Goal: Task Accomplishment & Management: Manage account settings

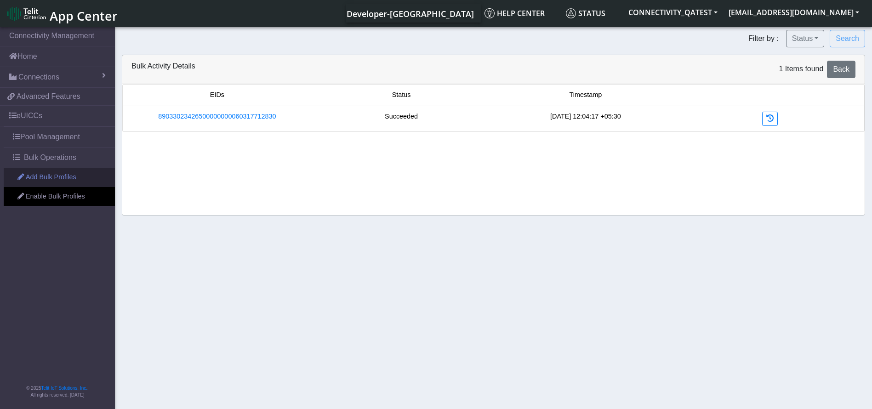
click at [57, 177] on link "Add Bulk Profiles" at bounding box center [59, 177] width 111 height 19
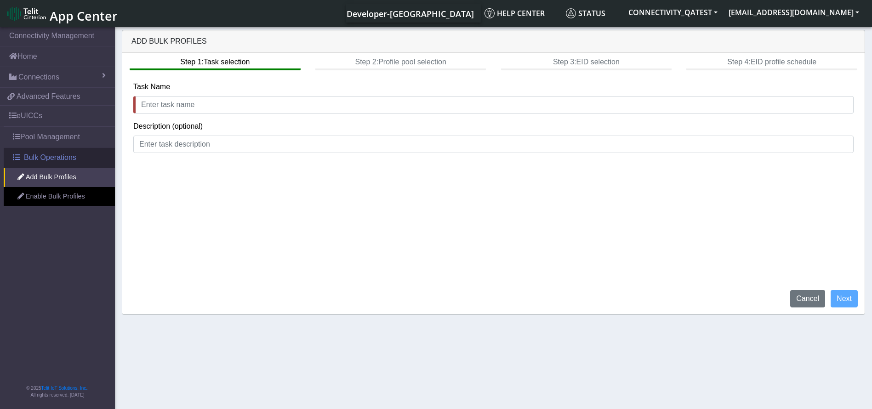
click at [39, 152] on span "Bulk Operations" at bounding box center [50, 157] width 52 height 11
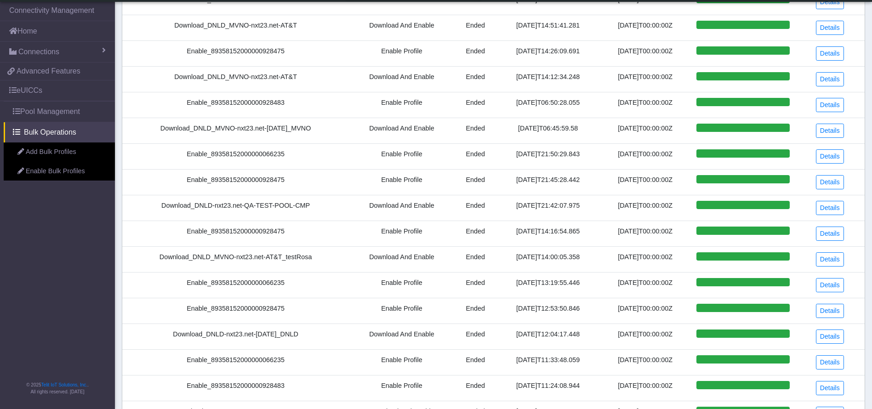
scroll to position [226, 0]
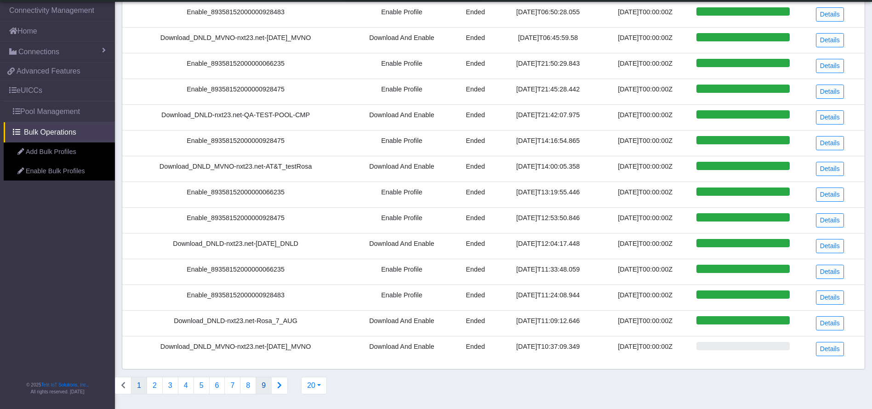
click at [259, 386] on button "9" at bounding box center [264, 385] width 16 height 17
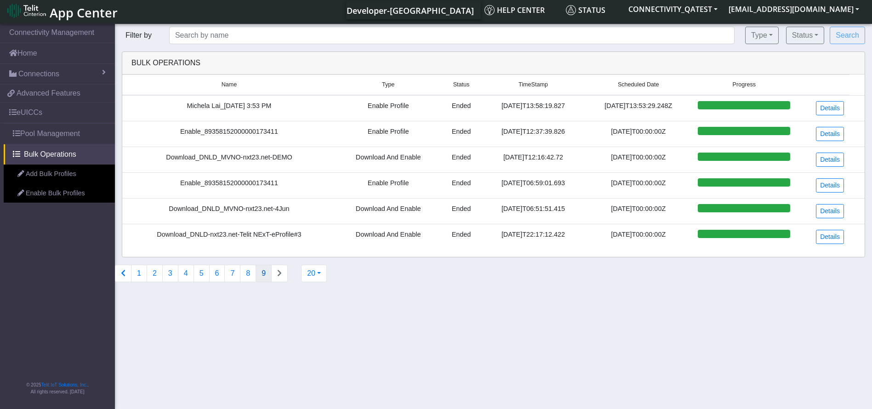
scroll to position [0, 0]
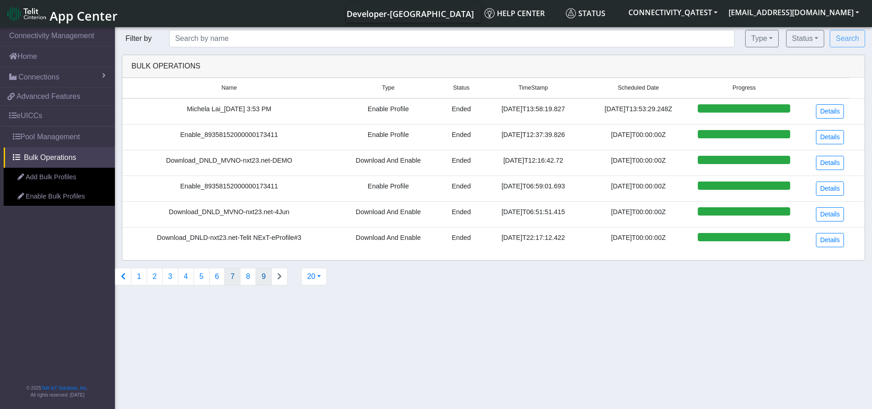
click at [233, 280] on button "7" at bounding box center [232, 276] width 16 height 17
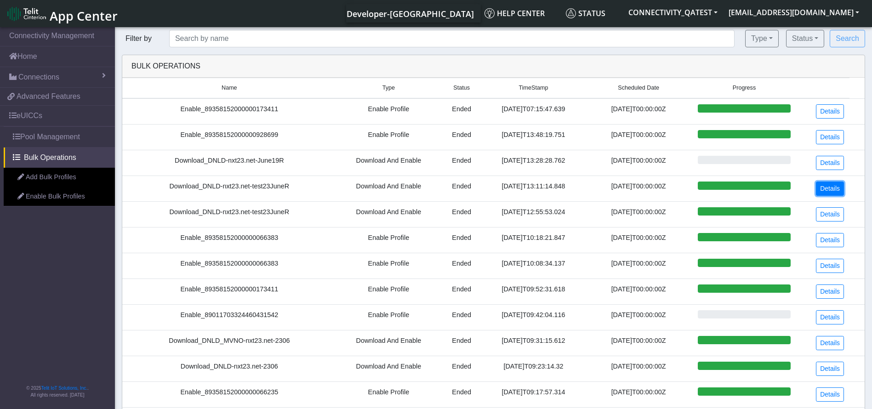
click at [836, 187] on link "Details" at bounding box center [830, 189] width 28 height 14
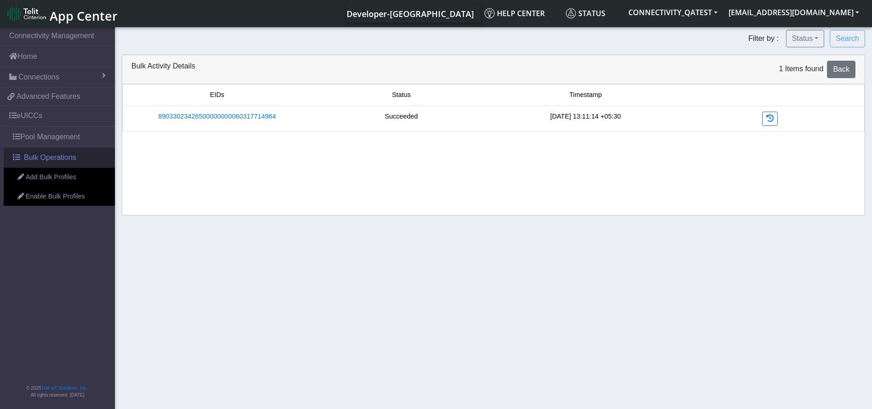
click at [68, 154] on span "Bulk Operations" at bounding box center [50, 157] width 52 height 11
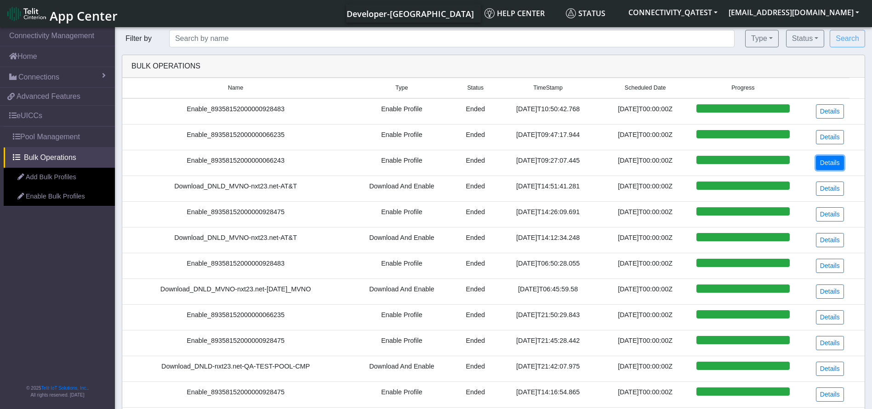
click at [834, 162] on link "Details" at bounding box center [830, 163] width 28 height 14
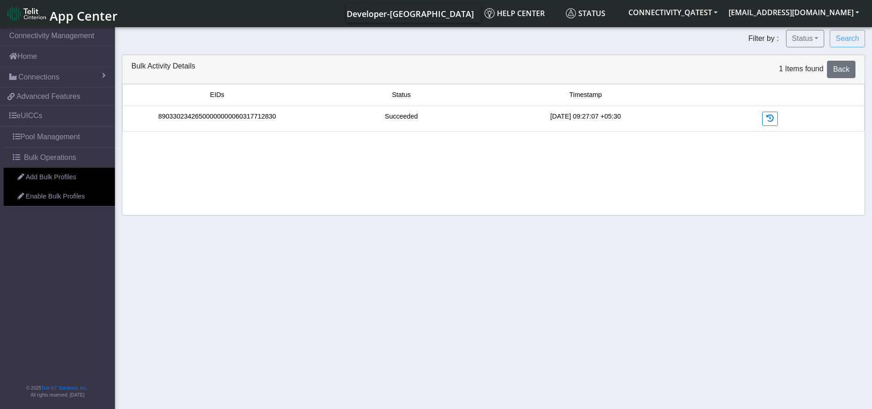
click at [250, 120] on link "89033023426500000000060317712830" at bounding box center [217, 117] width 118 height 10
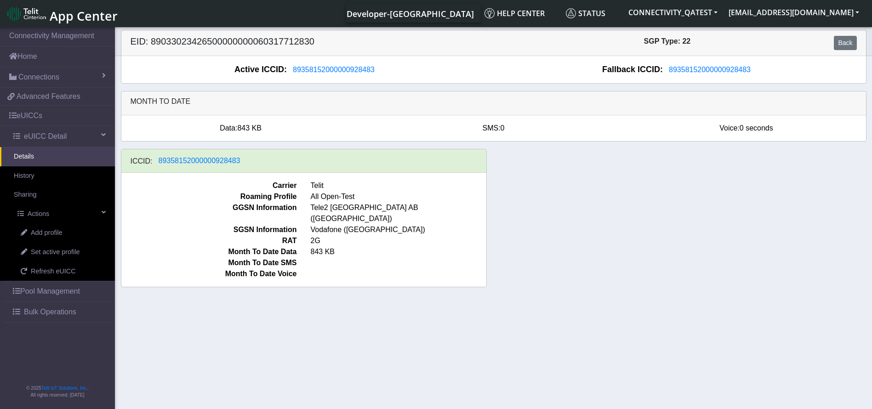
click at [292, 45] on h5 "EID: 89033023426500000000060317712830" at bounding box center [309, 43] width 370 height 14
copy h5 "89033023426500000000060317712830"
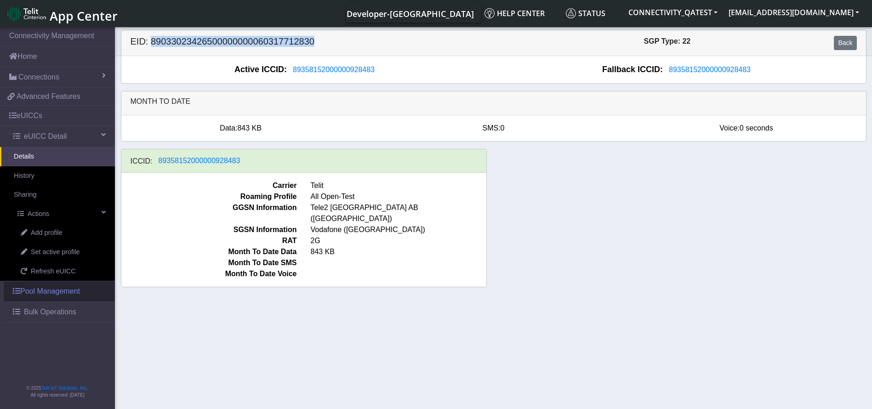
click at [35, 297] on link "Pool Management" at bounding box center [59, 291] width 111 height 20
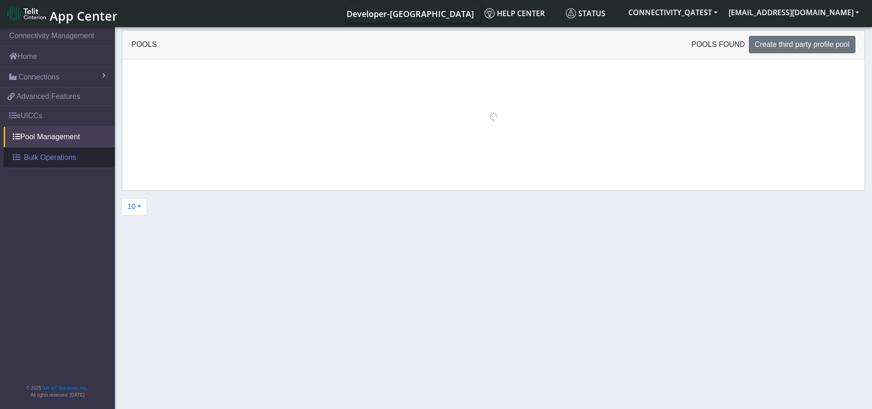
click at [68, 166] on link "Bulk Operations" at bounding box center [59, 158] width 111 height 20
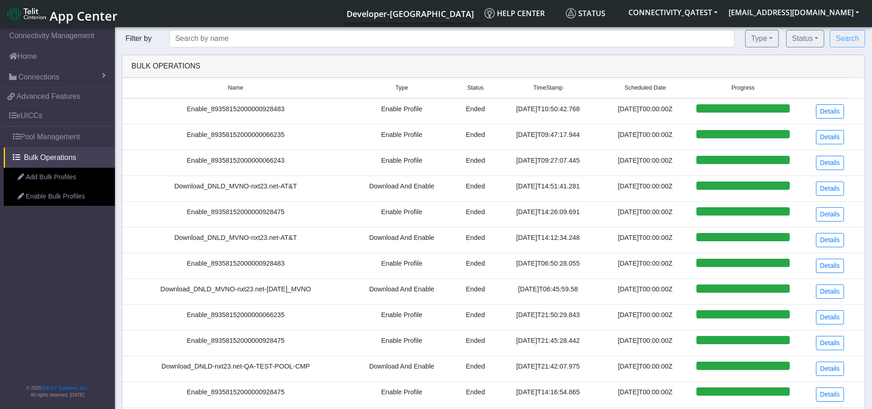
click at [35, 176] on div at bounding box center [436, 218] width 872 height 387
click at [68, 184] on link "Add Bulk Profiles" at bounding box center [59, 177] width 111 height 19
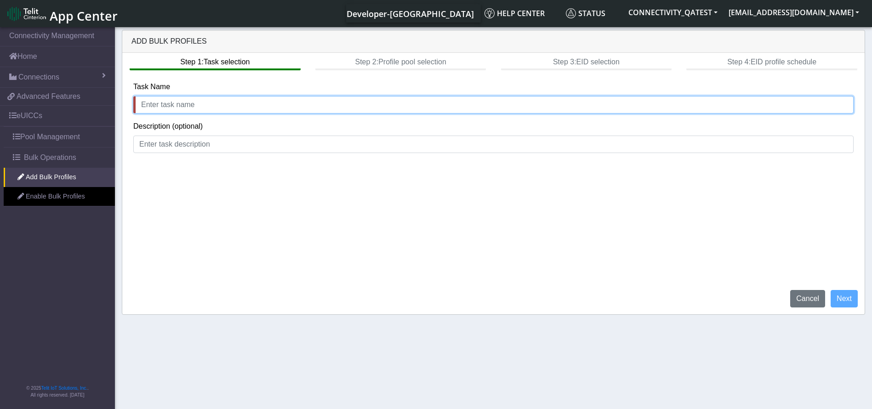
click at [199, 107] on input "text" at bounding box center [493, 104] width 720 height 17
type input "TestingBulk"
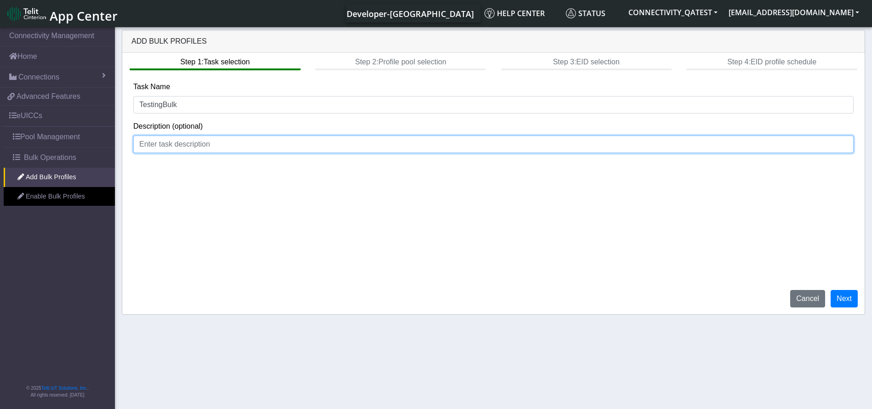
click at [148, 143] on input at bounding box center [493, 144] width 720 height 17
type input "Bulk Operations"
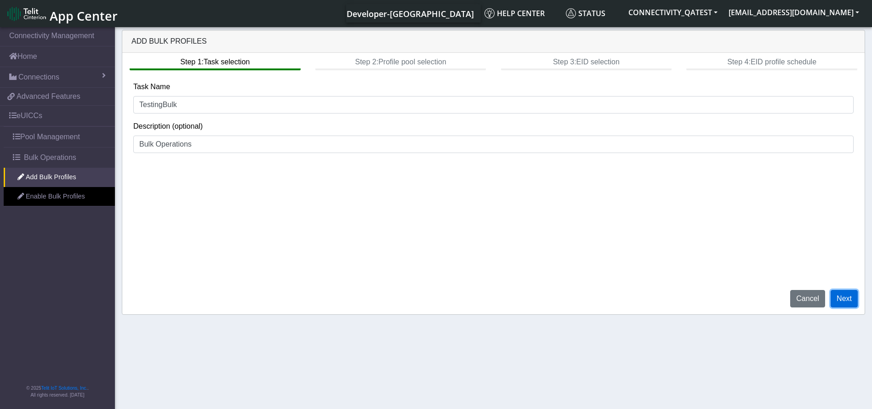
click at [839, 300] on button "Next" at bounding box center [844, 298] width 27 height 17
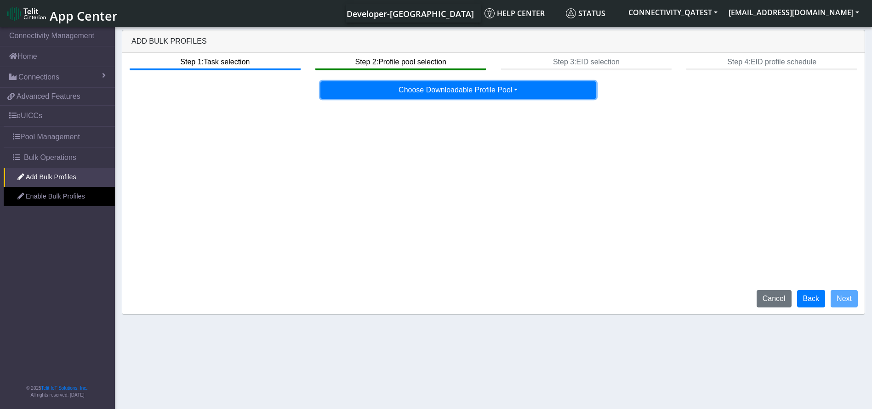
click at [517, 93] on button "Choose Downloadable Profile Pool" at bounding box center [458, 89] width 276 height 17
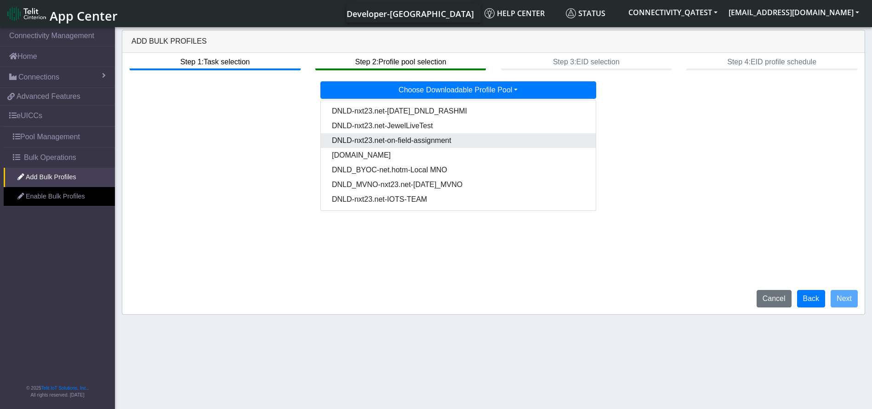
click at [452, 143] on Pool62d385b5-899c-4c9f-a78f-e90bbf7285d2-dropdown "DNLD-nxt23.net-on-field-assignment" at bounding box center [458, 140] width 275 height 15
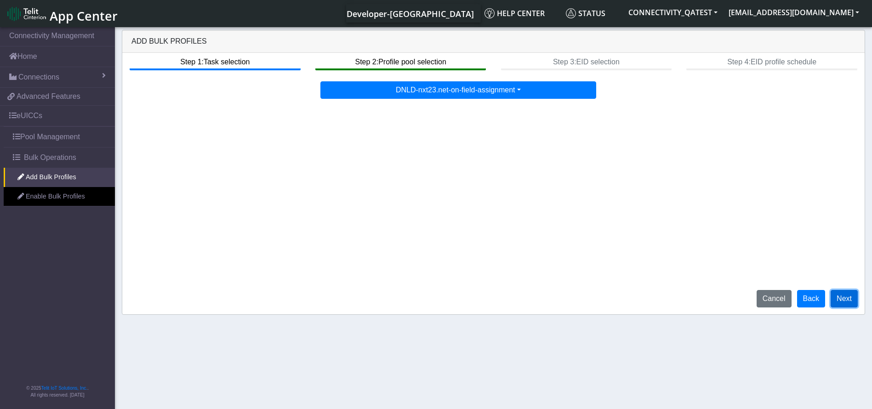
click at [844, 302] on button "Next" at bounding box center [844, 298] width 27 height 17
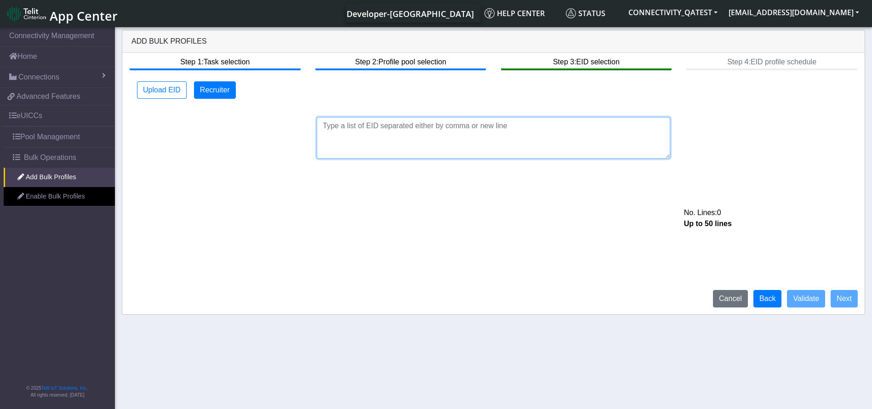
click at [416, 131] on textarea at bounding box center [494, 137] width 354 height 41
paste textarea "89033023426500000000060317712927"
type textarea "89033023426500000000060317712927"
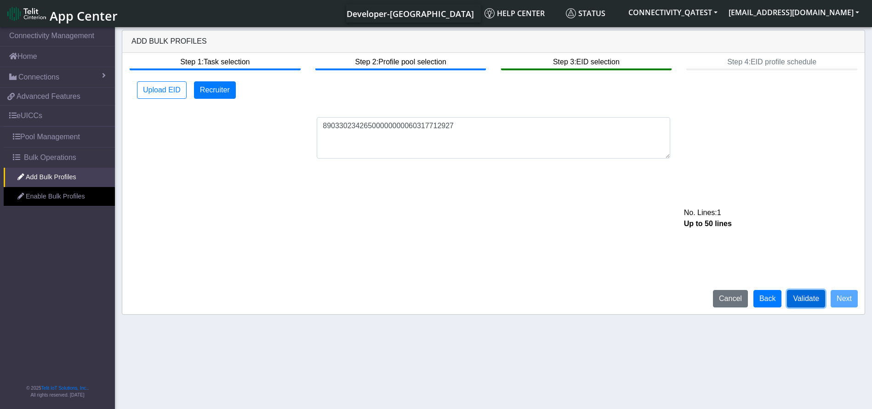
click at [799, 297] on button "Validate" at bounding box center [806, 298] width 38 height 17
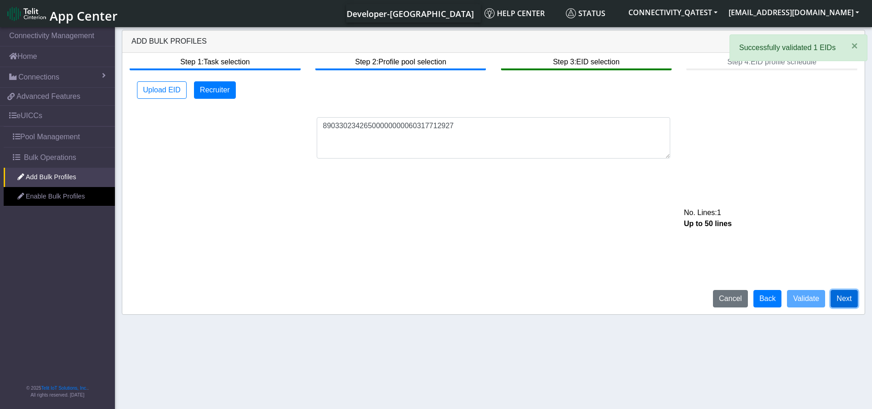
click at [844, 297] on button "Next" at bounding box center [844, 298] width 27 height 17
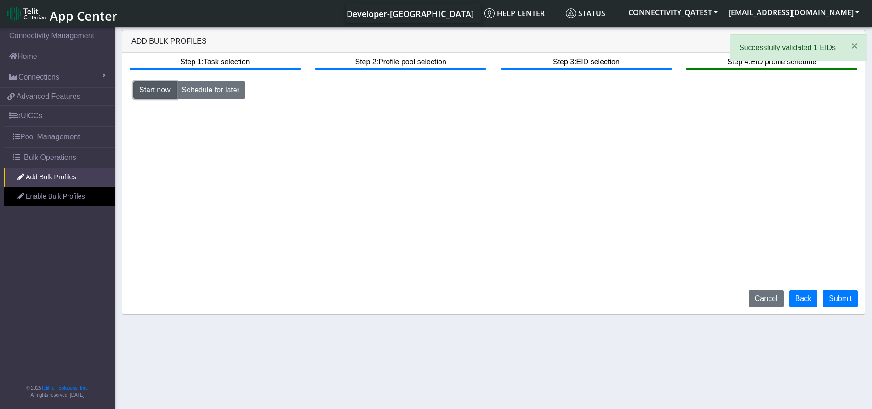
click at [166, 88] on button "Start now" at bounding box center [154, 89] width 43 height 17
click at [844, 295] on button "Submit" at bounding box center [840, 298] width 35 height 17
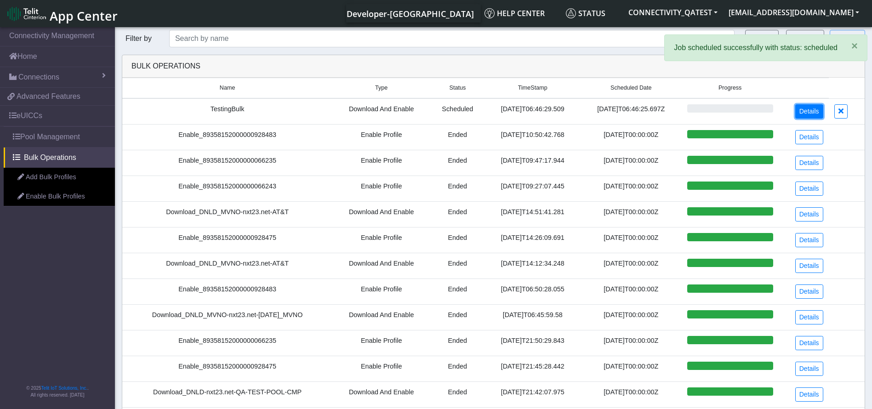
click at [806, 111] on link "Details" at bounding box center [809, 111] width 28 height 14
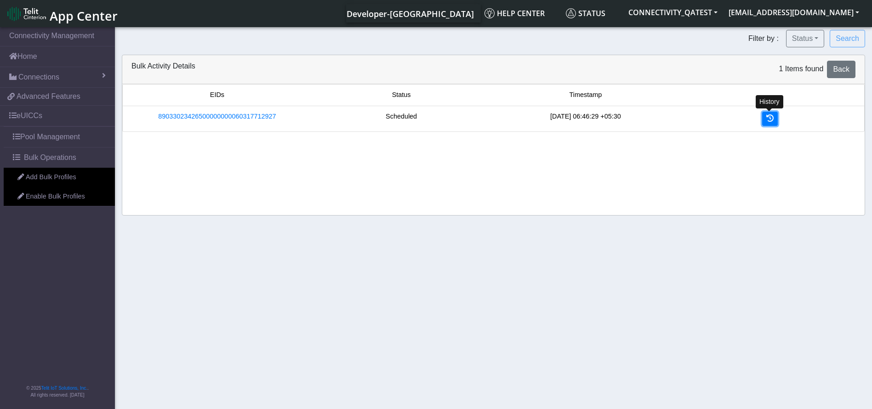
click at [773, 123] on link at bounding box center [770, 119] width 16 height 14
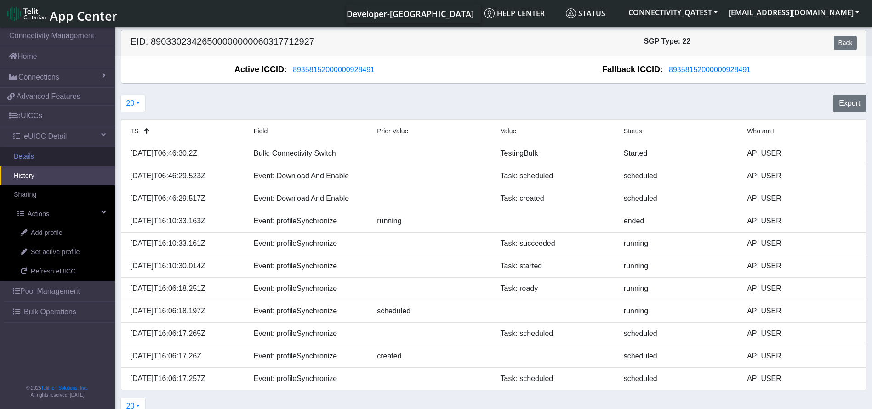
click at [39, 159] on link "Details" at bounding box center [57, 156] width 115 height 19
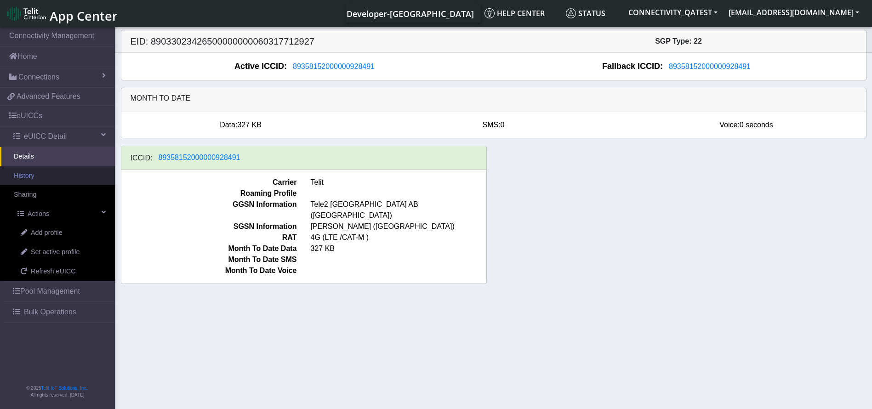
click at [47, 177] on link "History" at bounding box center [57, 175] width 115 height 19
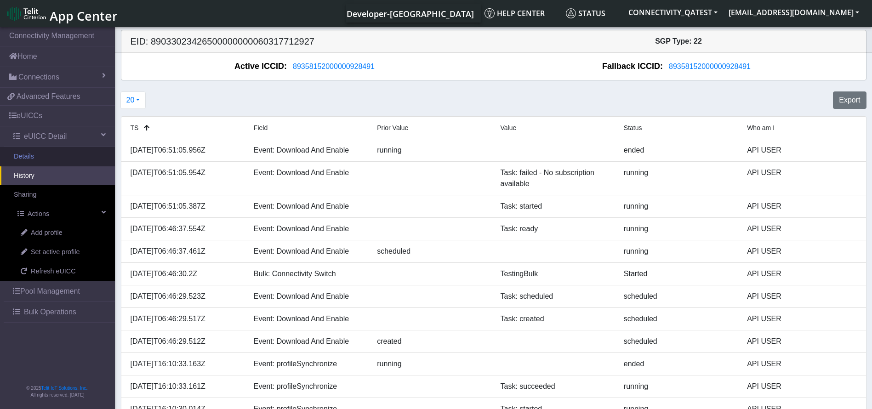
click at [38, 155] on link "Details" at bounding box center [57, 156] width 115 height 19
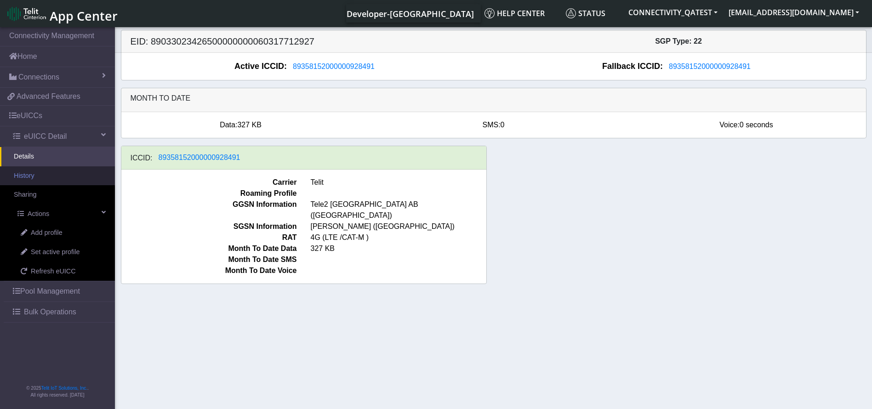
click at [54, 179] on link "History" at bounding box center [57, 175] width 115 height 19
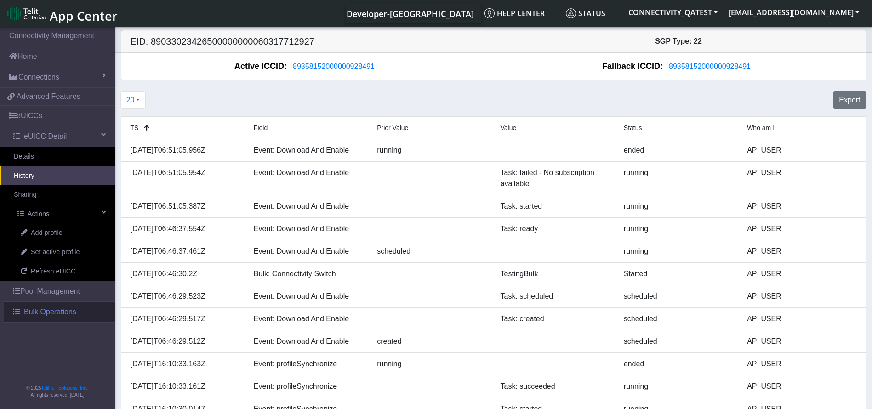
click at [53, 308] on span "Bulk Operations" at bounding box center [50, 312] width 52 height 11
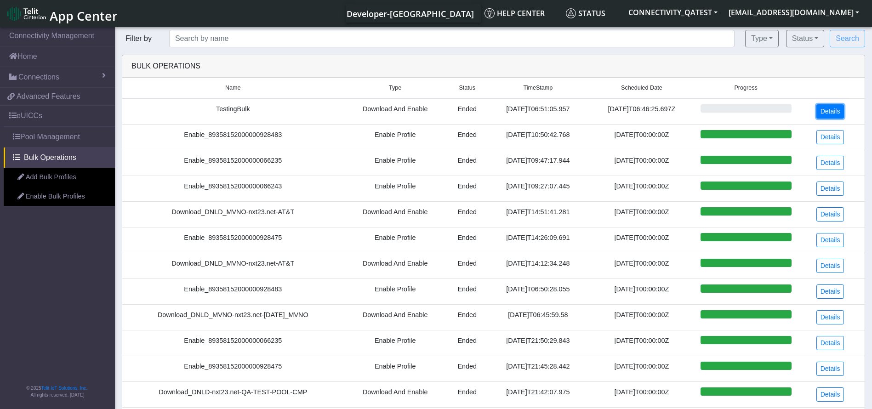
click at [836, 112] on link "Details" at bounding box center [831, 111] width 28 height 14
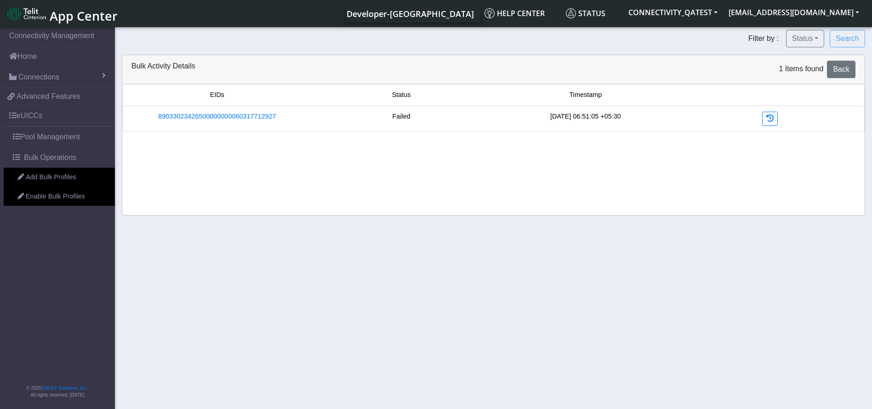
click at [397, 109] on li "89033023426500000000060317712927 Failed [DATE] 06:51:05 +05:30" at bounding box center [493, 119] width 742 height 26
click at [397, 109] on li "89033023426500000000060317712927 Failed 2025-08-21 06:51:05 +05:30" at bounding box center [493, 119] width 742 height 26
click at [60, 163] on span "Bulk Operations" at bounding box center [50, 157] width 52 height 11
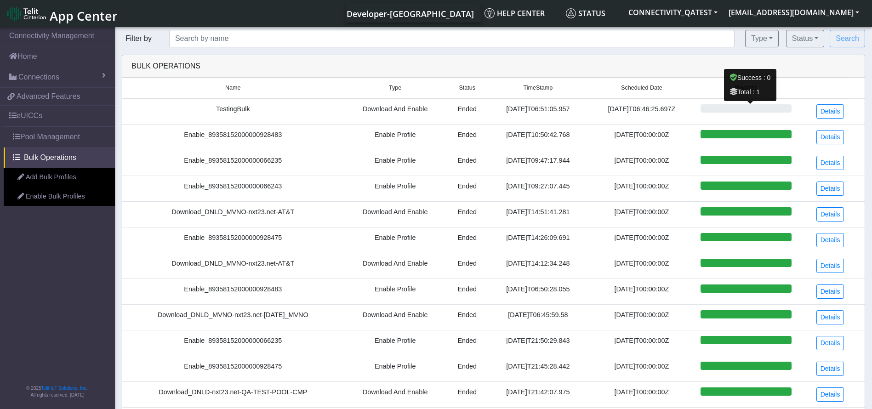
click at [737, 109] on ngb-progressbar at bounding box center [746, 108] width 91 height 8
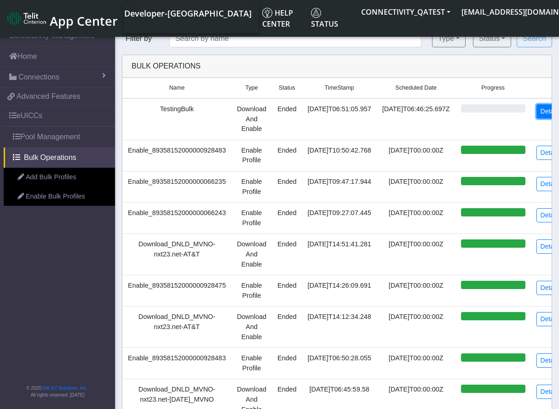
click at [536, 114] on link "Details" at bounding box center [550, 111] width 28 height 14
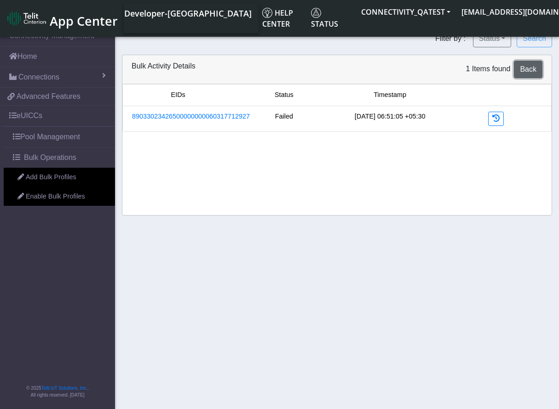
click at [533, 67] on span "Back" at bounding box center [528, 69] width 17 height 8
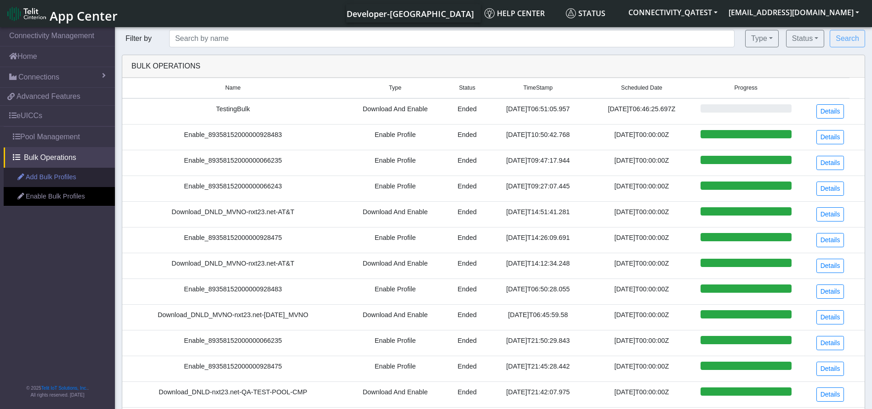
click at [53, 175] on link "Add Bulk Profiles" at bounding box center [59, 177] width 111 height 19
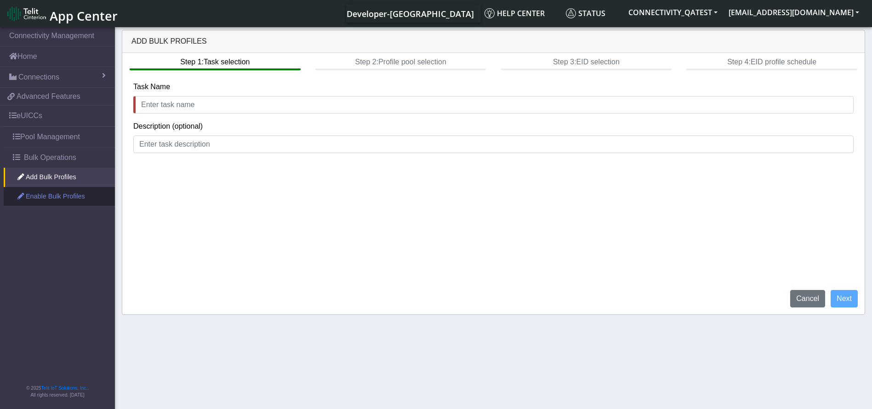
click at [72, 195] on link "Enable Bulk Profiles" at bounding box center [59, 196] width 111 height 19
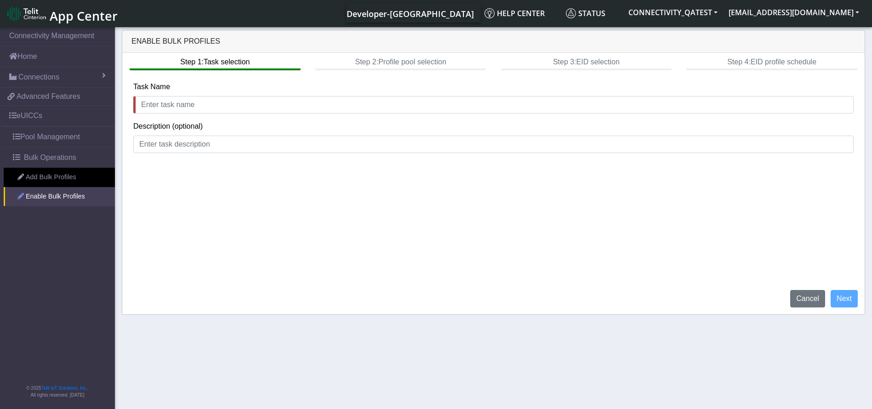
click at [62, 202] on link "Enable Bulk Profiles" at bounding box center [59, 196] width 111 height 19
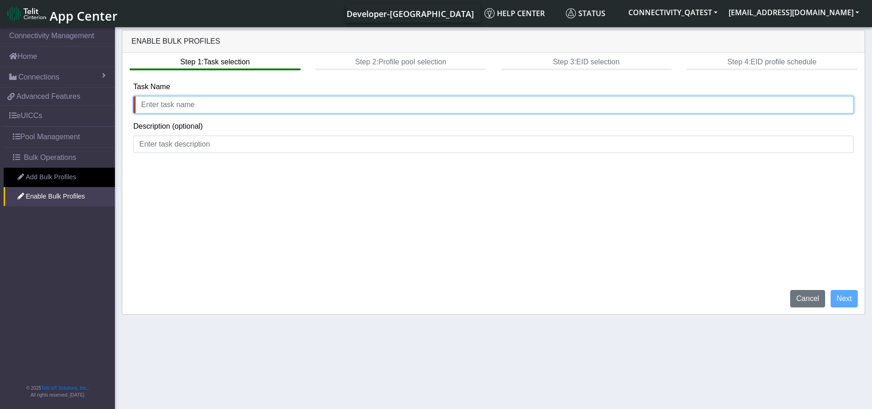
click at [246, 104] on input "text" at bounding box center [493, 104] width 720 height 17
type input "EnableBulkTesting"
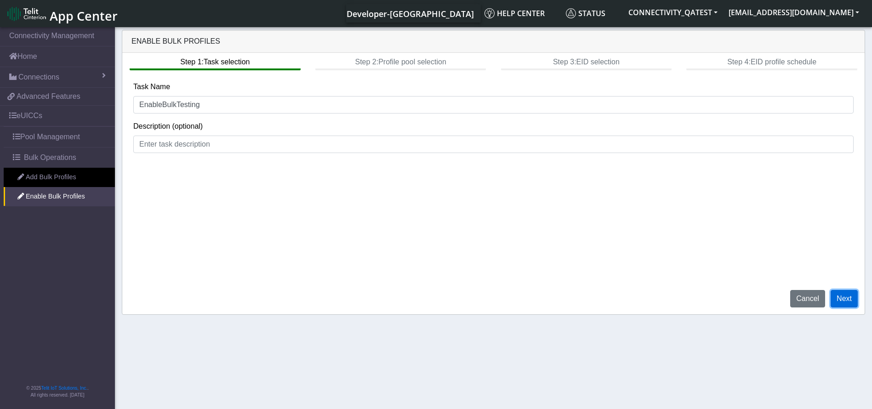
click at [848, 295] on button "Next" at bounding box center [844, 298] width 27 height 17
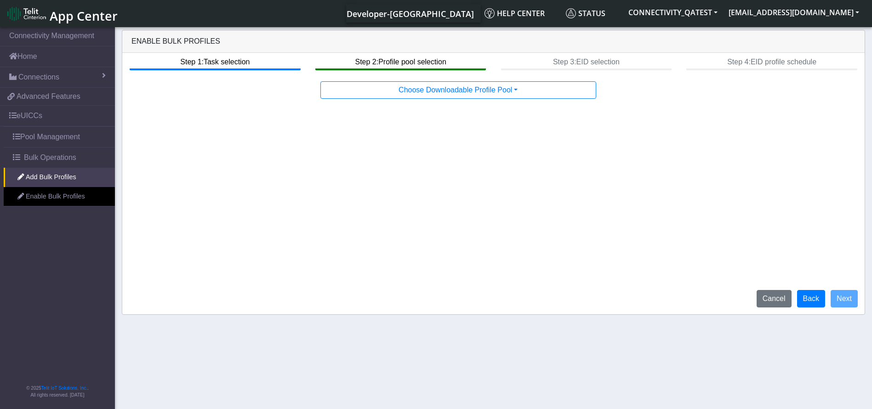
click at [534, 102] on div "Step 1: Task selection Step 2: Profile pool selection Step 3: EID selection Ste…" at bounding box center [493, 184] width 742 height 262
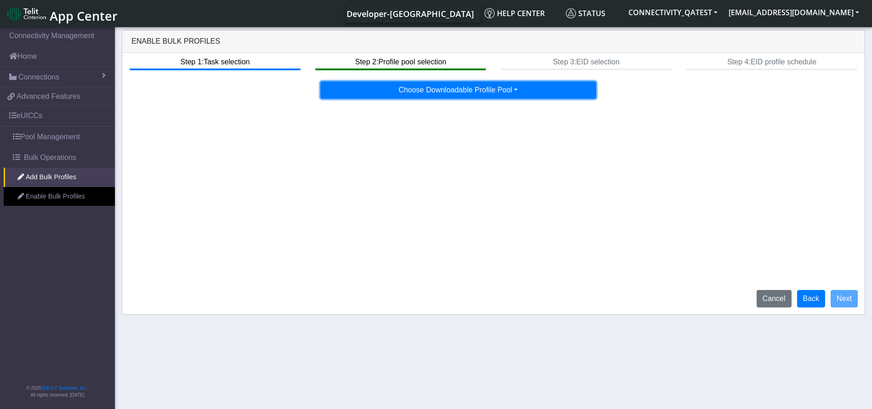
click at [516, 91] on button "Choose Downloadable Profile Pool" at bounding box center [458, 89] width 276 height 17
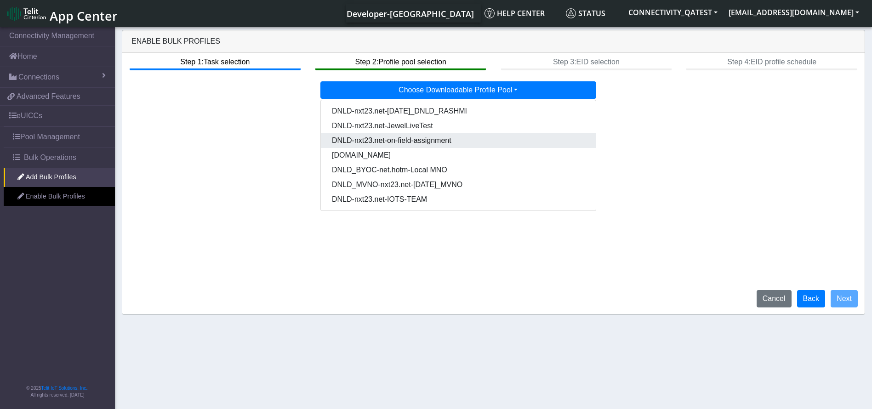
click at [421, 143] on Pool62d385b5-899c-4c9f-a78f-e90bbf7285d2-dropdown "DNLD-nxt23.net-on-field-assignment" at bounding box center [458, 140] width 275 height 15
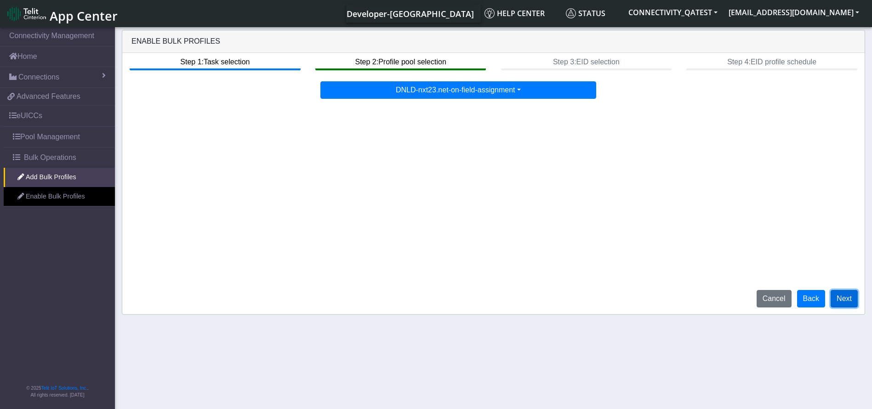
click at [842, 302] on button "Next" at bounding box center [844, 298] width 27 height 17
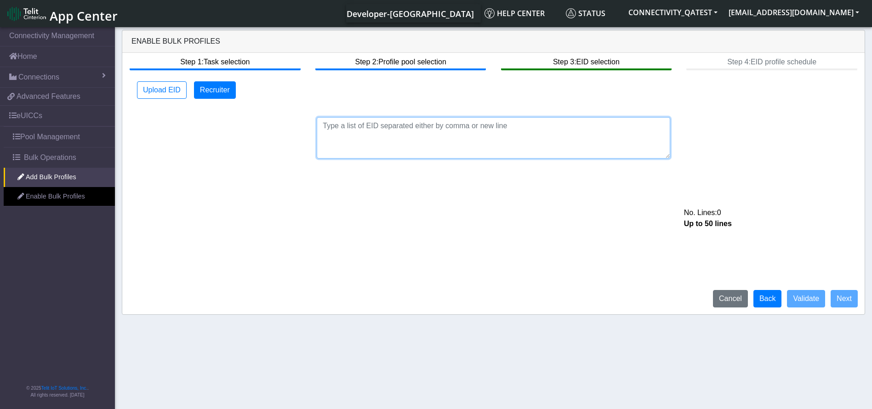
click at [417, 144] on textarea at bounding box center [494, 137] width 354 height 41
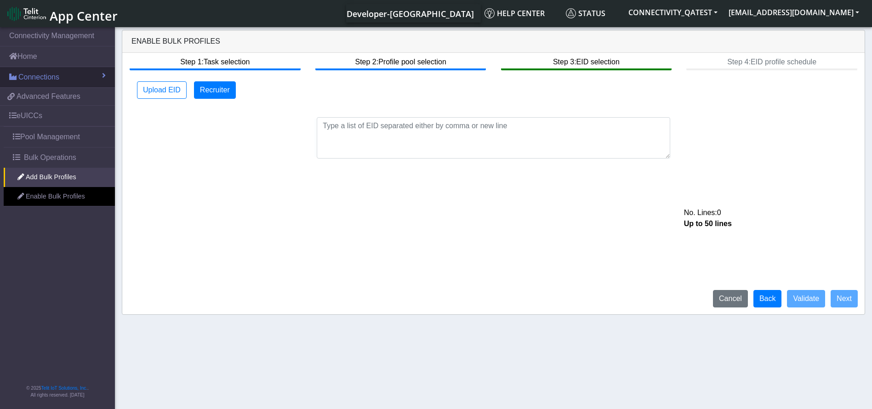
click at [68, 81] on link "Connections" at bounding box center [57, 77] width 115 height 20
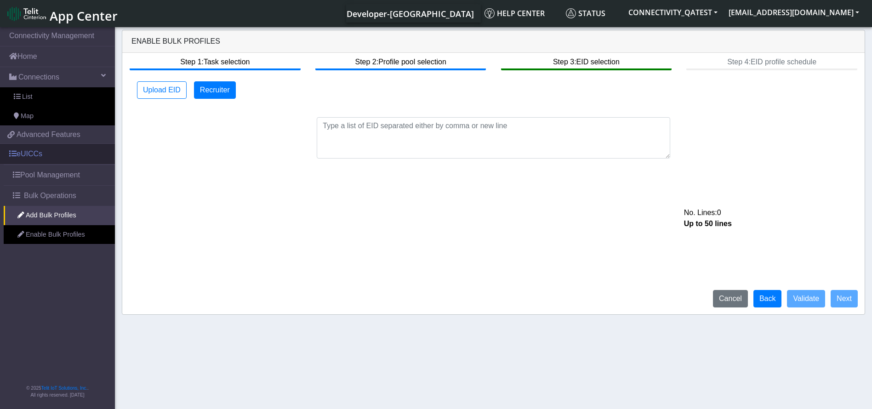
click at [50, 155] on link "eUICCs" at bounding box center [57, 154] width 115 height 20
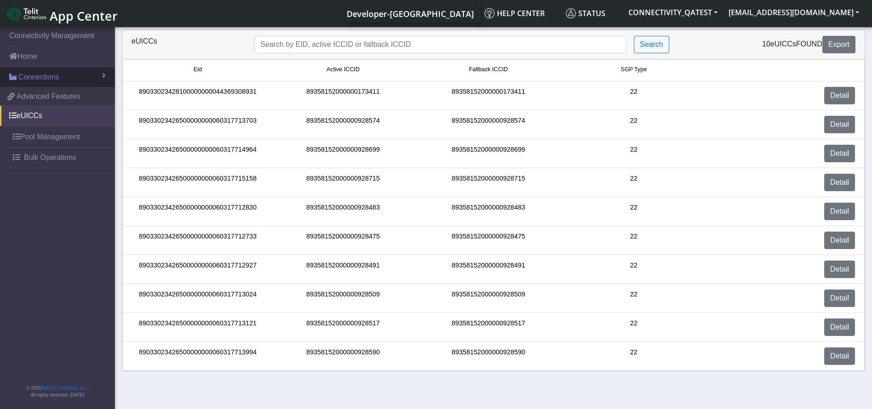
click at [48, 79] on span "Connections" at bounding box center [38, 77] width 41 height 11
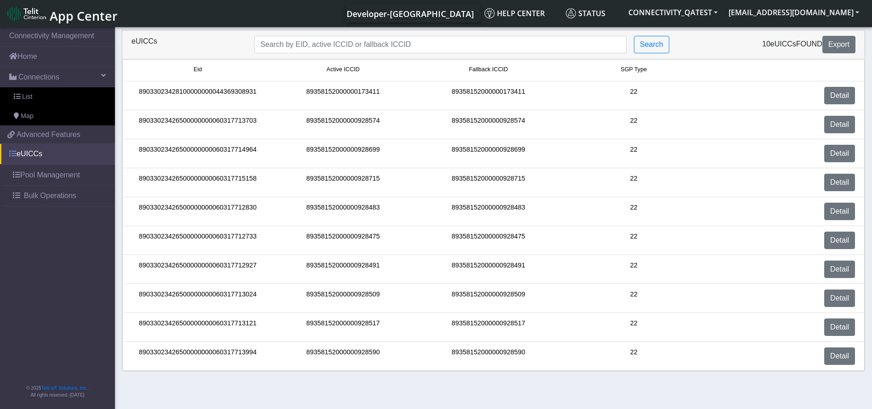
click at [38, 154] on link "eUICCs" at bounding box center [57, 154] width 115 height 20
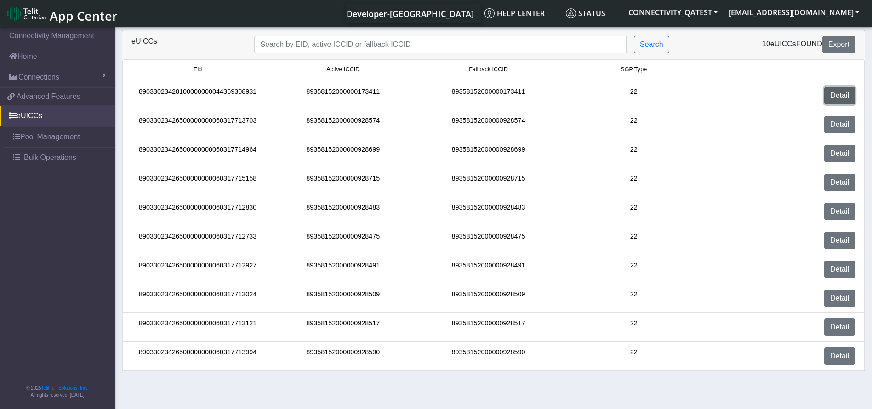
click at [827, 93] on link "Detail" at bounding box center [839, 95] width 31 height 17
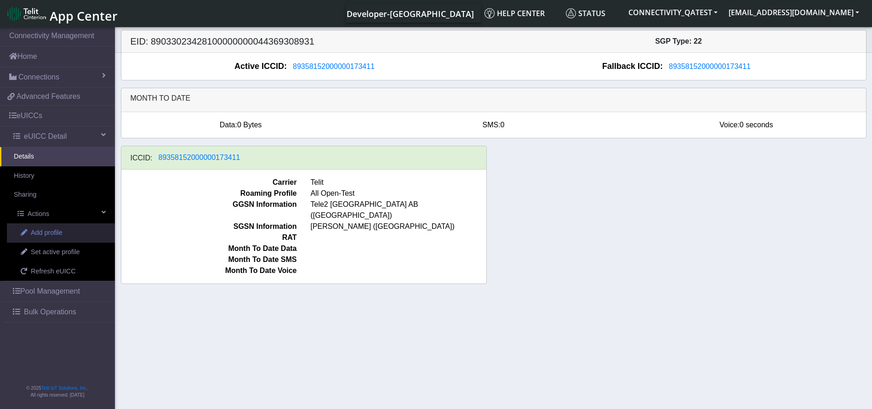
click at [51, 229] on span "Add profile" at bounding box center [47, 233] width 32 height 10
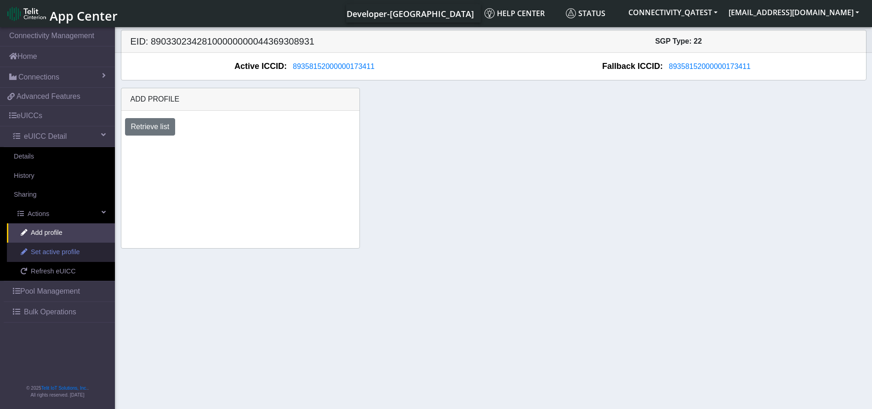
click at [41, 257] on link "Set active profile" at bounding box center [61, 252] width 108 height 19
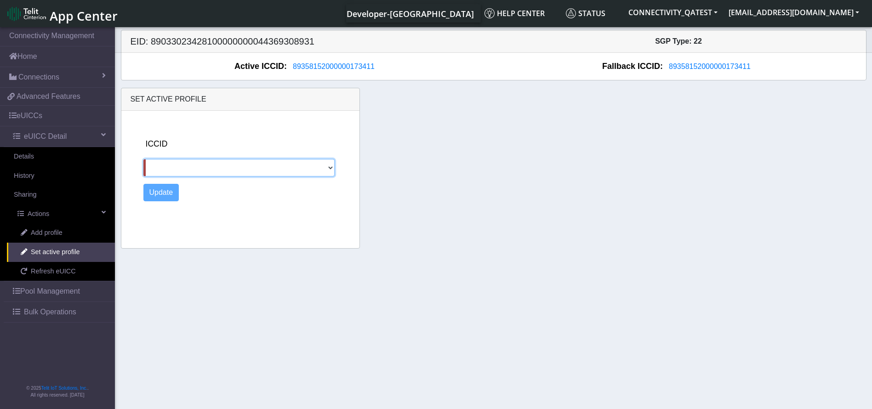
click at [308, 170] on select at bounding box center [238, 167] width 191 height 17
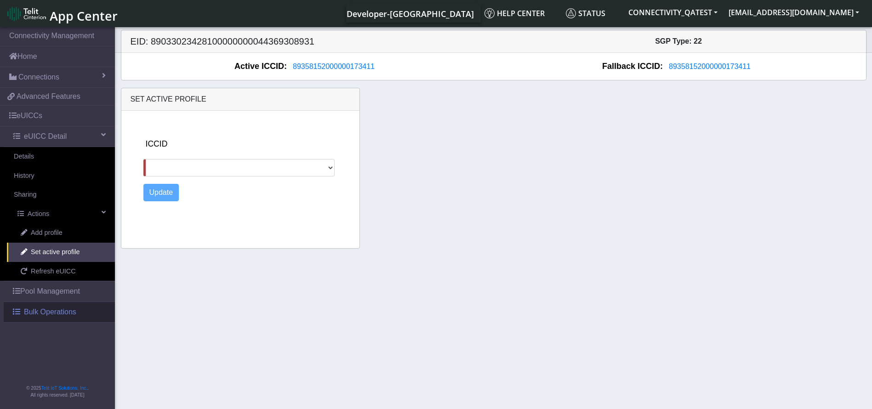
click at [49, 319] on link "Bulk Operations" at bounding box center [59, 312] width 111 height 20
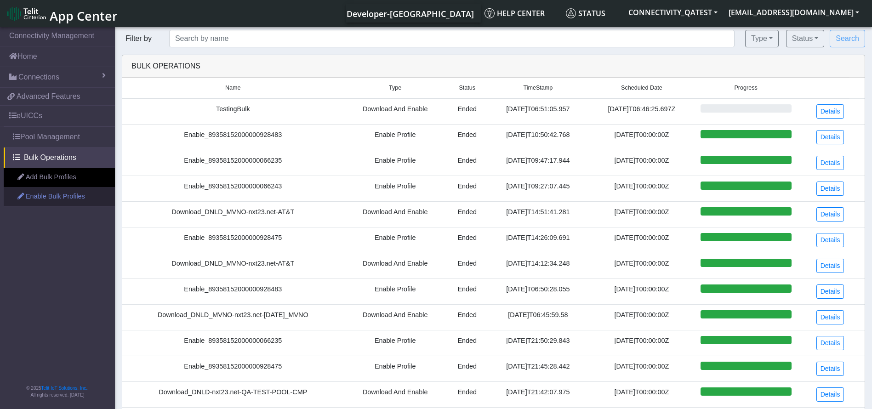
click at [55, 193] on link "Enable Bulk Profiles" at bounding box center [59, 196] width 111 height 19
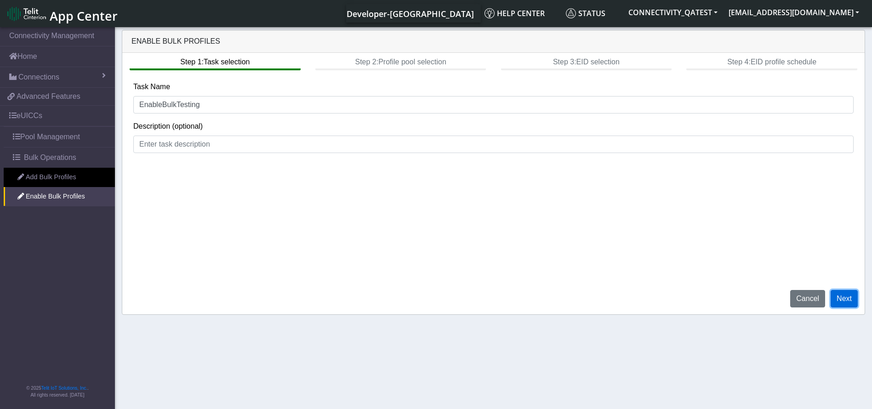
click at [847, 294] on button "Next" at bounding box center [844, 298] width 27 height 17
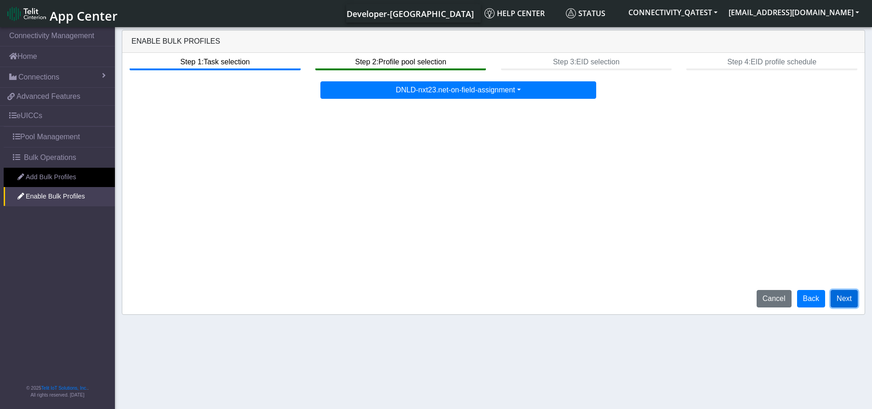
click at [849, 291] on button "Next" at bounding box center [844, 298] width 27 height 17
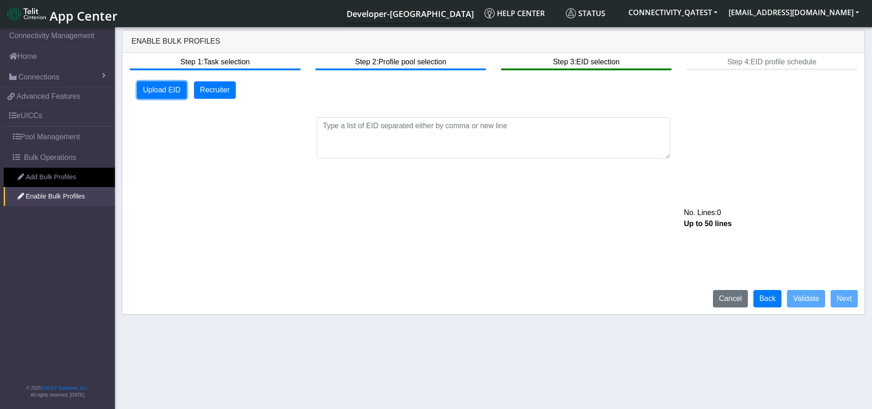
click at [167, 91] on button "Upload EID" at bounding box center [162, 89] width 50 height 17
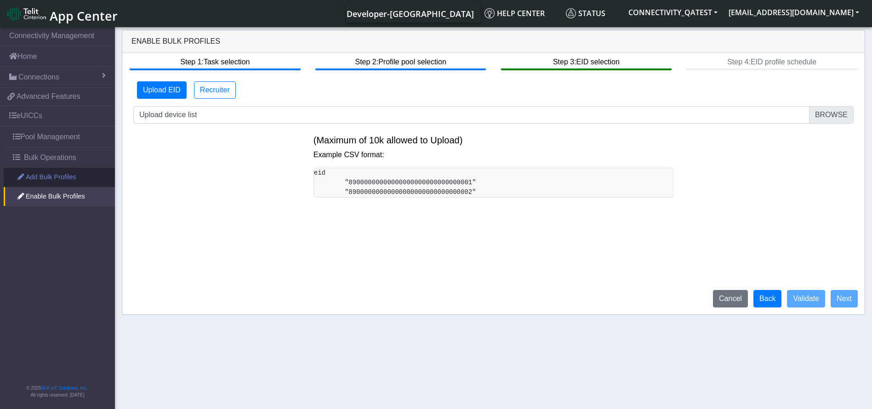
click at [44, 175] on link "Add Bulk Profiles" at bounding box center [59, 177] width 111 height 19
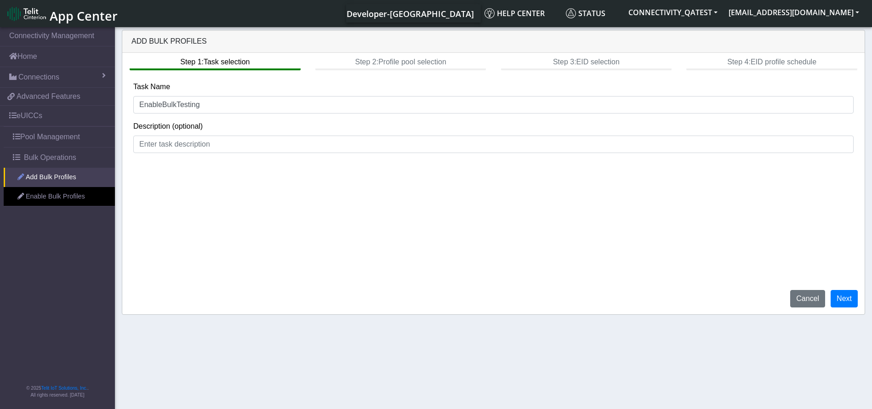
click at [65, 177] on link "Add Bulk Profiles" at bounding box center [59, 177] width 111 height 19
click at [62, 199] on link "Enable Bulk Profiles" at bounding box center [59, 196] width 111 height 19
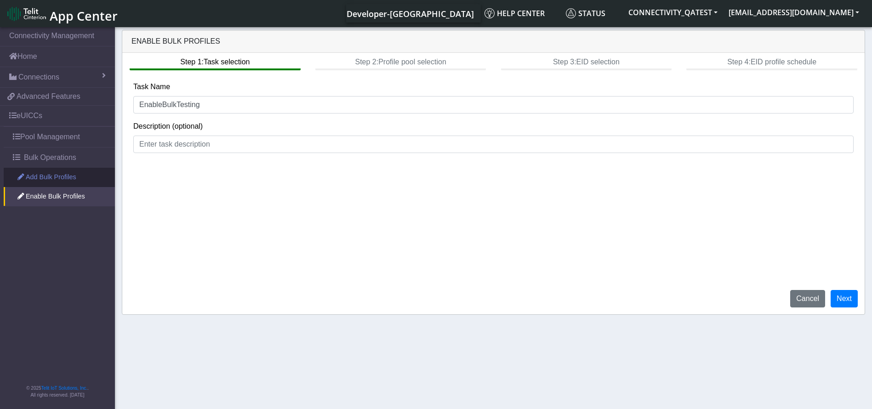
click at [58, 170] on link "Add Bulk Profiles" at bounding box center [59, 177] width 111 height 19
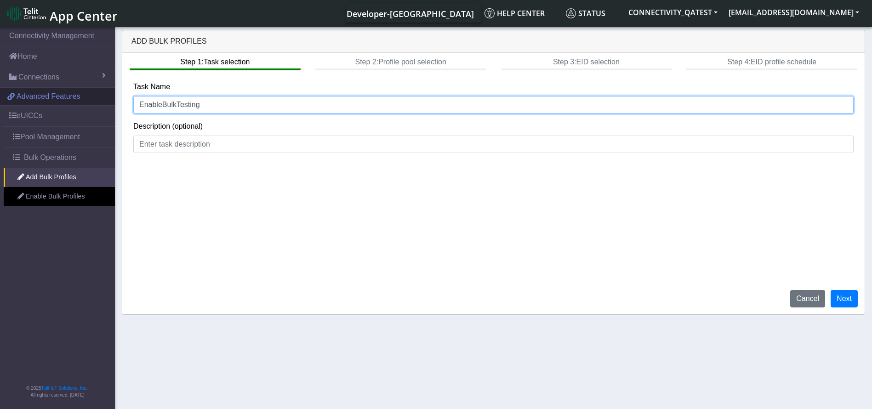
drag, startPoint x: 211, startPoint y: 102, endPoint x: 106, endPoint y: 100, distance: 104.4
click at [106, 100] on section "Connectivity Management Home Connections List Map 9975c470b0bcec0c1ebb6a022f911…" at bounding box center [436, 218] width 872 height 387
type input "AddBulkProfile"
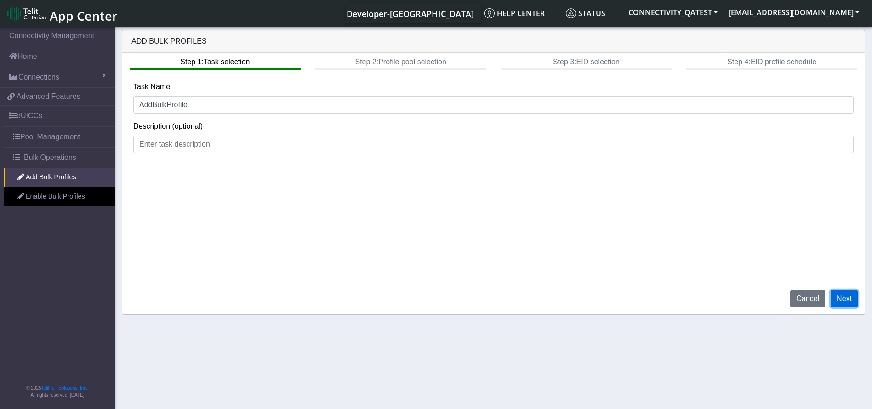
click at [840, 294] on button "Next" at bounding box center [844, 298] width 27 height 17
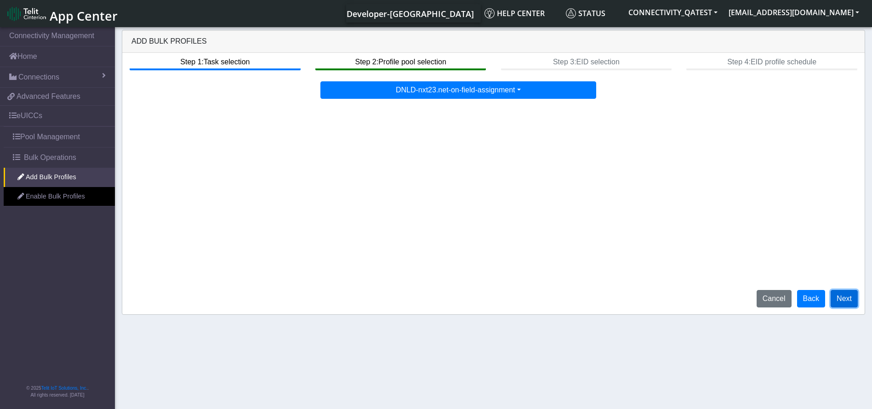
click at [839, 292] on button "Next" at bounding box center [844, 298] width 27 height 17
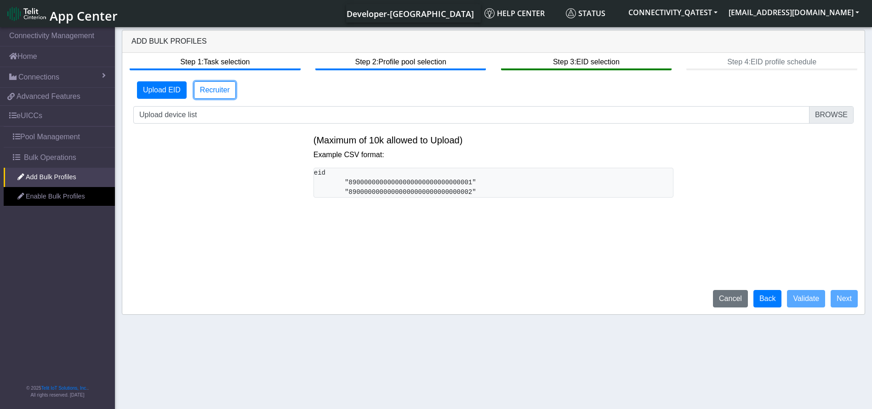
click at [211, 98] on button "Recruiter" at bounding box center [215, 89] width 42 height 17
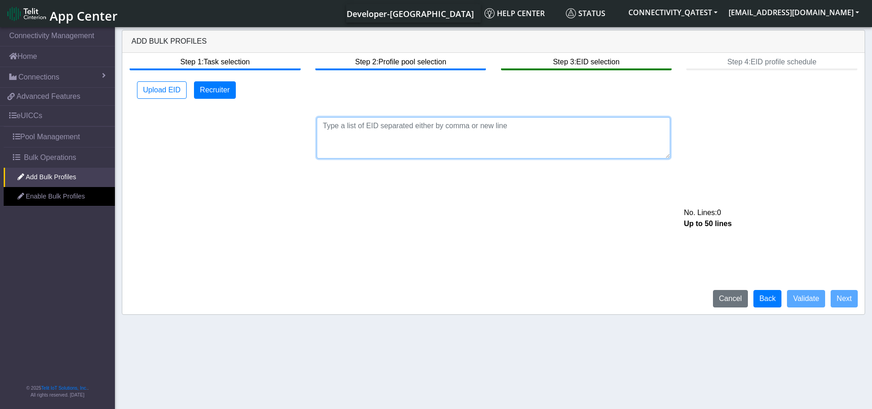
click at [418, 137] on textarea at bounding box center [494, 137] width 354 height 41
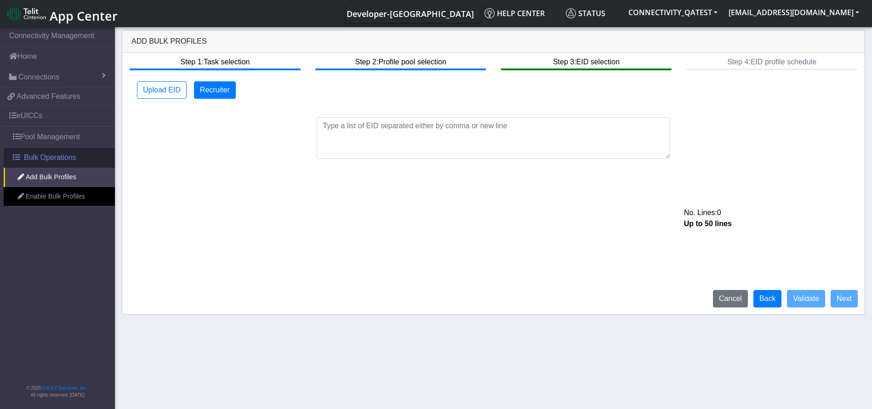
click at [77, 160] on link "Bulk Operations" at bounding box center [59, 158] width 111 height 20
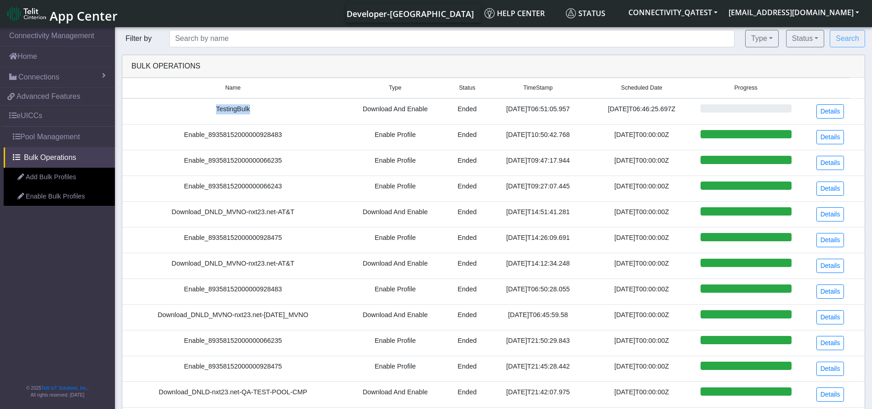
drag, startPoint x: 196, startPoint y: 110, endPoint x: 337, endPoint y: 110, distance: 140.2
click at [319, 108] on td "TestingBulk" at bounding box center [233, 111] width 222 height 26
click at [838, 111] on link "Details" at bounding box center [831, 111] width 28 height 14
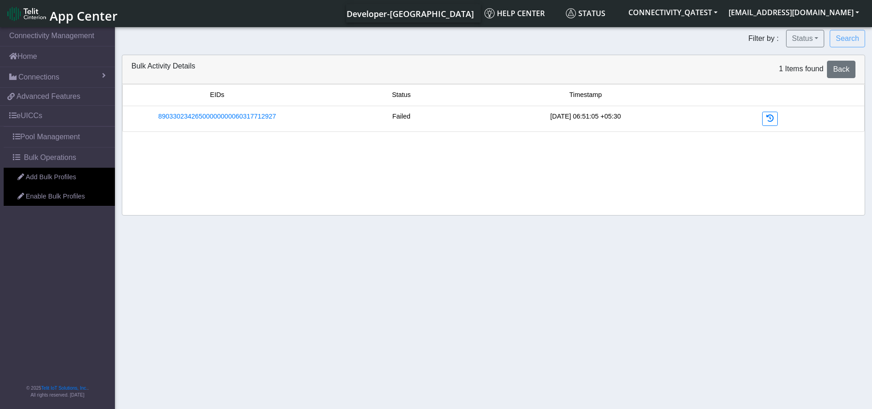
click at [383, 112] on div "Failed" at bounding box center [401, 119] width 184 height 14
click at [244, 116] on link "89033023426500000000060317712927" at bounding box center [217, 117] width 118 height 10
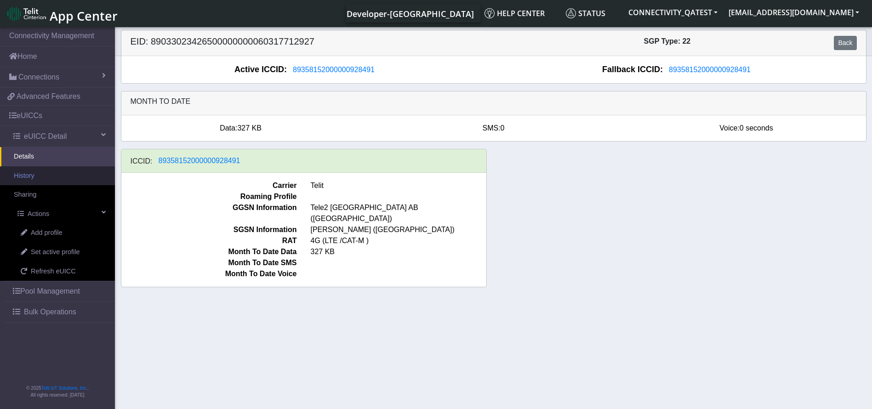
click at [51, 172] on link "History" at bounding box center [57, 175] width 115 height 19
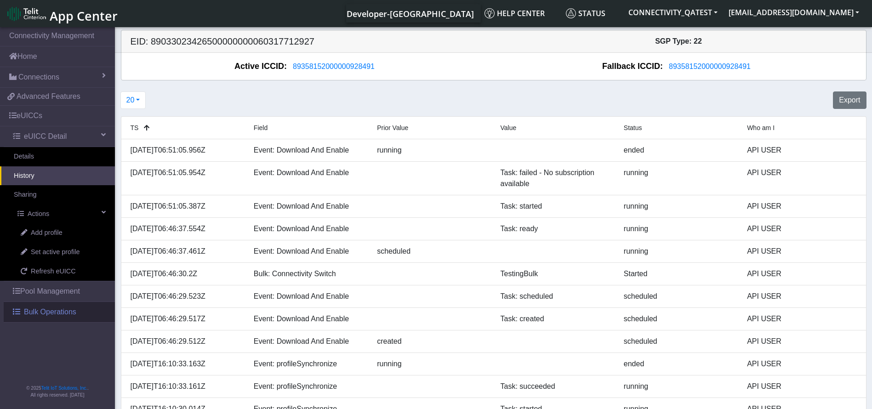
click at [47, 313] on span "Bulk Operations" at bounding box center [50, 312] width 52 height 11
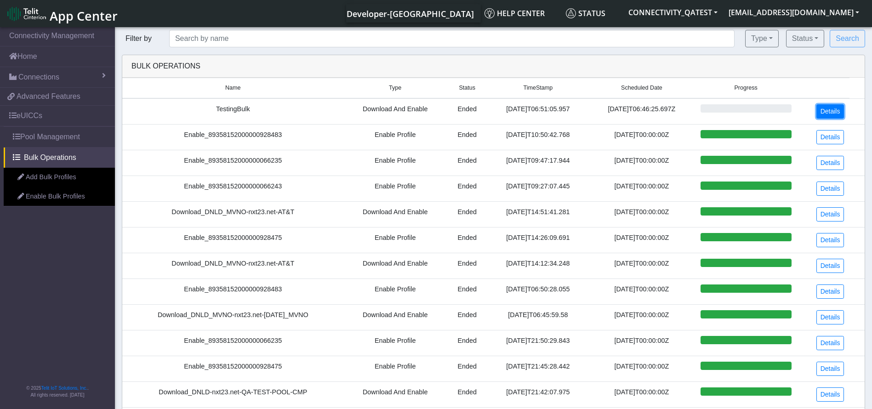
click at [830, 112] on link "Details" at bounding box center [831, 111] width 28 height 14
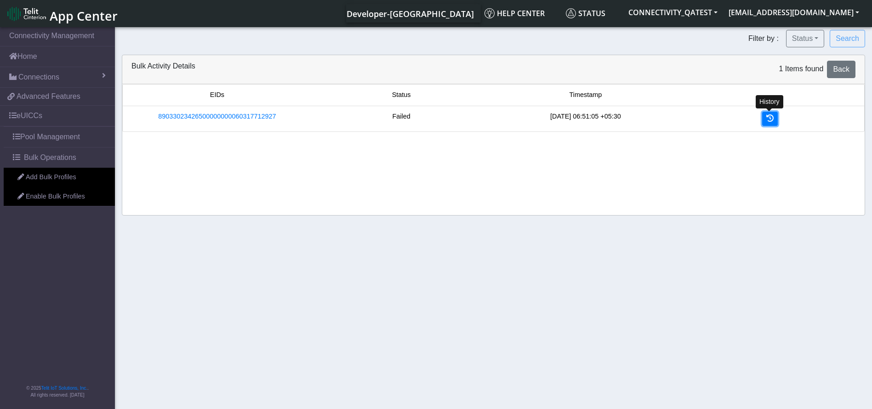
click at [774, 120] on link at bounding box center [770, 119] width 16 height 14
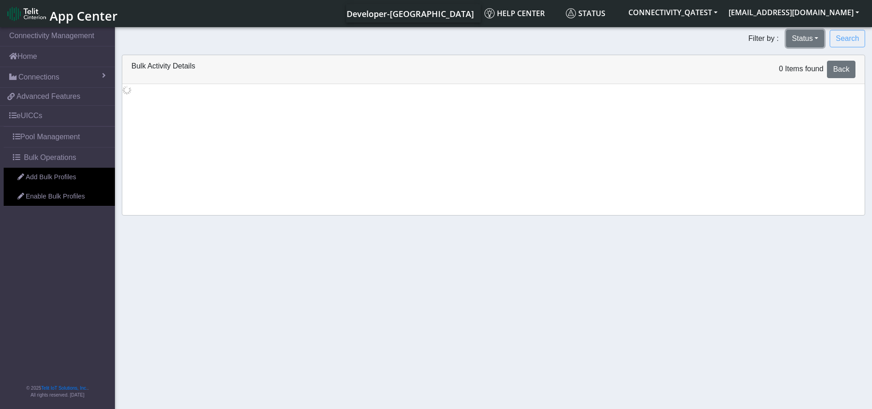
click at [812, 40] on button "Status" at bounding box center [805, 38] width 38 height 17
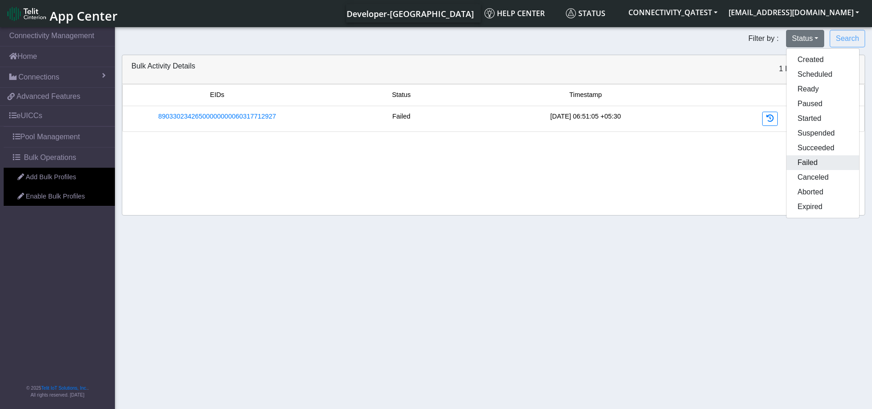
click at [820, 164] on button "Failed" at bounding box center [823, 162] width 73 height 15
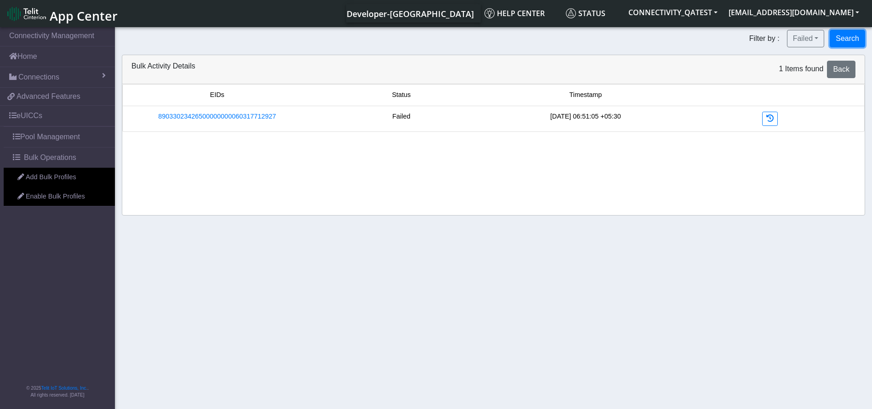
click at [845, 37] on button "Search" at bounding box center [847, 38] width 35 height 17
click at [777, 40] on button "Failed" at bounding box center [783, 38] width 38 height 17
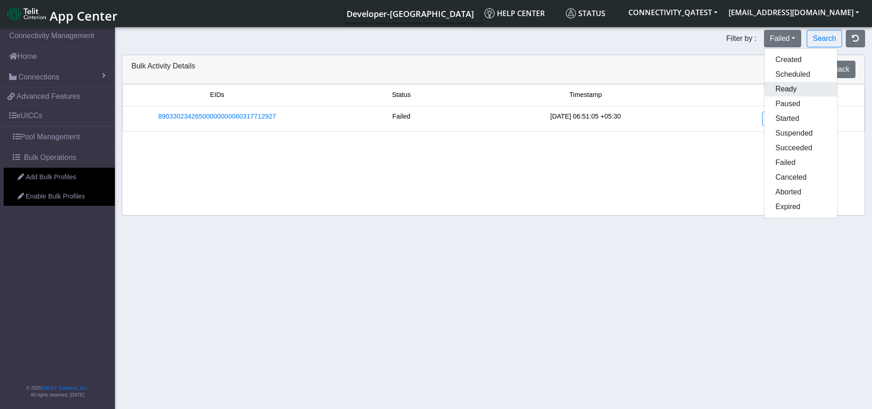
click at [780, 87] on button "Ready" at bounding box center [801, 89] width 73 height 15
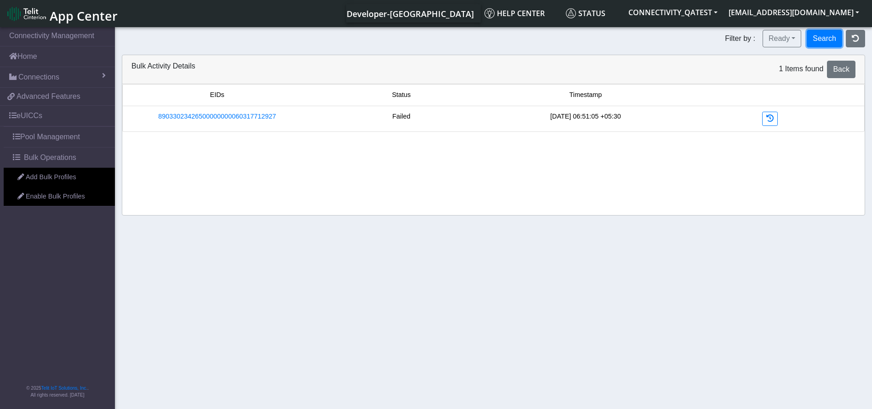
click at [825, 40] on button "Search" at bounding box center [824, 38] width 35 height 17
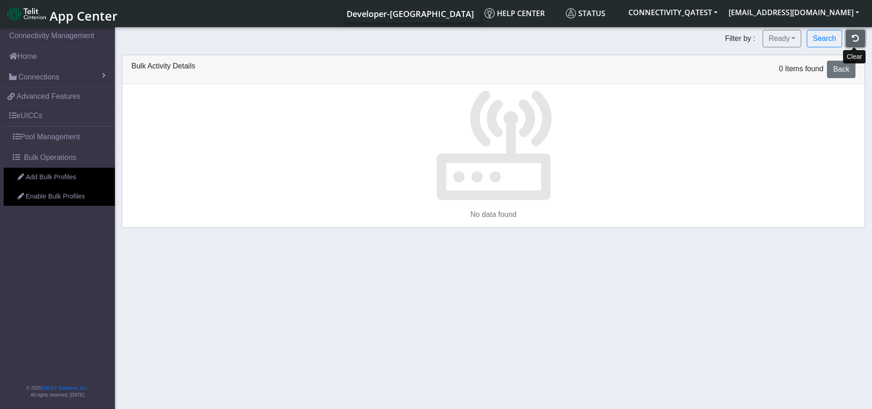
click at [852, 38] on icon "button" at bounding box center [855, 37] width 7 height 7
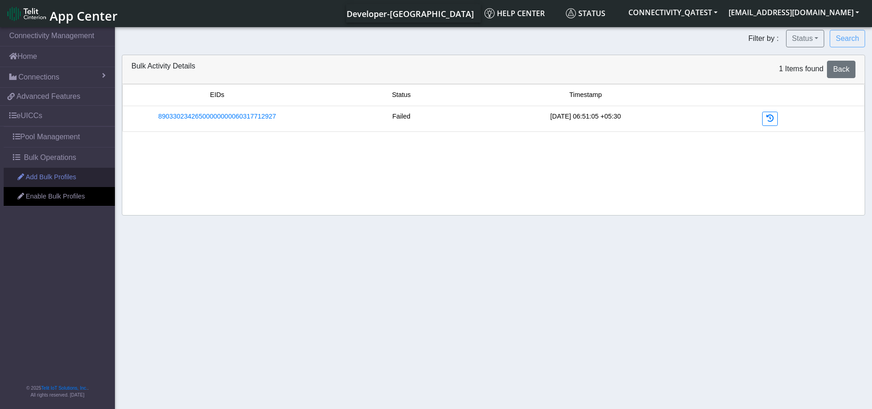
click at [54, 177] on link "Add Bulk Profiles" at bounding box center [59, 177] width 111 height 19
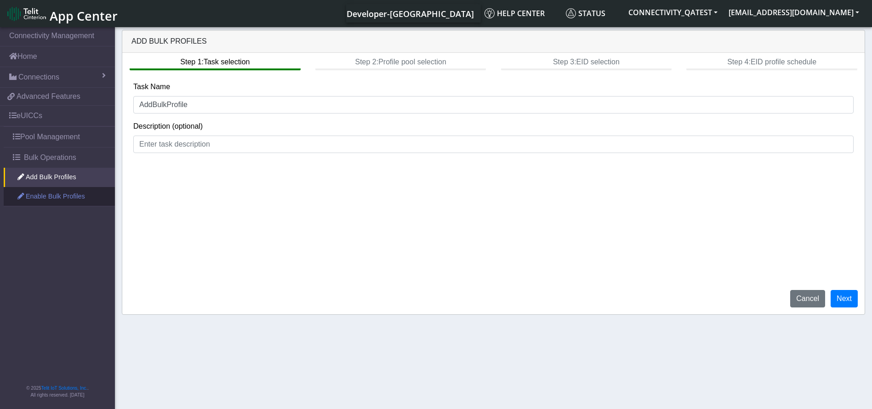
click at [58, 198] on link "Enable Bulk Profiles" at bounding box center [59, 196] width 111 height 19
click at [53, 174] on link "Add Bulk Profiles" at bounding box center [59, 177] width 111 height 19
click at [80, 198] on link "Enable Bulk Profiles" at bounding box center [59, 196] width 111 height 19
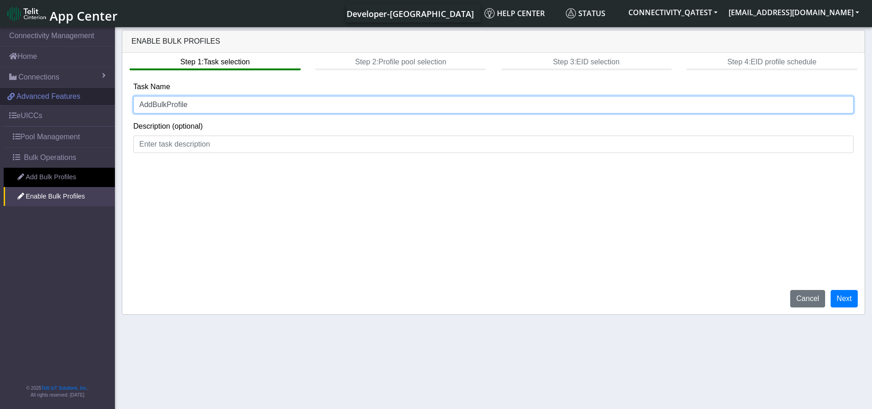
drag, startPoint x: 220, startPoint y: 103, endPoint x: 56, endPoint y: 103, distance: 164.1
click at [56, 103] on section "Connectivity Management Home Connections List Map 9975c470b0bcec0c1ebb6a022f911…" at bounding box center [436, 218] width 872 height 387
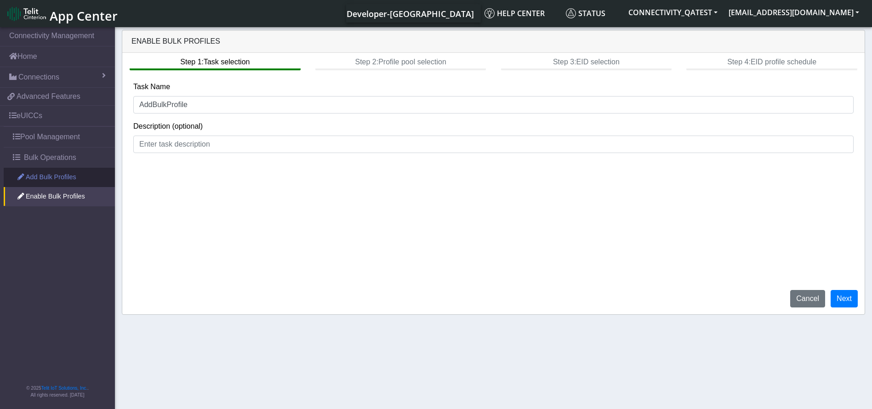
click at [54, 172] on link "Add Bulk Profiles" at bounding box center [59, 177] width 111 height 19
click at [52, 192] on link "Enable Bulk Profiles" at bounding box center [59, 196] width 111 height 19
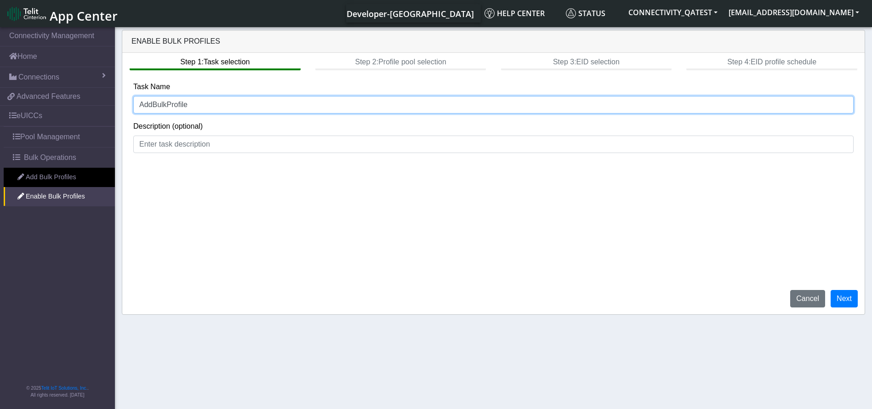
click at [151, 105] on input "AddBulkProfile" at bounding box center [493, 104] width 720 height 17
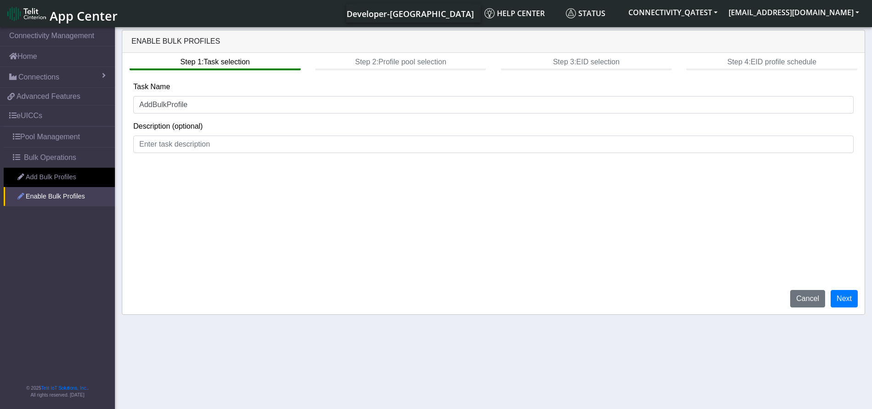
click at [53, 194] on link "Enable Bulk Profiles" at bounding box center [59, 196] width 111 height 19
click at [52, 178] on link "Add Bulk Profiles" at bounding box center [59, 177] width 111 height 19
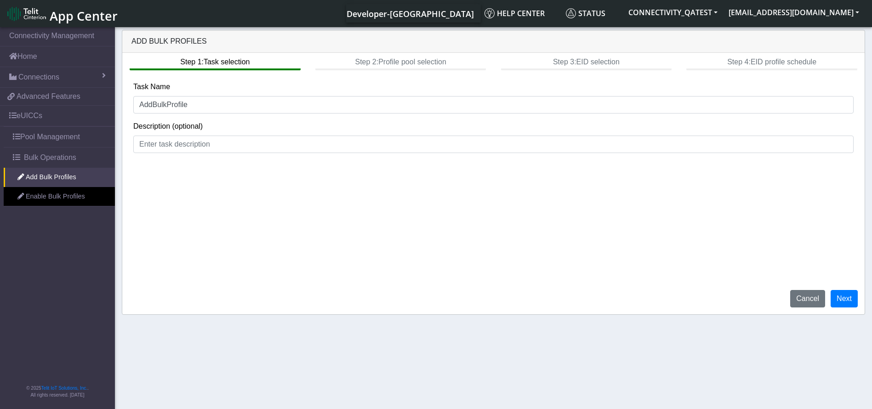
click at [52, 207] on nav "Connectivity Management Home Connections List Map 9975c470b0bcec0c1ebb6a022f911…" at bounding box center [57, 218] width 115 height 387
click at [44, 193] on link "Enable Bulk Profiles" at bounding box center [59, 196] width 111 height 19
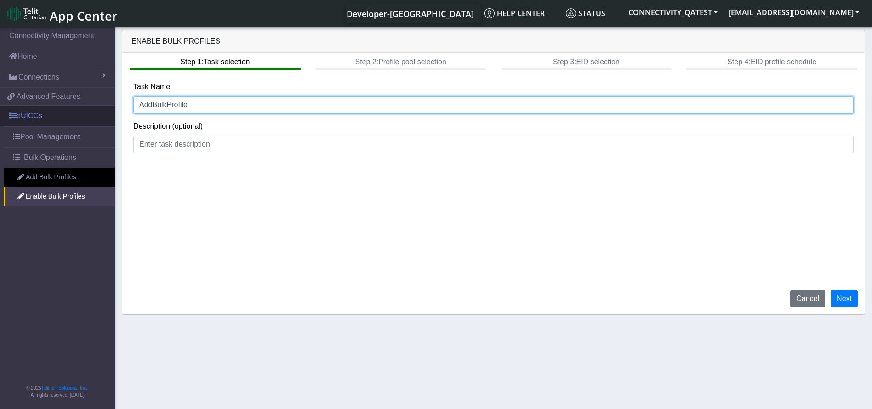
drag, startPoint x: 177, startPoint y: 110, endPoint x: 105, endPoint y: 110, distance: 71.7
click at [105, 110] on section "Connectivity Management Home Connections List Map 9975c470b0bcec0c1ebb6a022f911…" at bounding box center [436, 218] width 872 height 387
type input "EnableBulkProfile"
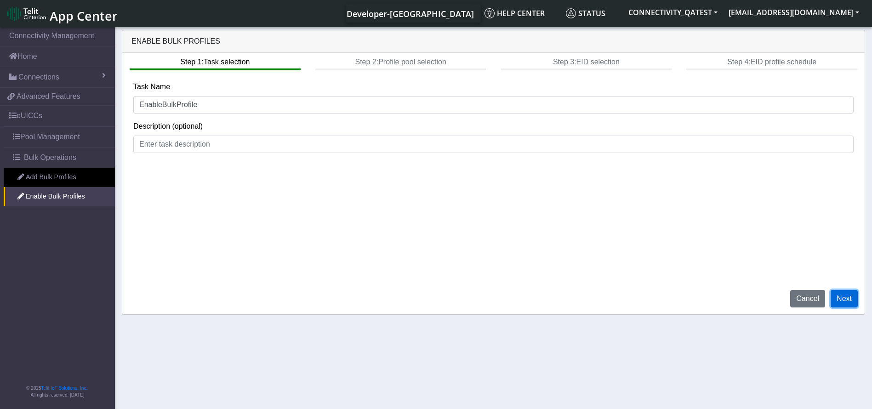
click at [844, 297] on button "Next" at bounding box center [844, 298] width 27 height 17
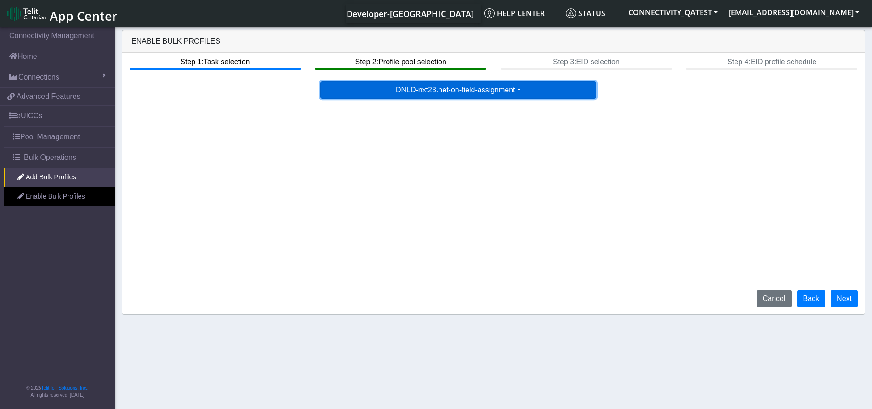
click at [428, 84] on button "DNLD-nxt23.net-on-field-assignment" at bounding box center [458, 89] width 276 height 17
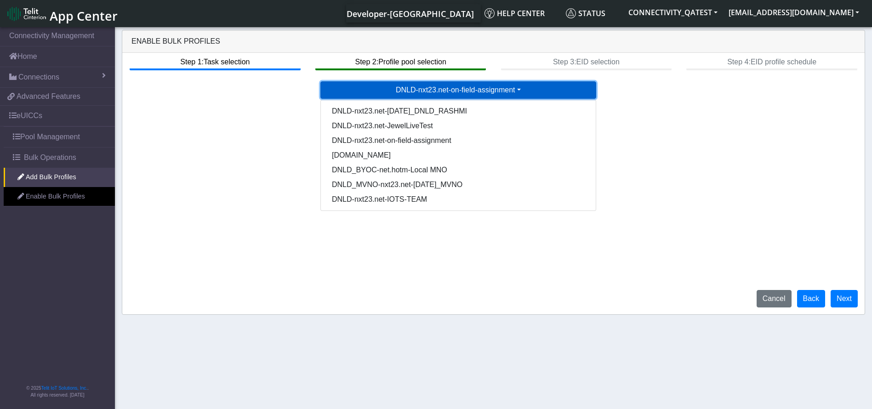
click at [428, 84] on button "DNLD-nxt23.net-on-field-assignment" at bounding box center [458, 89] width 276 height 17
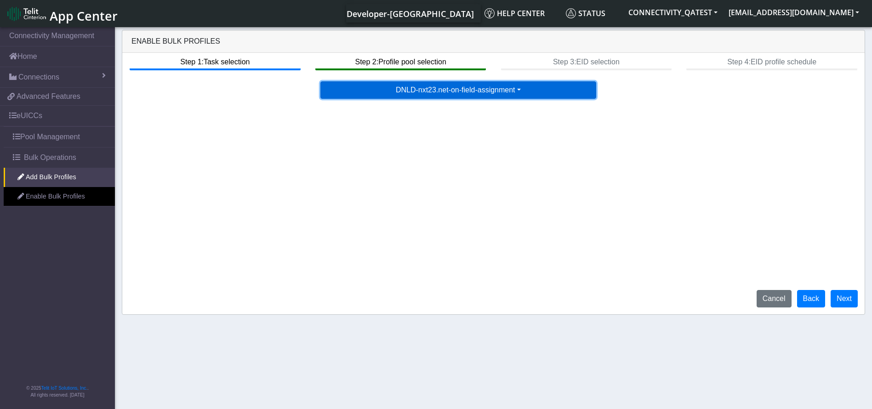
click at [521, 91] on button "DNLD-nxt23.net-on-field-assignment" at bounding box center [458, 89] width 276 height 17
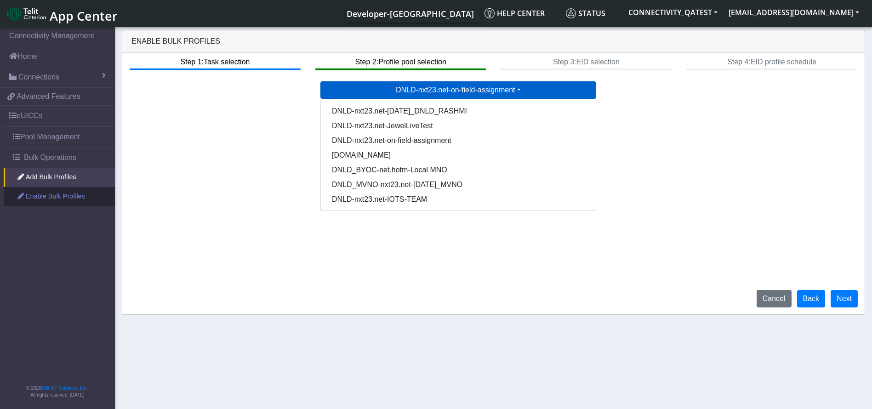
click at [35, 199] on link "Enable Bulk Profiles" at bounding box center [59, 196] width 111 height 19
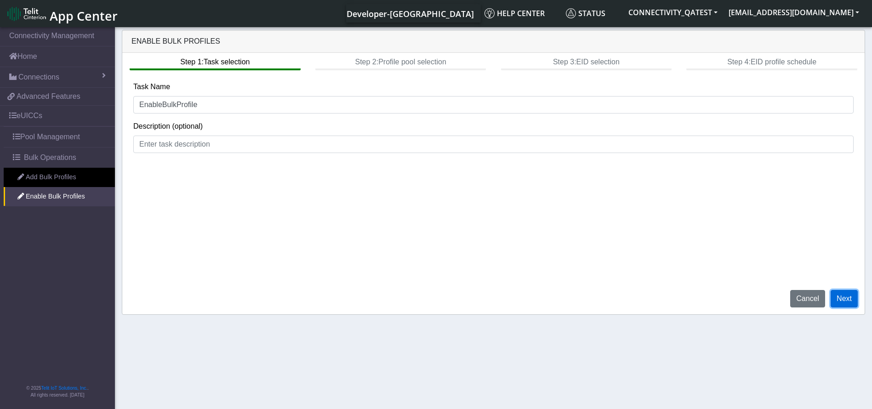
click at [848, 302] on button "Next" at bounding box center [844, 298] width 27 height 17
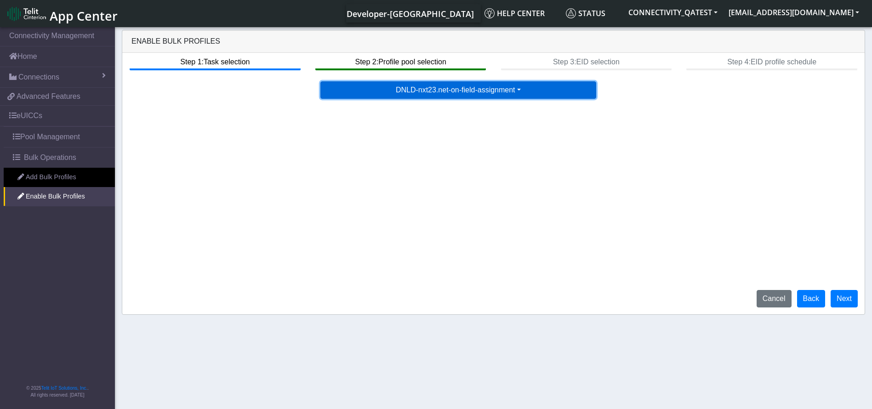
click at [470, 91] on button "DNLD-nxt23.net-on-field-assignment" at bounding box center [458, 89] width 276 height 17
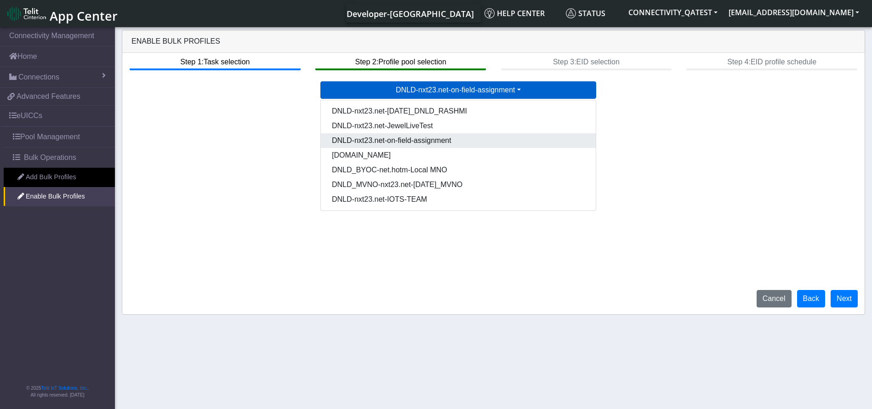
click at [450, 140] on Pool62d385b5-899c-4c9f-a78f-e90bbf7285d2-dropdown "DNLD-nxt23.net-on-field-assignment" at bounding box center [458, 140] width 275 height 15
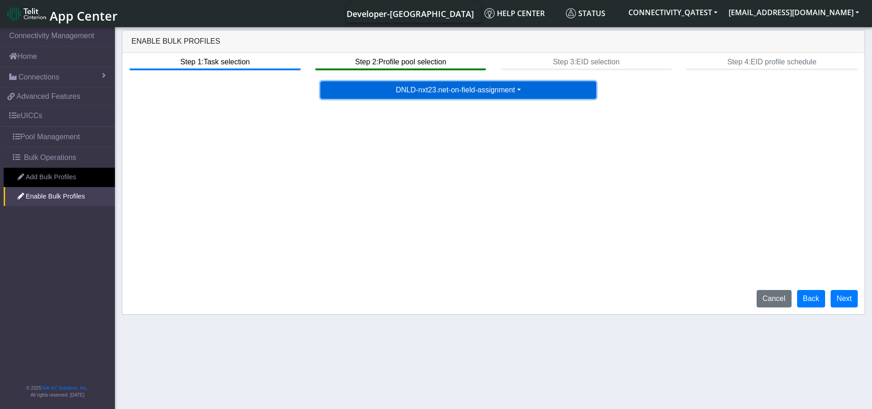
click at [458, 90] on button "DNLD-nxt23.net-on-field-assignment" at bounding box center [458, 89] width 276 height 17
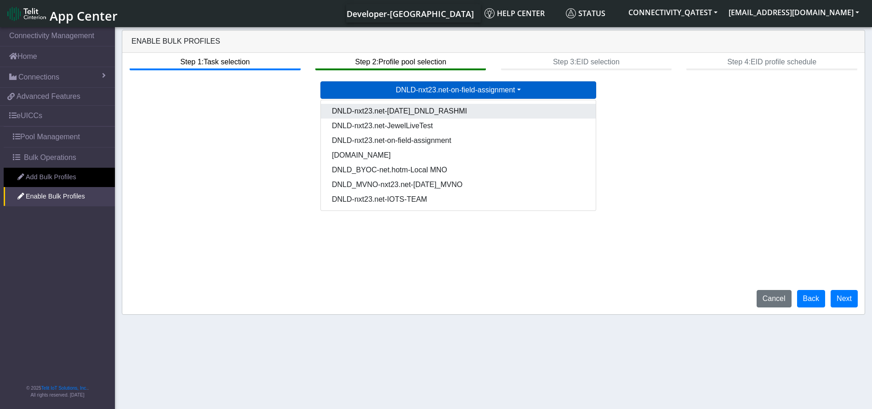
click at [455, 109] on Pool4e59cd5c-3b69-4a80-88ac-f2f10802c4c5-dropdown "DNLD-nxt23.net-Aug06_DNLD_RASHMI" at bounding box center [458, 111] width 275 height 15
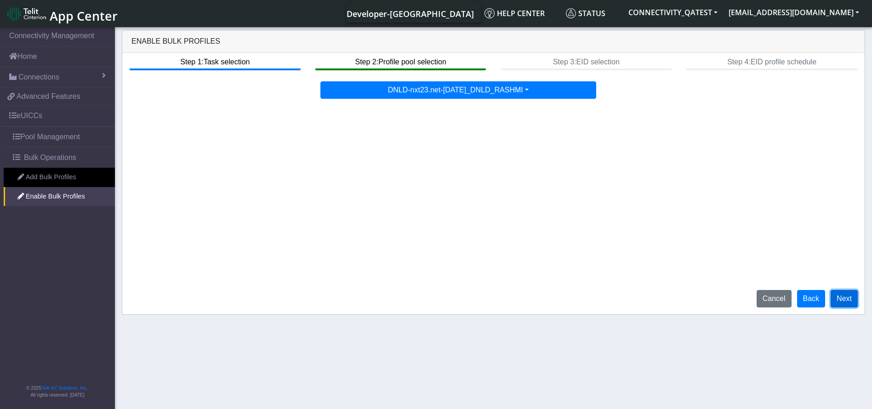
click at [843, 298] on button "Next" at bounding box center [844, 298] width 27 height 17
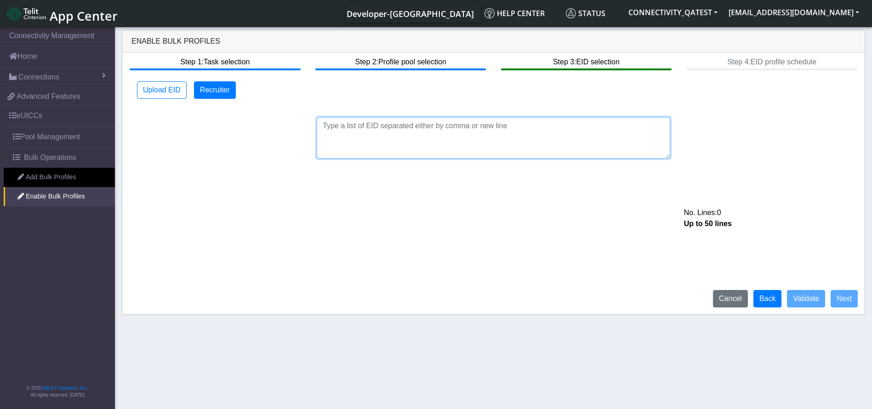
click at [480, 134] on textarea at bounding box center [494, 137] width 354 height 41
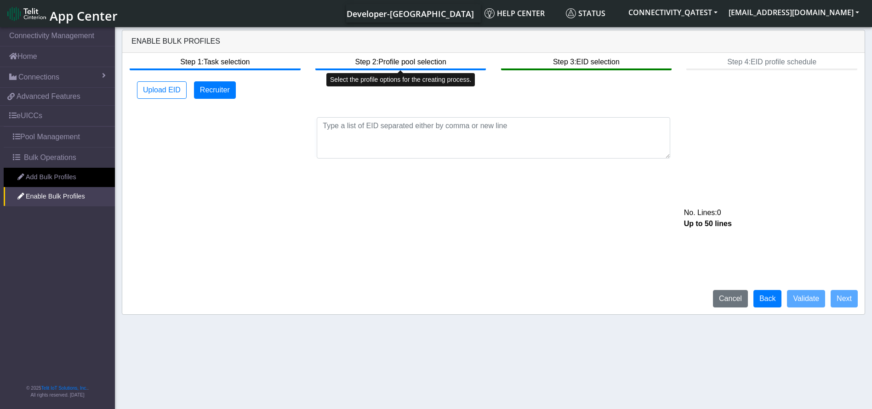
click at [382, 65] on btn "Step 2: Profile pool selection" at bounding box center [400, 61] width 171 height 17
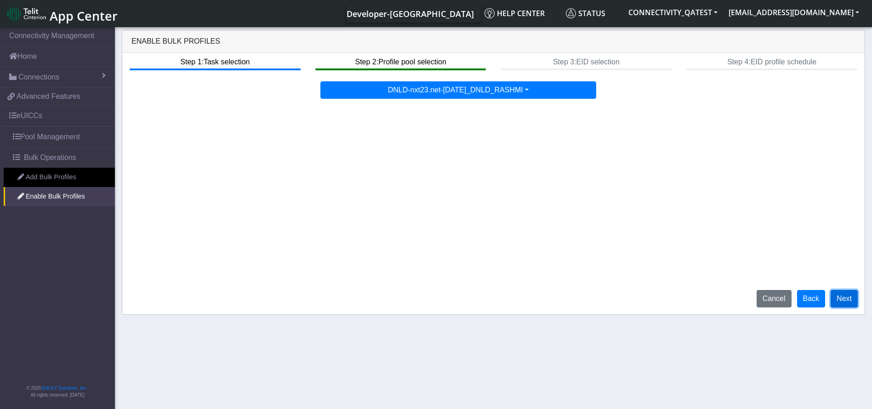
click at [841, 298] on button "Next" at bounding box center [844, 298] width 27 height 17
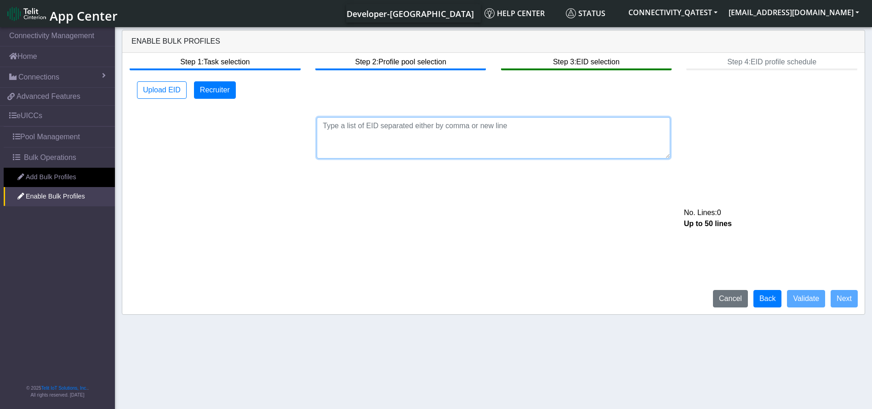
click at [402, 131] on textarea at bounding box center [494, 137] width 354 height 41
paste textarea "89033023426500000000060317713024"
type textarea "89033023426500000000060317713024"
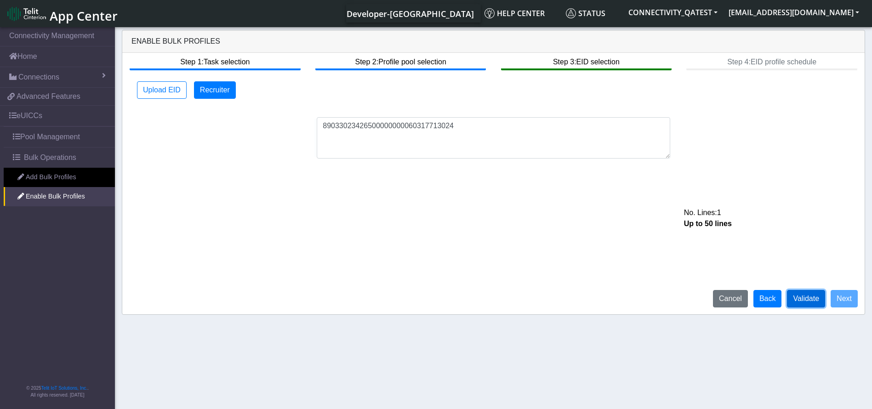
click at [816, 300] on button "Validate" at bounding box center [806, 298] width 38 height 17
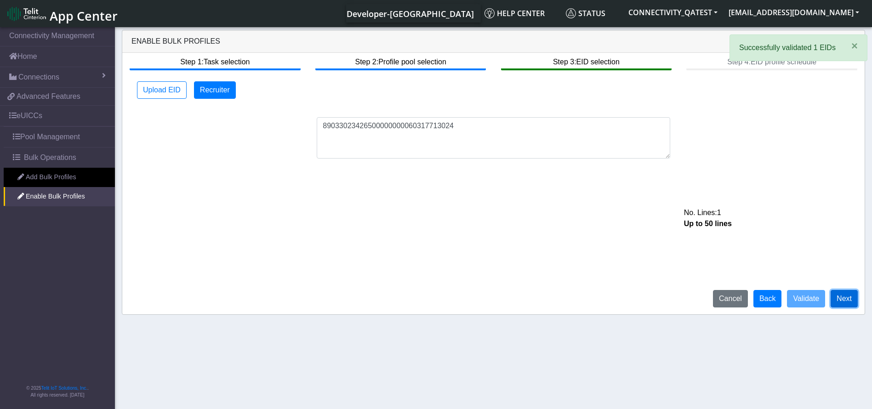
click at [840, 300] on button "Next" at bounding box center [844, 298] width 27 height 17
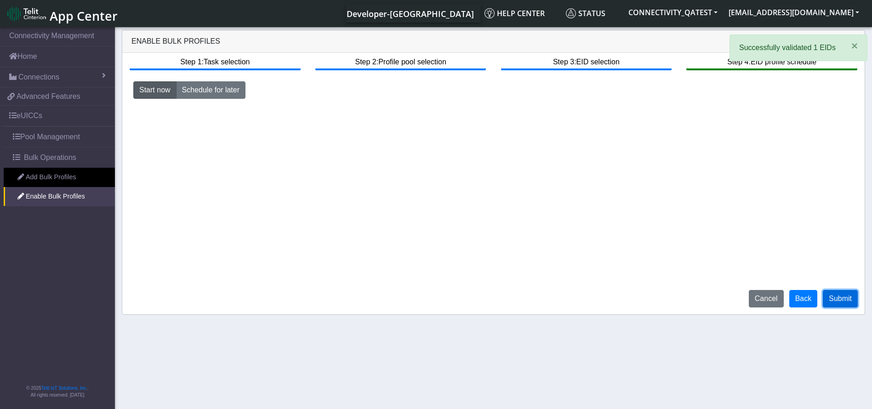
click at [831, 299] on button "Submit" at bounding box center [840, 298] width 35 height 17
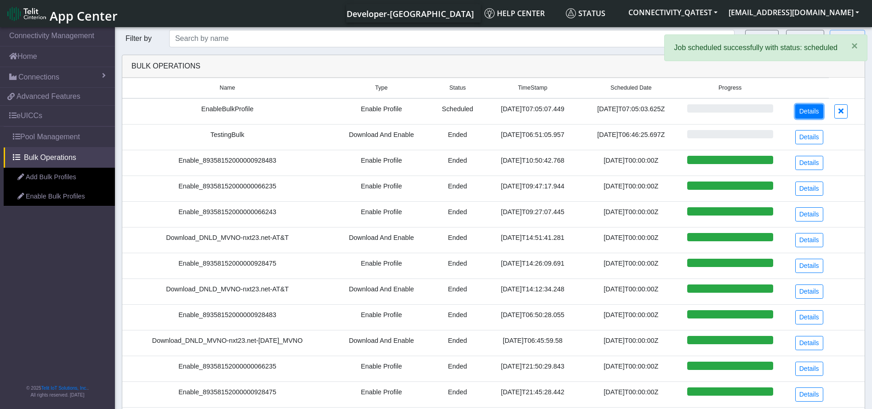
click at [803, 110] on link "Details" at bounding box center [809, 111] width 28 height 14
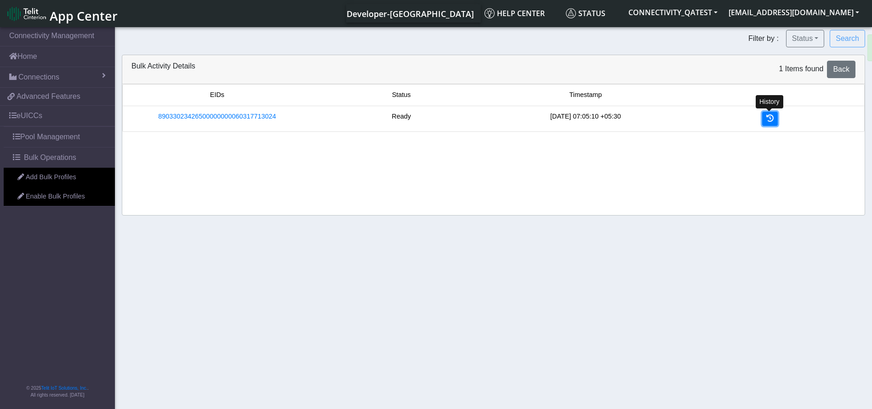
click at [774, 116] on link at bounding box center [770, 119] width 16 height 14
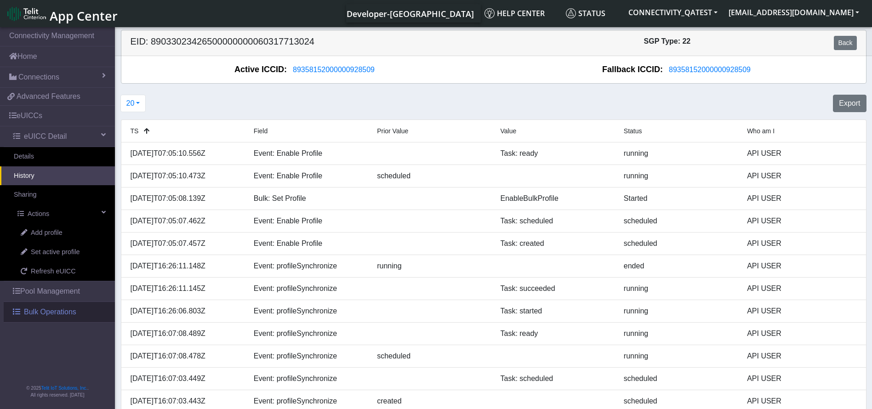
click at [57, 309] on span "Bulk Operations" at bounding box center [50, 312] width 52 height 11
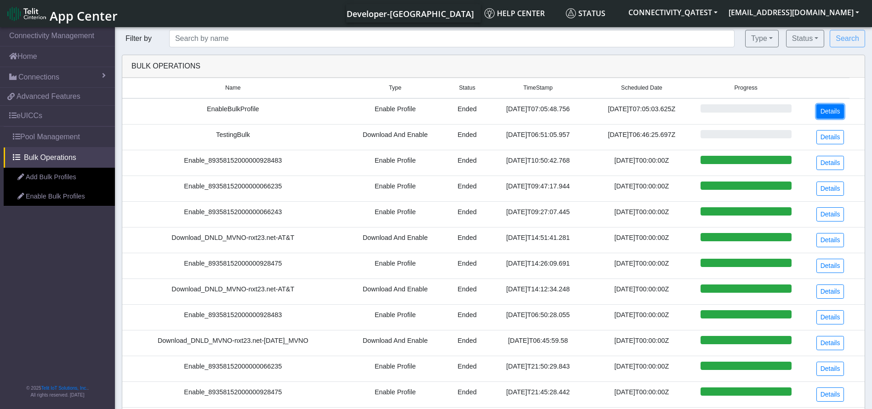
click at [830, 107] on link "Details" at bounding box center [831, 111] width 28 height 14
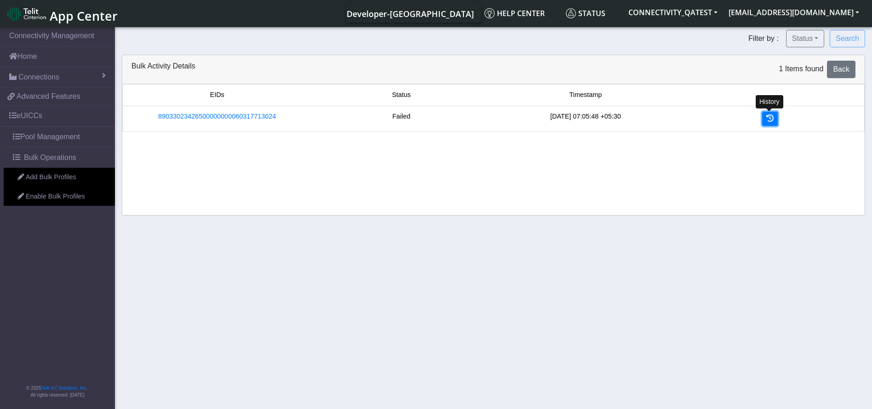
click at [770, 124] on link at bounding box center [770, 119] width 16 height 14
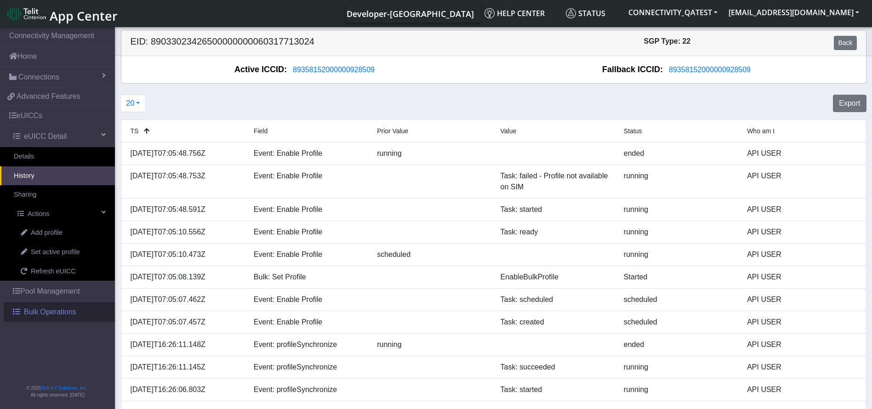
click at [49, 305] on link "Bulk Operations" at bounding box center [59, 312] width 111 height 20
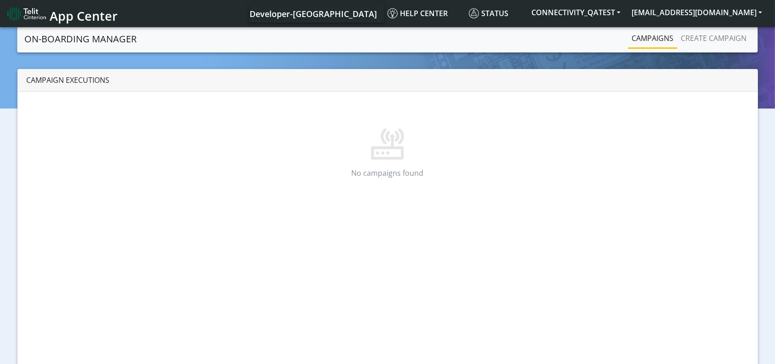
click at [636, 41] on link "Campaigns" at bounding box center [652, 38] width 49 height 18
click at [726, 32] on link "Create campaign" at bounding box center [714, 38] width 73 height 18
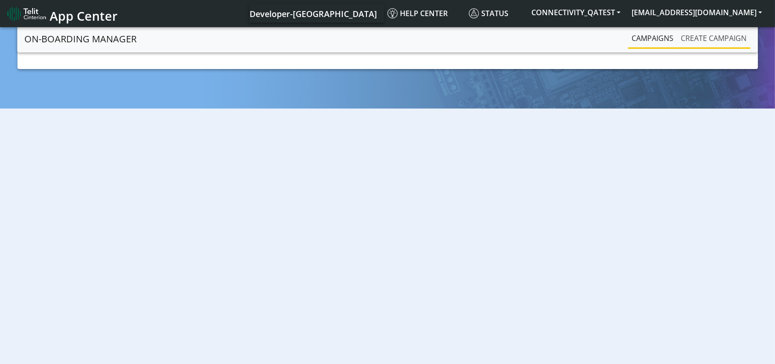
click at [705, 37] on link "Create campaign" at bounding box center [714, 38] width 73 height 18
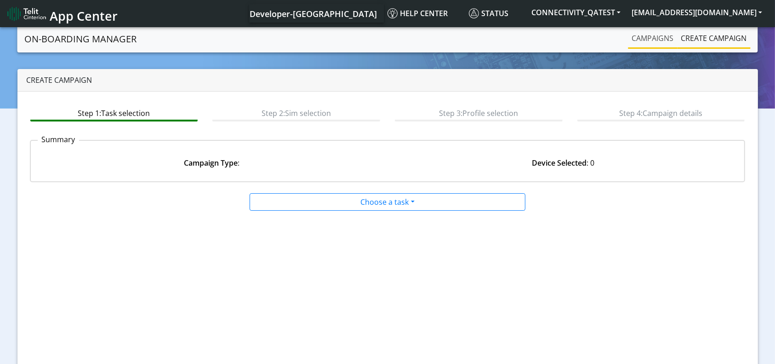
click at [635, 41] on link "Campaigns" at bounding box center [652, 38] width 49 height 18
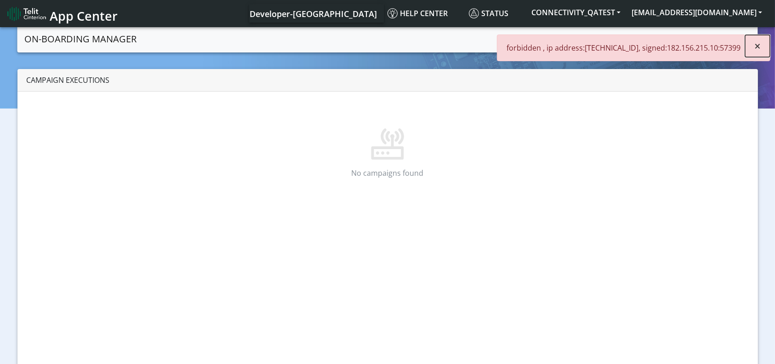
click at [756, 46] on span "×" at bounding box center [757, 45] width 6 height 15
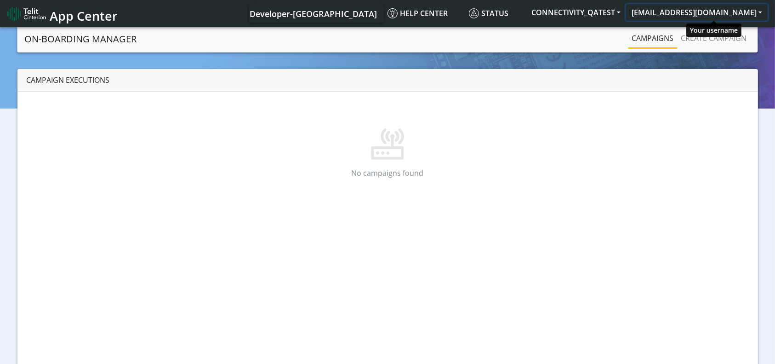
click at [750, 10] on button "[EMAIL_ADDRESS][DOMAIN_NAME]" at bounding box center [697, 12] width 142 height 17
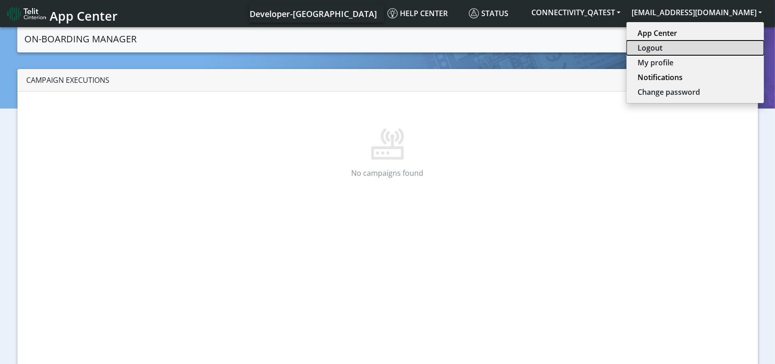
click at [697, 42] on button "Logout" at bounding box center [695, 47] width 137 height 15
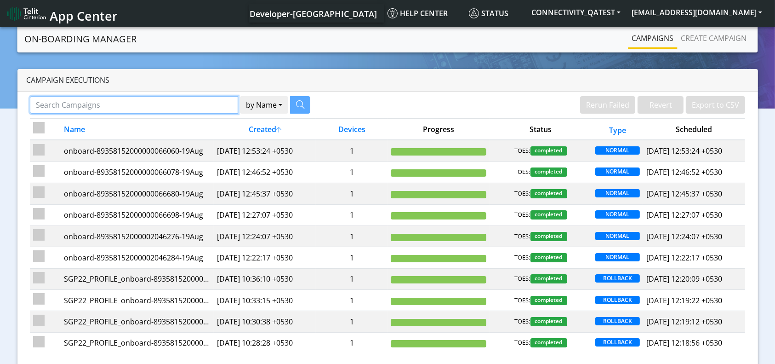
click at [188, 103] on input "Search Campaigns" at bounding box center [134, 104] width 209 height 17
paste input "89358152000000928509"
type input "89358152000000928509"
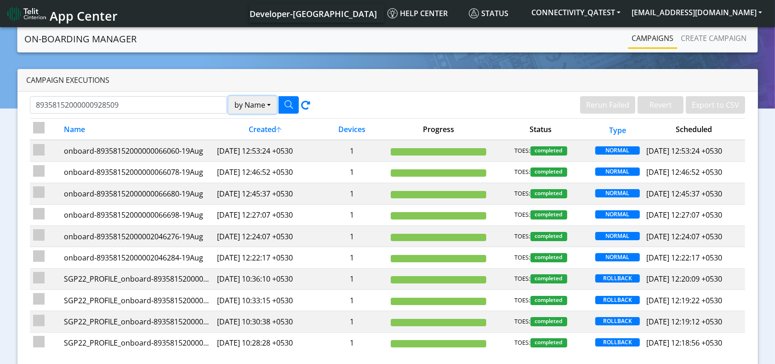
click at [258, 110] on button "by Name" at bounding box center [252, 104] width 48 height 17
click at [255, 146] on button "Device" at bounding box center [265, 140] width 73 height 15
click at [282, 103] on button "button" at bounding box center [289, 104] width 20 height 17
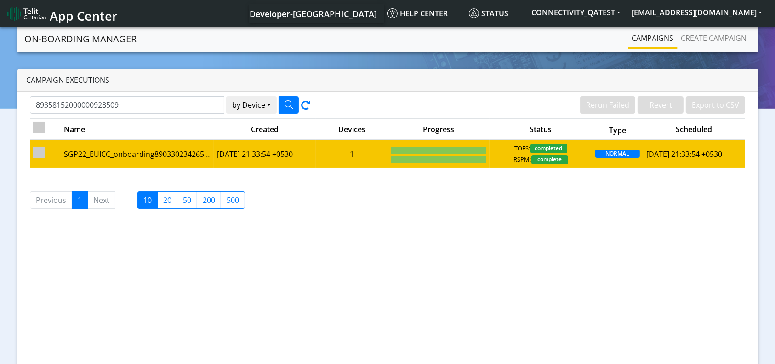
click at [344, 159] on td "1" at bounding box center [352, 153] width 72 height 27
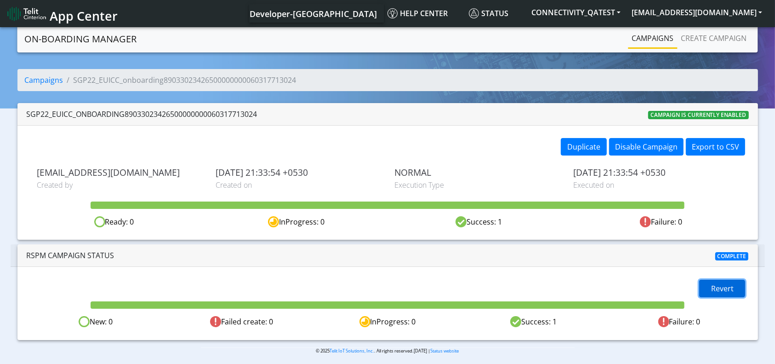
click at [720, 286] on span "Revert" at bounding box center [722, 288] width 23 height 10
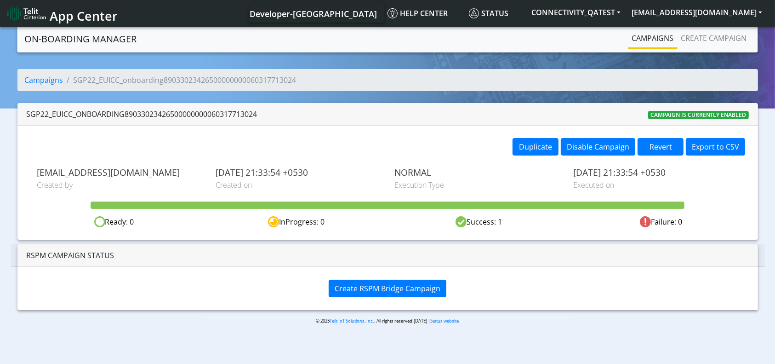
drag, startPoint x: 125, startPoint y: 113, endPoint x: 265, endPoint y: 111, distance: 139.8
click at [265, 111] on div "SGP22_EUICC_onboarding89033023426500000000060317713024 Campaign is currently en…" at bounding box center [387, 114] width 741 height 23
copy div "89033023426500000000060317713024"
click at [411, 283] on span "Create RSPM Bridge Campaign" at bounding box center [388, 288] width 106 height 10
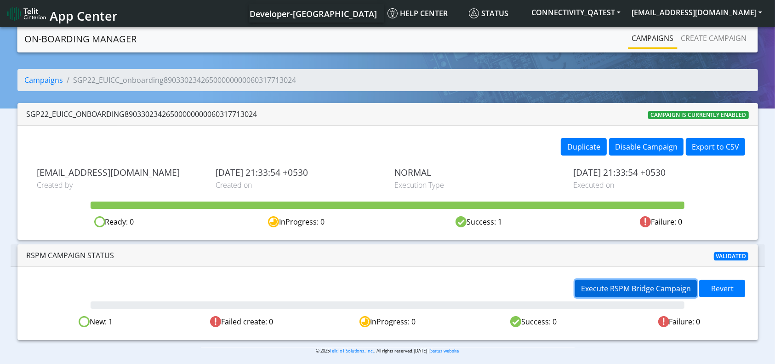
click at [621, 283] on span "Execute RSPM Bridge Campaign" at bounding box center [636, 288] width 110 height 10
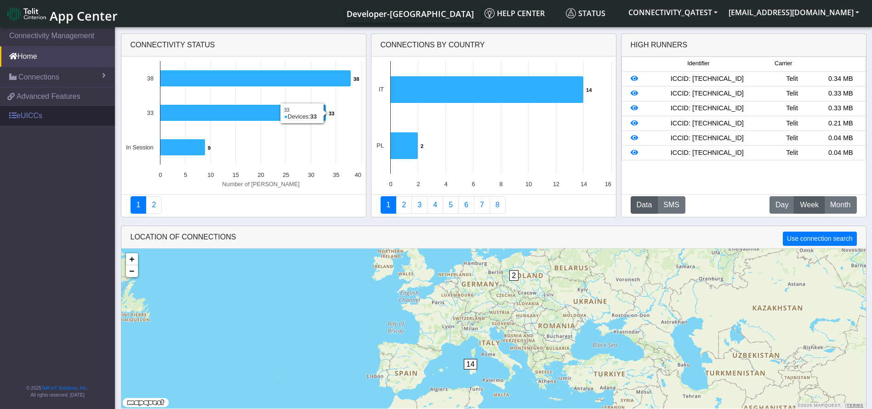
click at [69, 118] on link "eUICCs" at bounding box center [57, 116] width 115 height 20
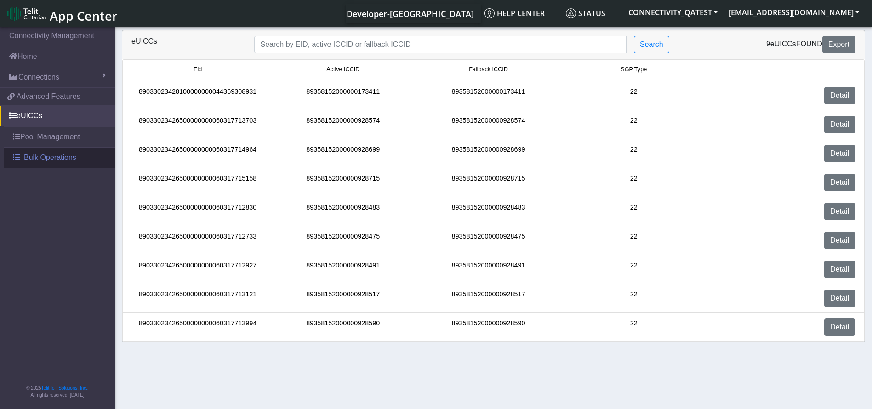
click at [48, 153] on span "Bulk Operations" at bounding box center [50, 157] width 52 height 11
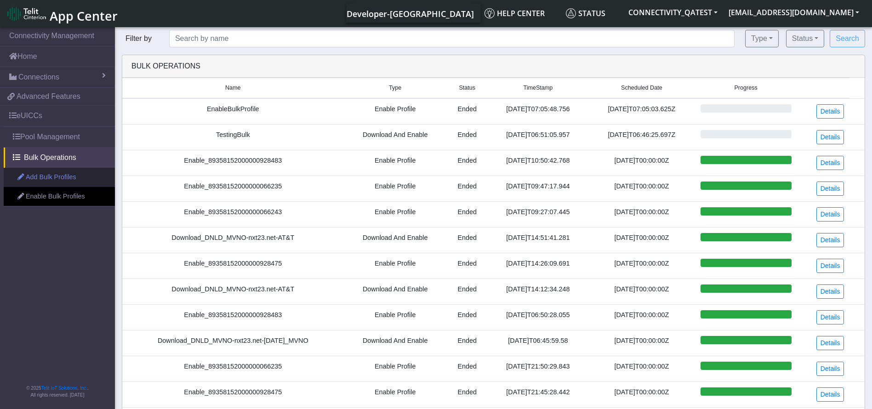
click at [55, 178] on link "Add Bulk Profiles" at bounding box center [59, 177] width 111 height 19
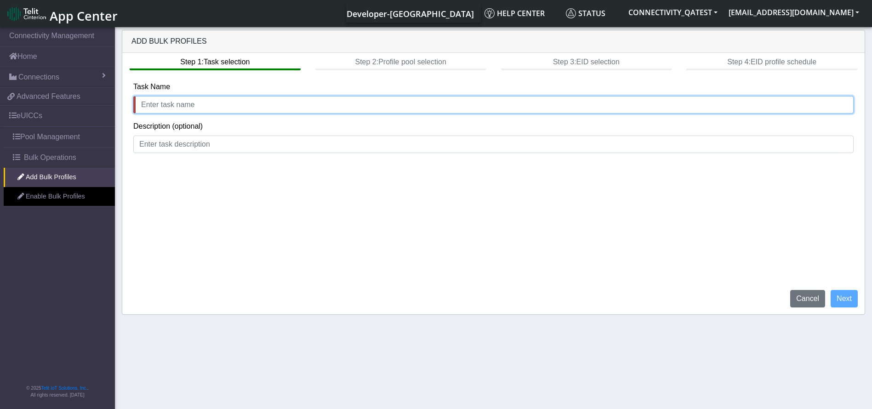
click at [208, 103] on input "text" at bounding box center [493, 104] width 720 height 17
drag, startPoint x: 204, startPoint y: 100, endPoint x: 59, endPoint y: 98, distance: 144.8
click at [59, 98] on section "Connectivity Management Home Connections List Map 8c203483e7925c60958e723016b53…" at bounding box center [436, 218] width 872 height 387
type input "AddBulk21Aug"
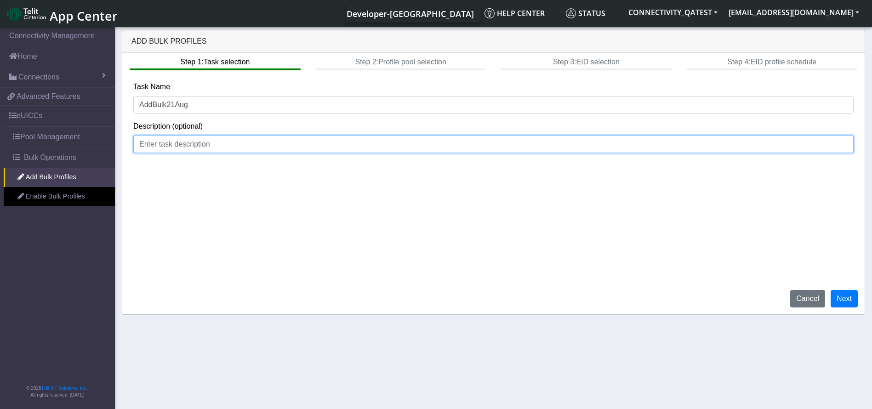
click at [188, 138] on input at bounding box center [493, 144] width 720 height 17
paste input "AddBulk21Aug"
click at [153, 141] on input "AddBulk21Aug" at bounding box center [493, 144] width 720 height 17
click at [166, 145] on input "Add Bulk21Aug" at bounding box center [493, 144] width 720 height 17
type input "Add Bulk 21Aug"
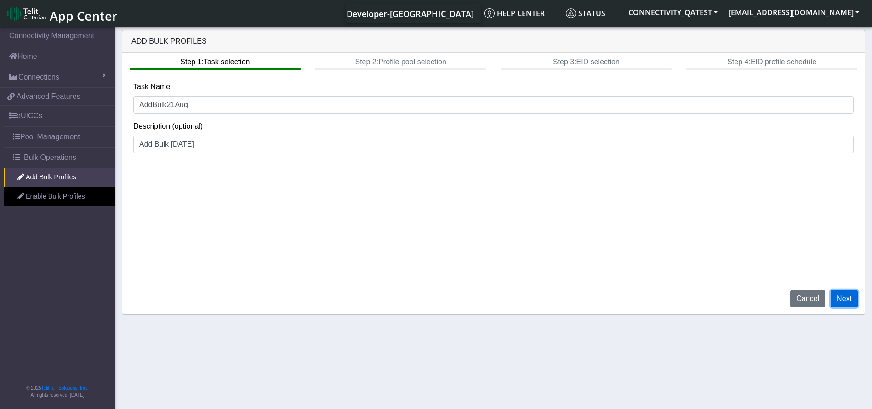
click at [844, 296] on button "Next" at bounding box center [844, 298] width 27 height 17
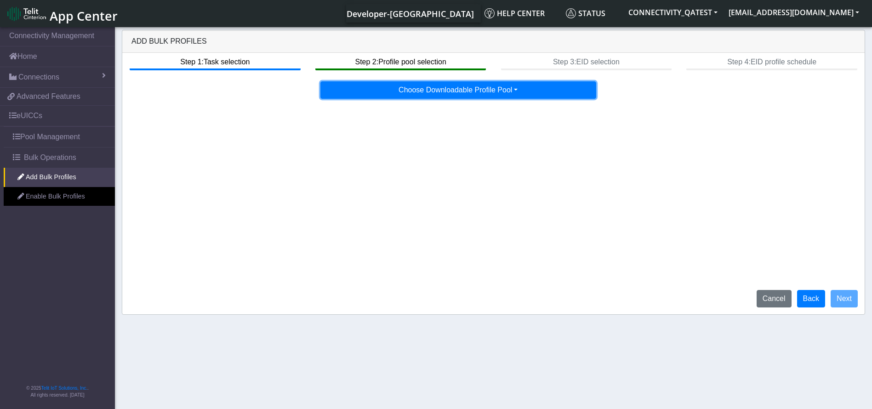
click at [501, 94] on button "Choose Downloadable Profile Pool" at bounding box center [458, 89] width 276 height 17
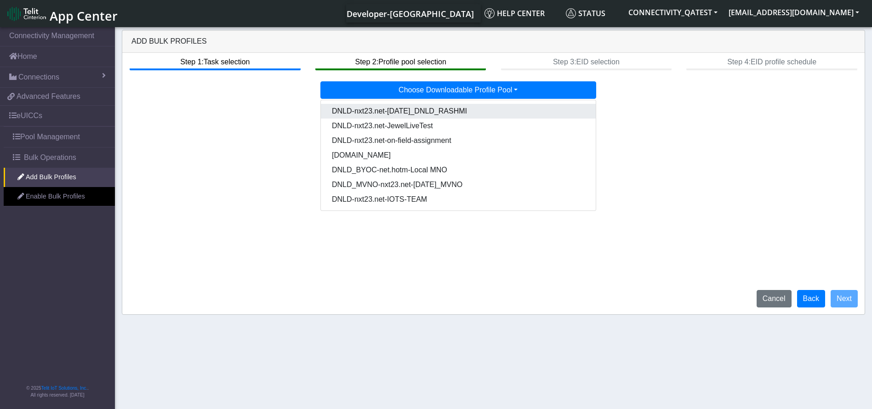
click at [450, 116] on Pool4e59cd5c-3b69-4a80-88ac-f2f10802c4c5-dropdown "DNLD-nxt23.net-[DATE]_DNLD_RASHMI" at bounding box center [458, 111] width 275 height 15
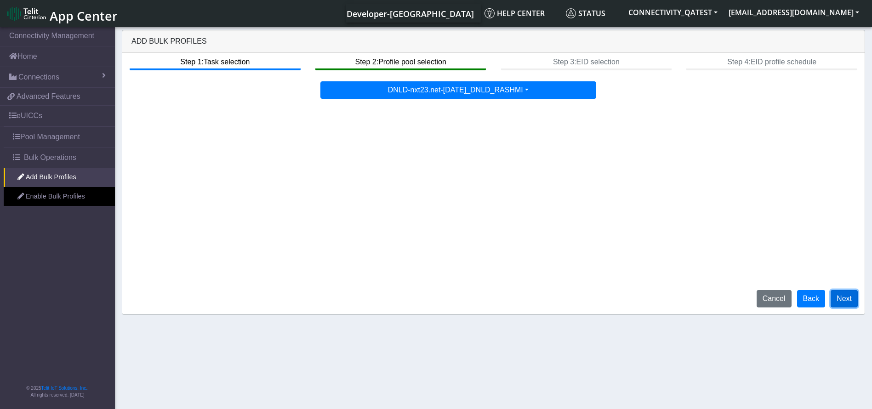
click at [839, 299] on button "Next" at bounding box center [844, 298] width 27 height 17
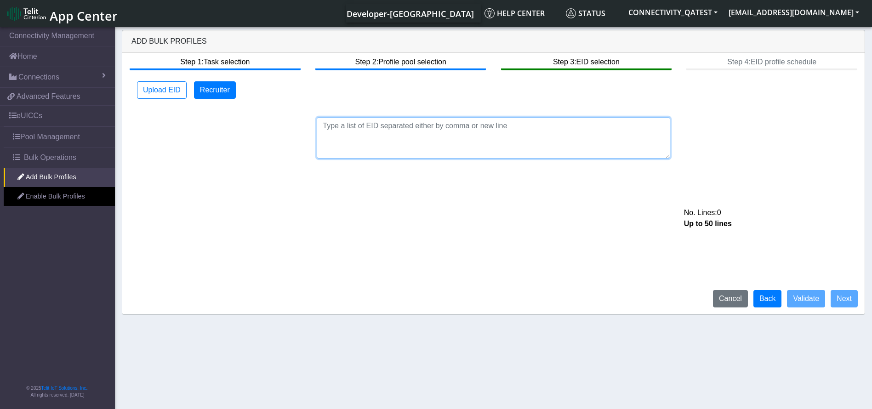
click at [371, 121] on textarea at bounding box center [494, 137] width 354 height 41
paste textarea "AddBulk21Aug"
type textarea "AddBulk21Aug"
drag, startPoint x: 401, startPoint y: 129, endPoint x: 216, endPoint y: 110, distance: 185.8
click at [216, 110] on div "AddBulk21Aug No. Lines: 1 Up to 50 lines" at bounding box center [493, 132] width 734 height 52
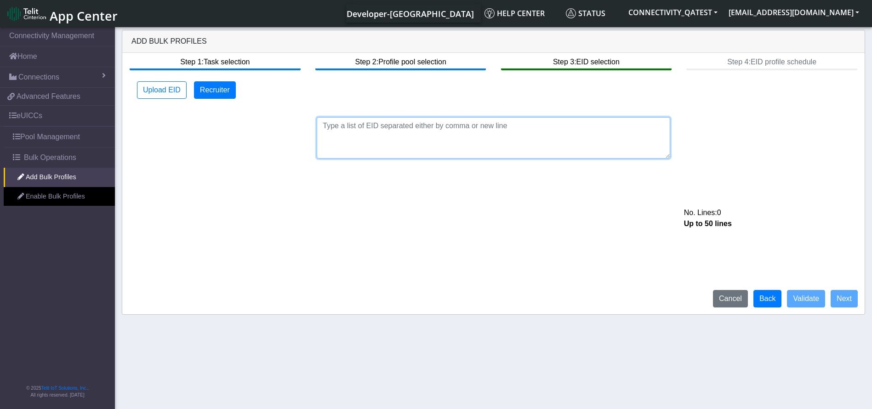
paste textarea "89033023426500000000060317713024"
type textarea "89033023426500000000060317713024"
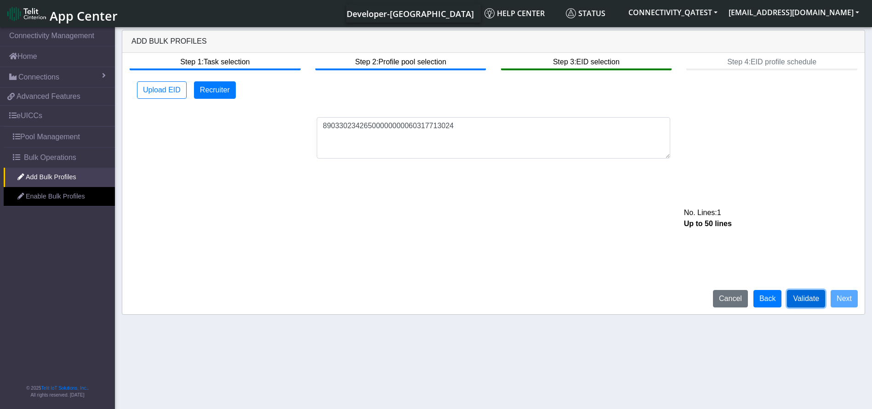
click at [814, 305] on button "Validate" at bounding box center [806, 298] width 38 height 17
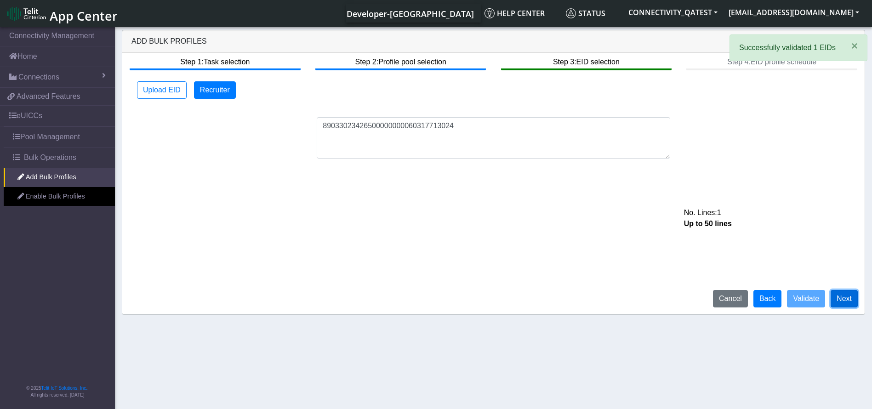
click at [845, 299] on button "Next" at bounding box center [844, 298] width 27 height 17
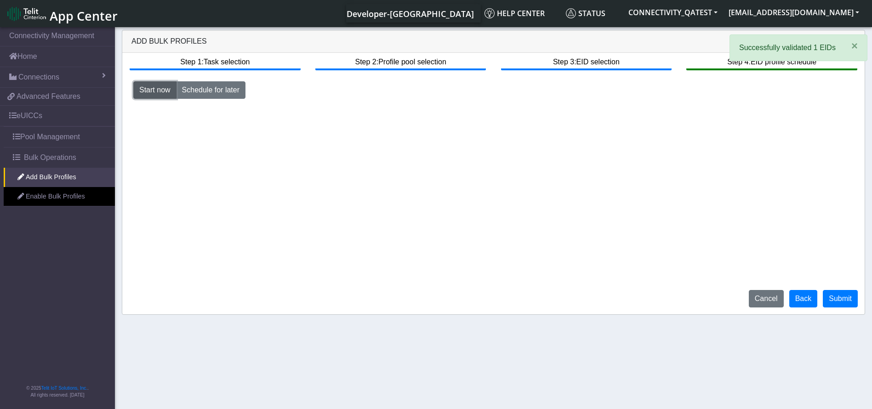
click at [145, 91] on button "Start now" at bounding box center [154, 89] width 43 height 17
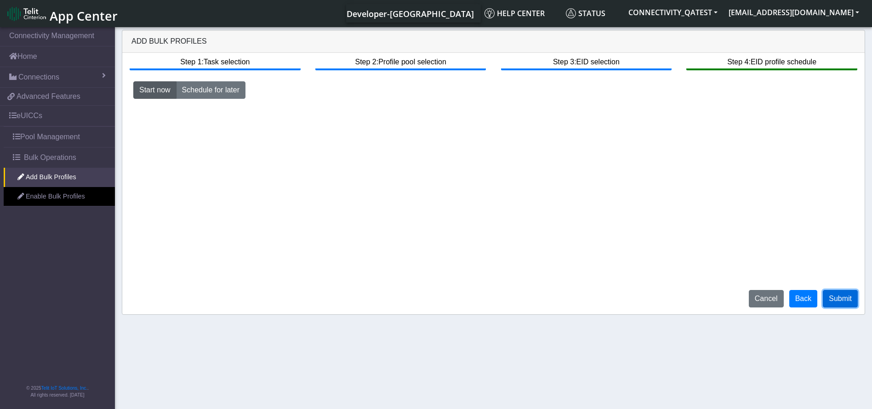
click at [842, 296] on button "Submit" at bounding box center [840, 298] width 35 height 17
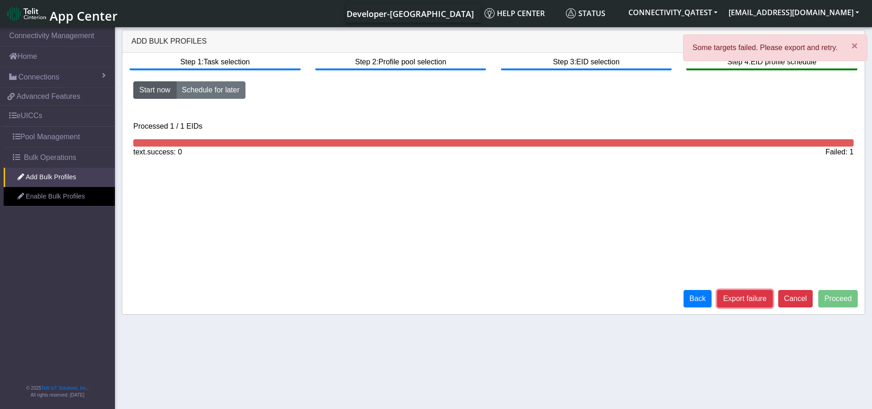
click at [765, 300] on button "Export failure" at bounding box center [744, 298] width 55 height 17
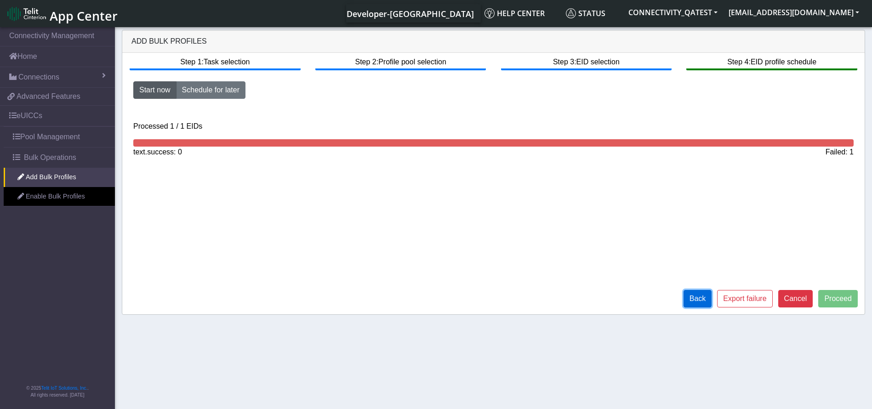
click at [693, 297] on button "Back" at bounding box center [698, 298] width 29 height 17
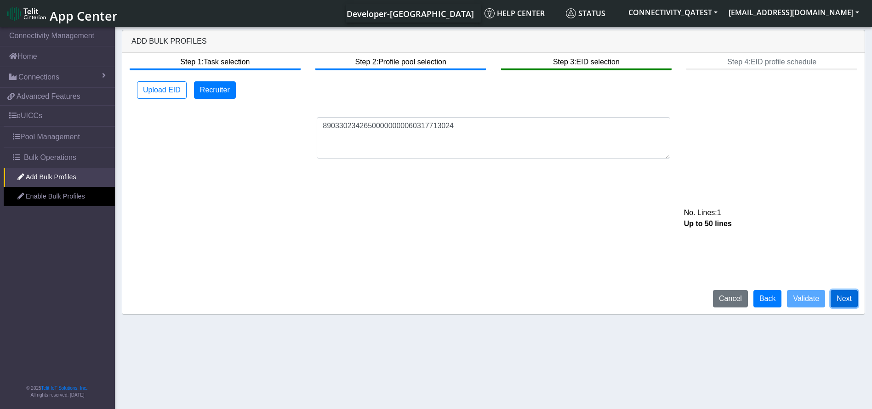
click at [856, 300] on button "Next" at bounding box center [844, 298] width 27 height 17
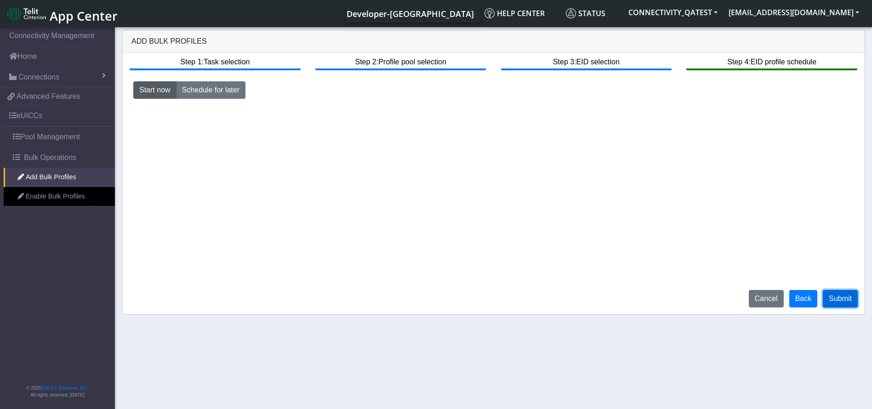
click at [853, 297] on button "Submit" at bounding box center [840, 298] width 35 height 17
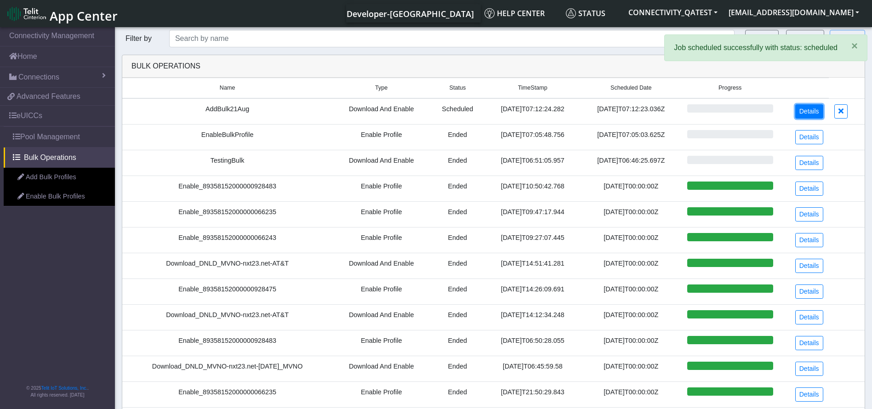
click at [805, 116] on link "Details" at bounding box center [809, 111] width 28 height 14
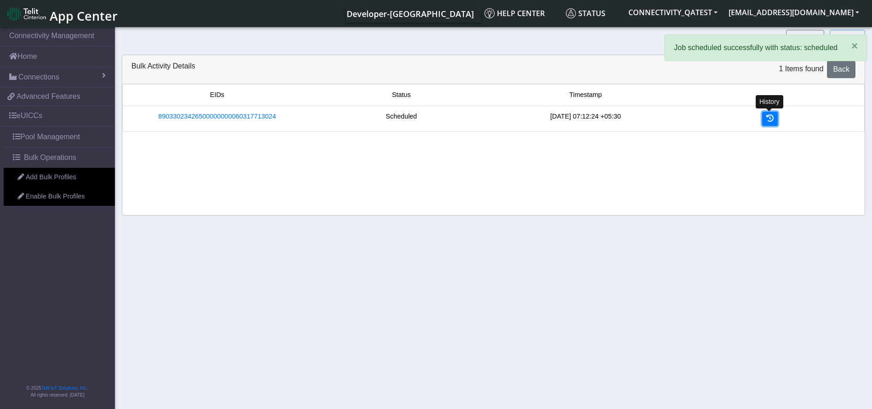
click at [775, 117] on link at bounding box center [770, 119] width 16 height 14
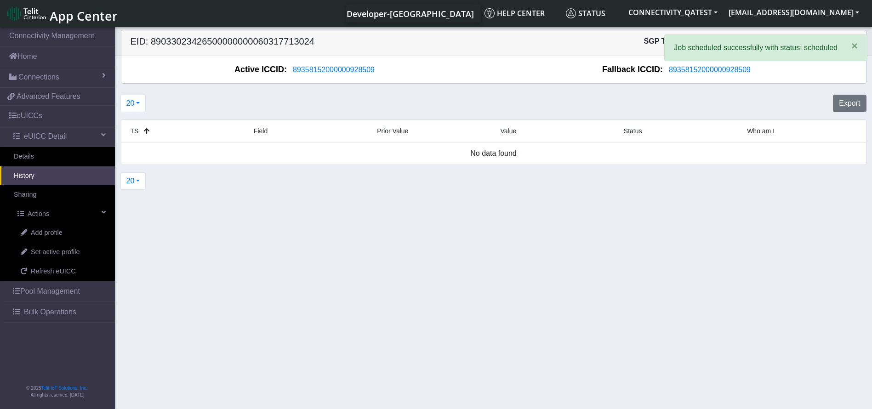
click at [768, 118] on div "TS Field Prior Value Value Status Who am I No data found" at bounding box center [493, 142] width 759 height 53
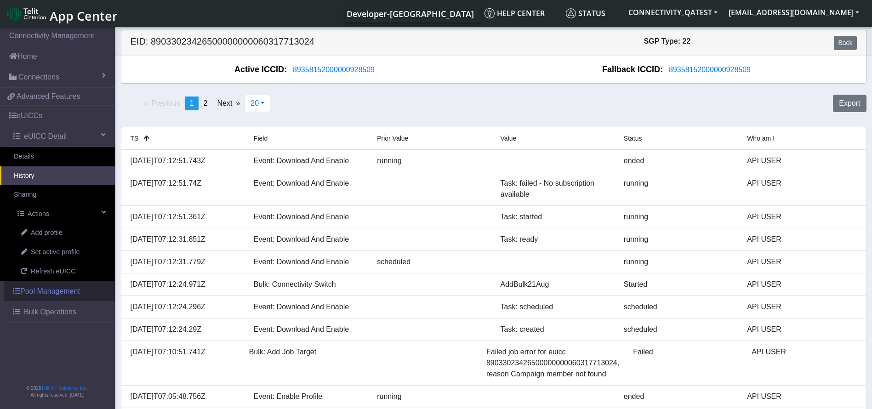
click at [40, 284] on link "Pool Management" at bounding box center [59, 291] width 111 height 20
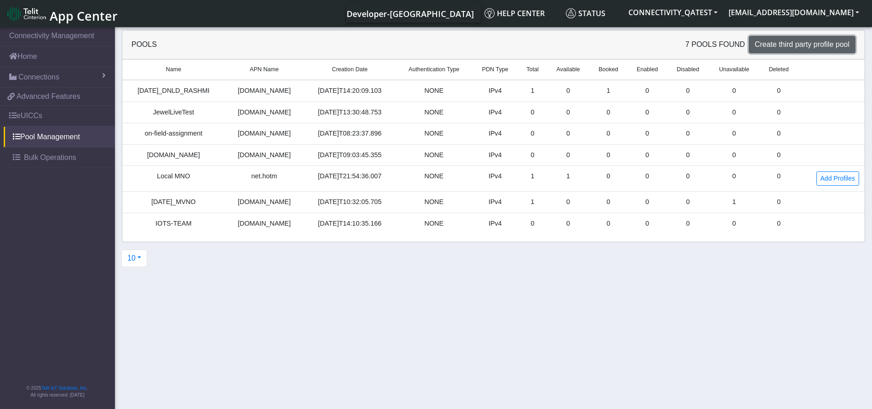
click at [831, 42] on span "Create third party profile pool" at bounding box center [802, 44] width 95 height 8
select select "IPv4"
select select "NONE"
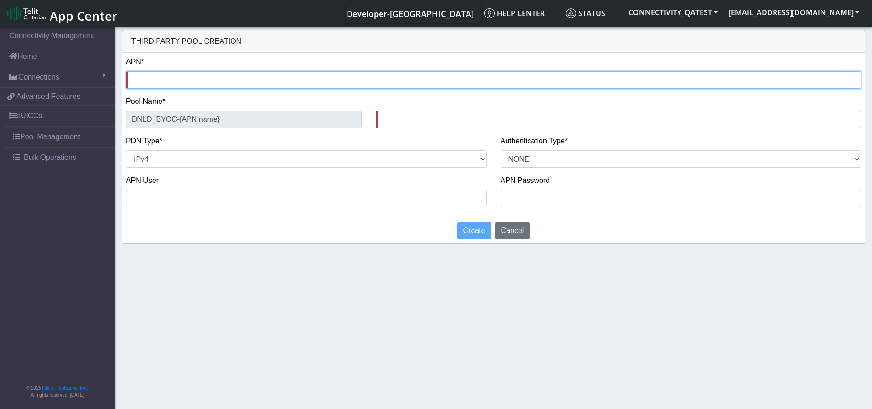
click at [238, 82] on input "text" at bounding box center [493, 79] width 735 height 17
type input "T"
type input "DNLD_BYOC-T-"
type input "Te"
type input "DNLD_BYOC-Te-"
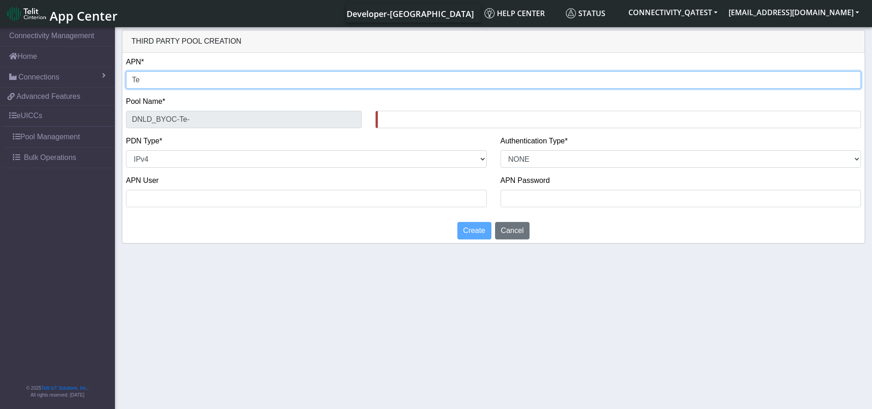
type input "Tes"
type input "DNLD_BYOC-Tes-"
type input "Test"
type input "DNLD_BYOC-Test-"
type input "Tes"
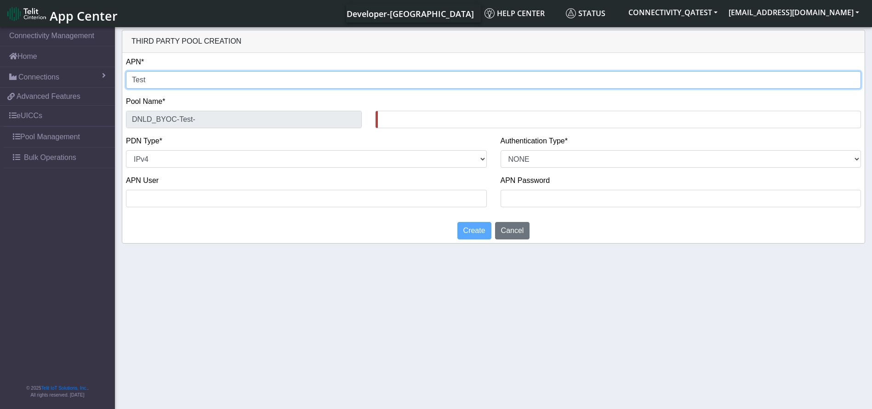
type input "DNLD_BYOC-Tes-"
type input "Te"
type input "DNLD_BYOC-Te-"
type input "T"
type input "DNLD_BYOC-T-"
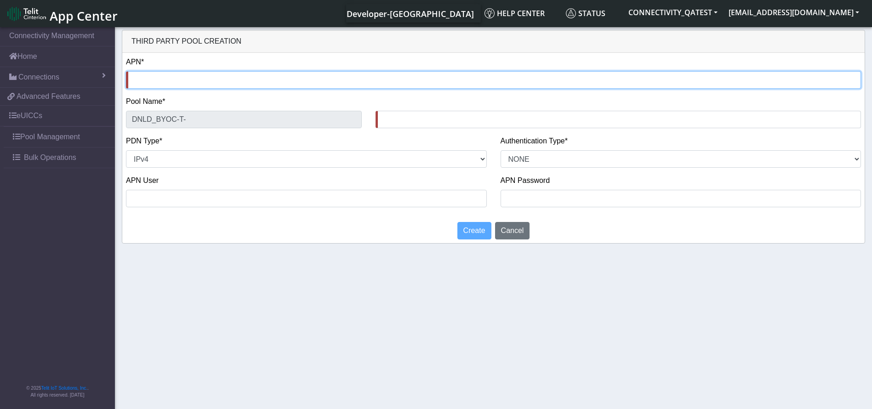
type input "B"
type input "DNLD_BYOC-B-"
type input "Bu"
type input "DNLD_BYOC-Bu-"
type input "Bul"
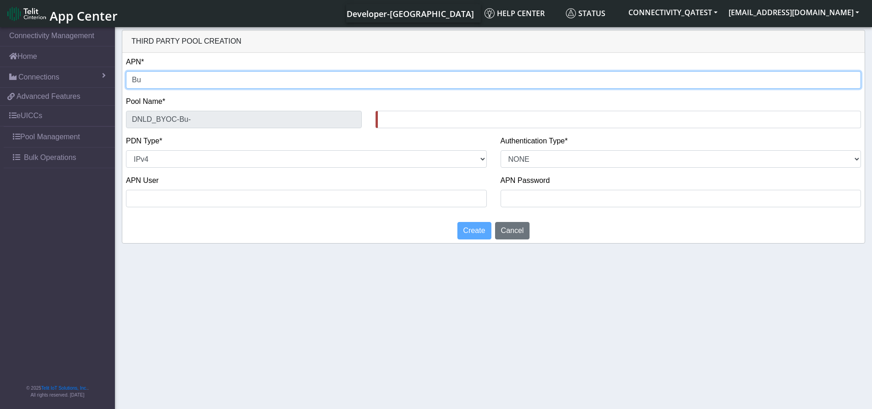
type input "DNLD_BYOC-Bul-"
type input "Bulk"
type input "DNLD_BYOC-Bulk-"
type input "BulkT"
type input "DNLD_BYOC-BulkT-"
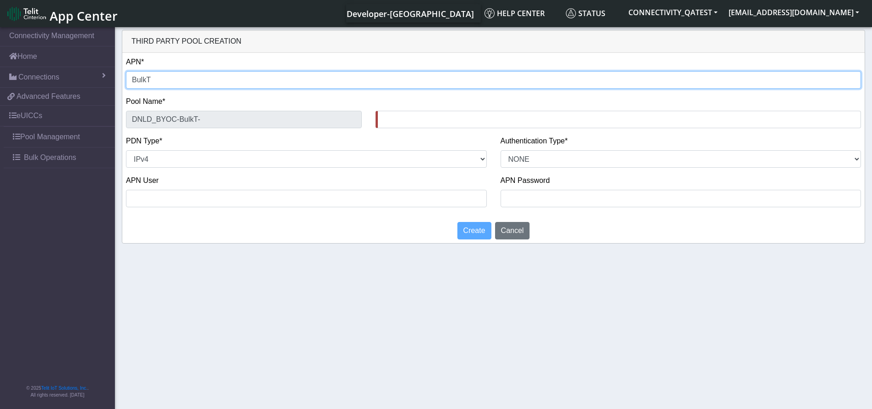
type input "BulkTe"
type input "DNLD_BYOC-BulkTe-"
type input "BulkTes"
type input "DNLD_BYOC-BulkTes-"
type input "BulkTest"
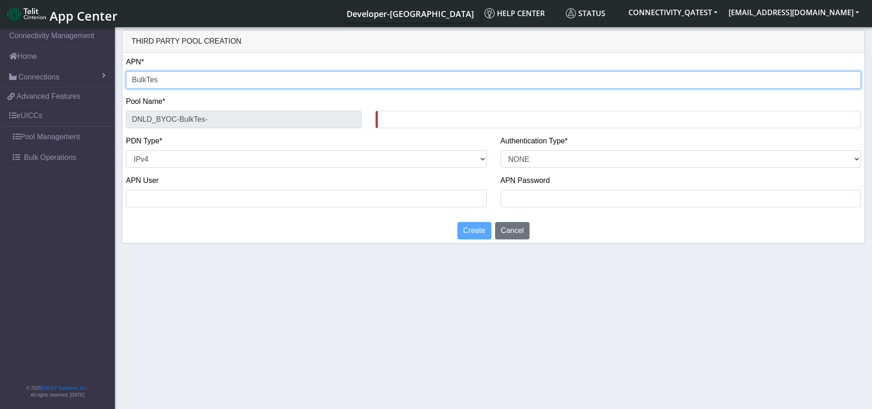
type input "DNLD_BYOC-BulkTest-"
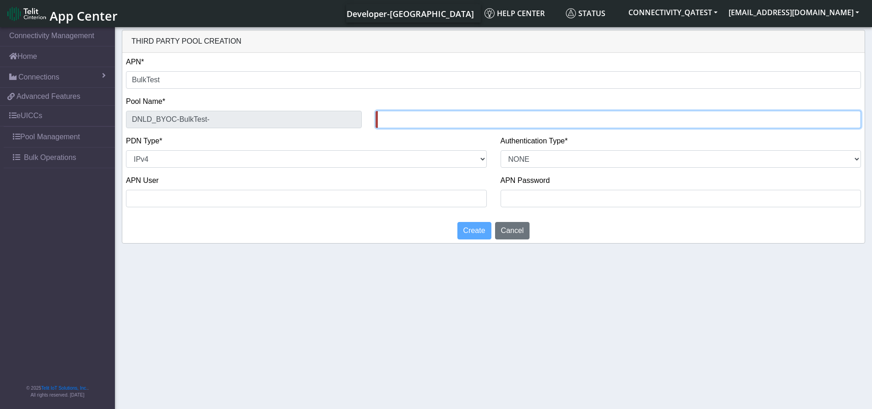
click at [423, 120] on input "text" at bounding box center [618, 119] width 485 height 17
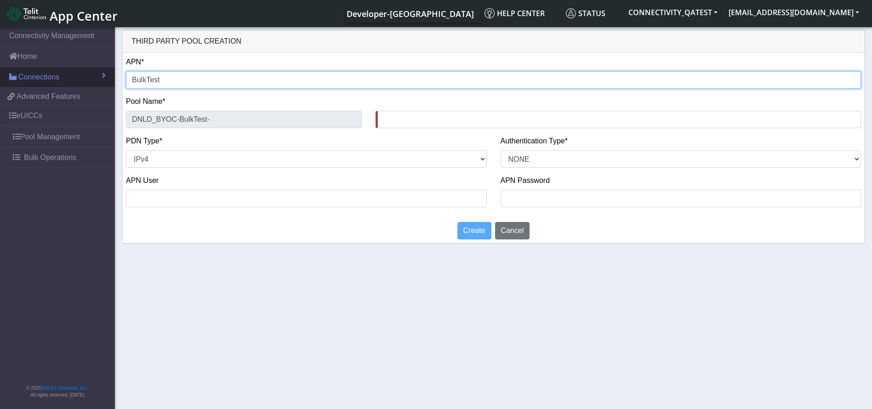
drag, startPoint x: 174, startPoint y: 81, endPoint x: 43, endPoint y: 80, distance: 131.0
click at [43, 80] on section "Connectivity Management Home Connections List Map 8c203483e7925c60958e723016b53…" at bounding box center [436, 218] width 872 height 387
type input "n"
type input "DNLD_BYOC-n-"
type input "nx"
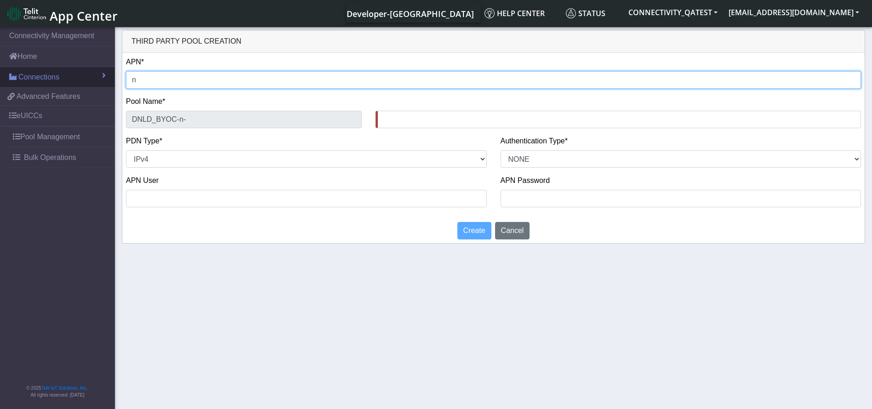
type input "DNLD_BYOC-nx-"
type input "nxt"
type input "DNLD_BYOC-nxt-"
type input "nxt2"
type input "DNLD_BYOC-nxt2-"
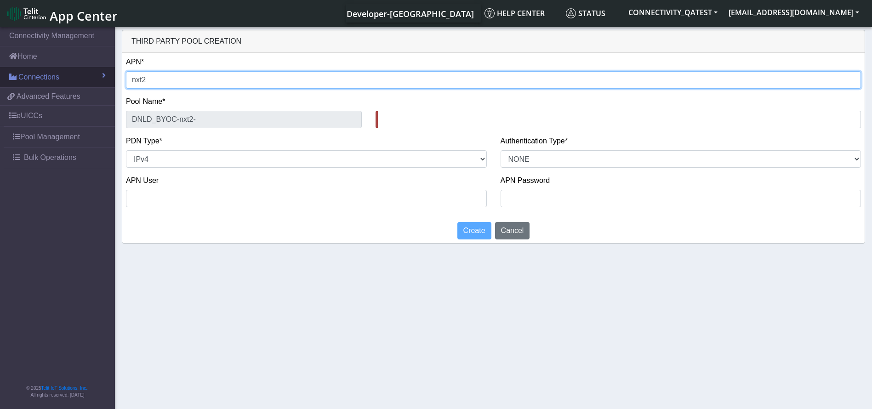
type input "nxt23"
type input "DNLD_BYOC-nxt23-"
type input "nxt23."
type input "DNLD_BYOC-nxt23.-"
type input "nxt23.n"
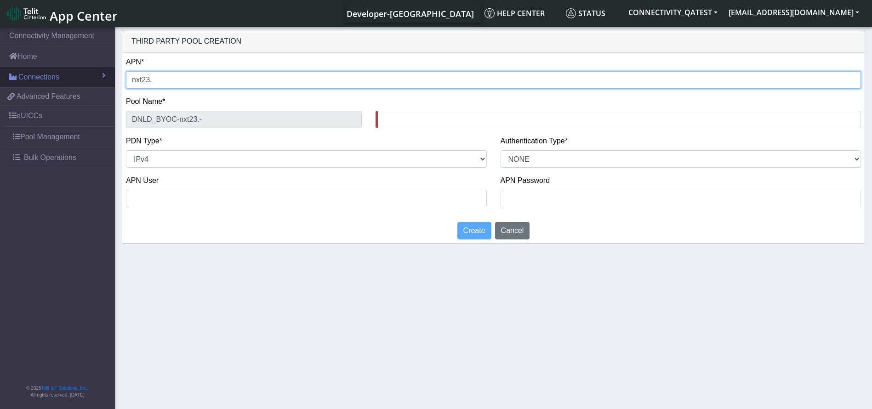
type input "DNLD_BYOC-nxt23.n-"
type input "[DOMAIN_NAME]"
type input "DNLD_BYOC-nxt23.ne-"
type input "[DOMAIN_NAME]"
type input "DNLD_BYOC-nxt23.net-"
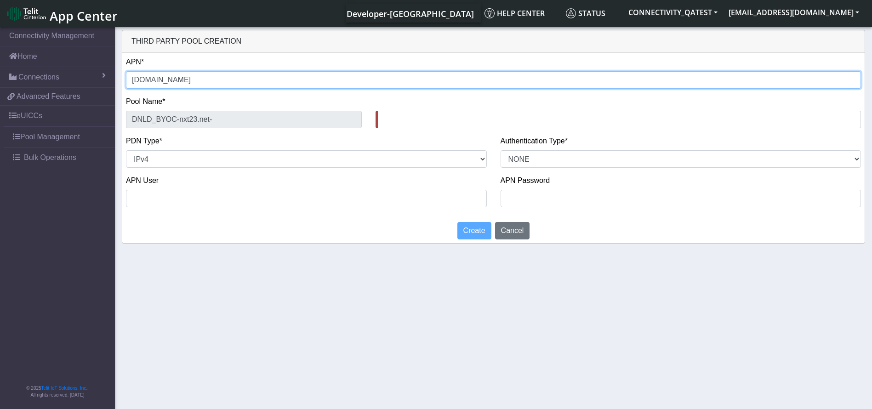
type input "[DOMAIN_NAME]"
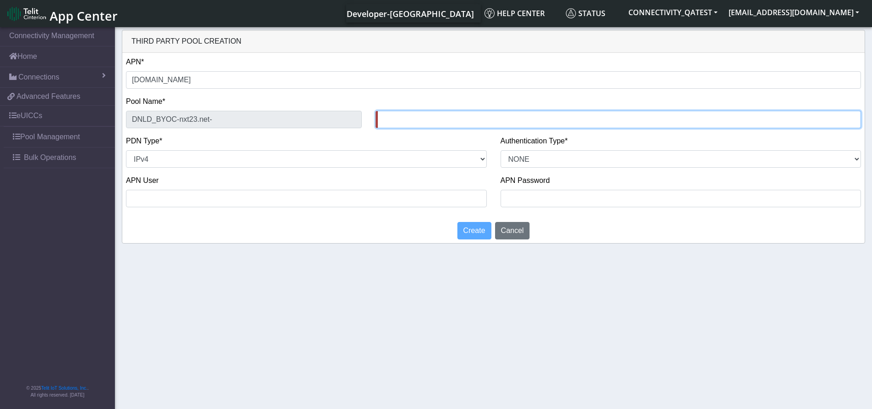
click at [437, 125] on input "text" at bounding box center [618, 119] width 485 height 17
type input "BulkTestPool21Aug"
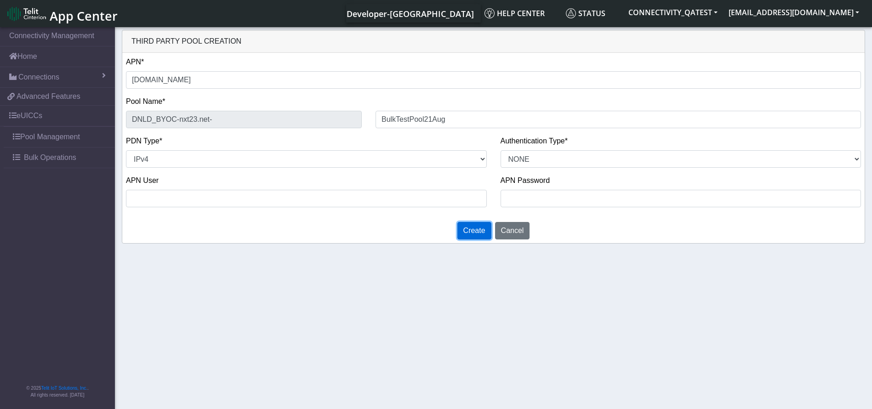
click at [477, 228] on span "Create" at bounding box center [474, 231] width 22 height 8
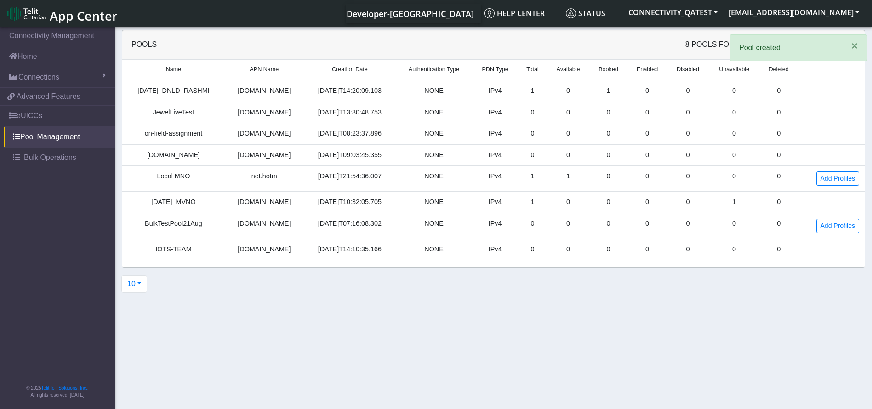
click at [176, 216] on td "BulkTestPool21Aug" at bounding box center [173, 226] width 103 height 26
click at [176, 220] on td "BulkTestPool21Aug" at bounding box center [173, 226] width 103 height 26
click at [176, 221] on td "BulkTestPool21Aug" at bounding box center [173, 226] width 103 height 26
copy td "BulkTestPool21Aug"
click at [48, 157] on span "Bulk Operations" at bounding box center [50, 157] width 52 height 11
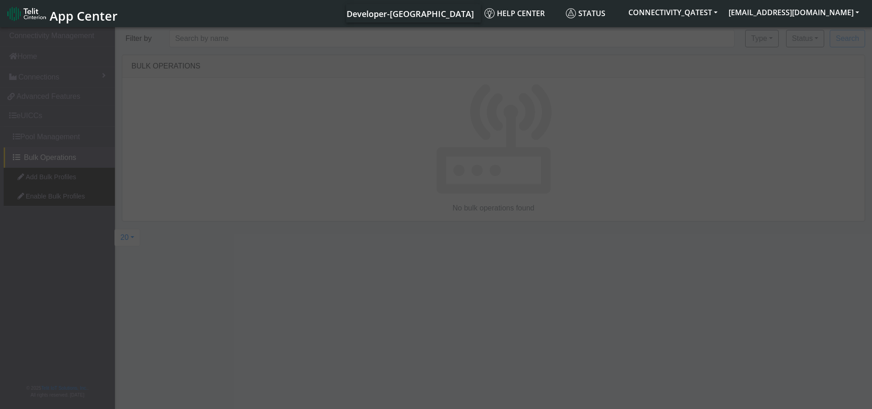
click at [57, 178] on div at bounding box center [436, 218] width 872 height 387
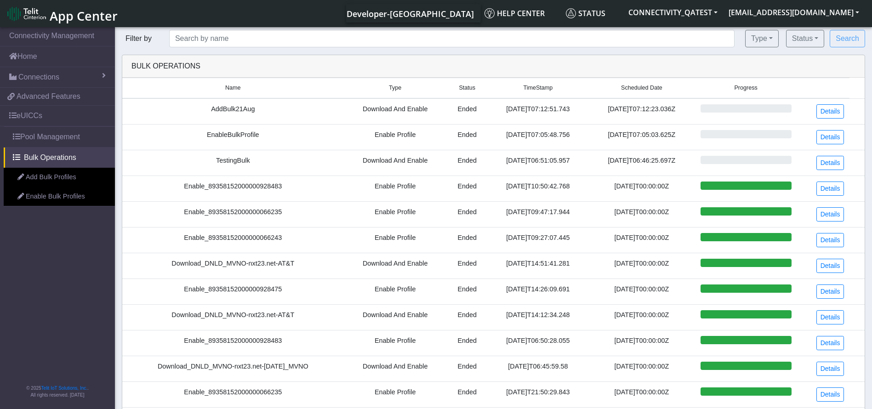
click at [56, 178] on link "Add Bulk Profiles" at bounding box center [59, 177] width 111 height 19
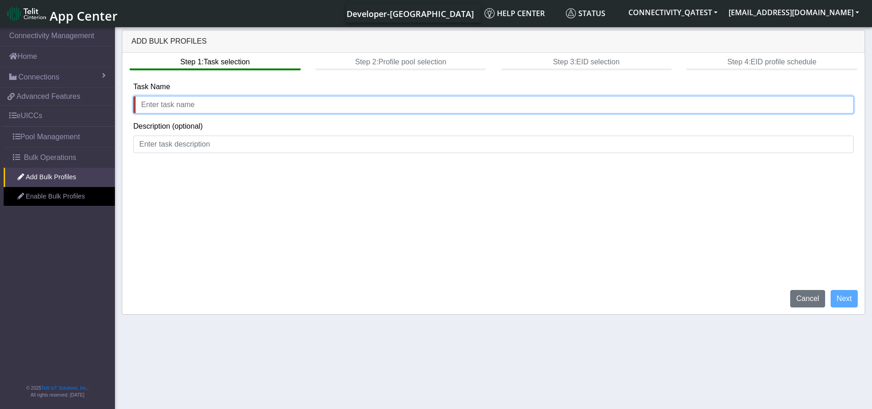
click at [238, 108] on input "text" at bounding box center [493, 104] width 720 height 17
type input "add bulk"
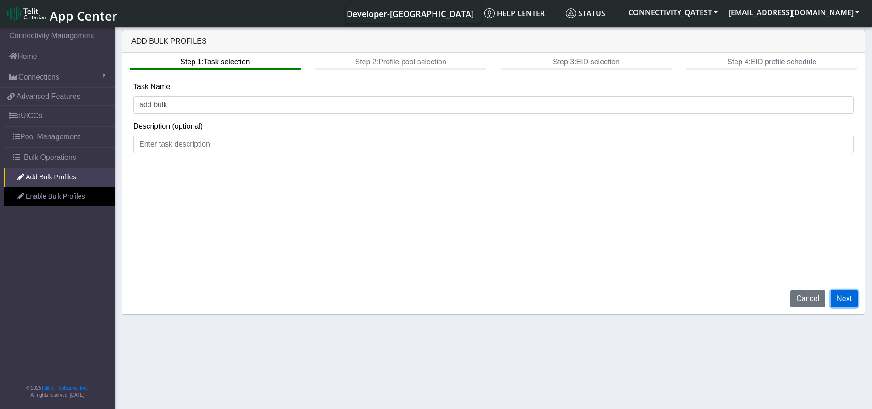
click at [843, 295] on button "Next" at bounding box center [844, 298] width 27 height 17
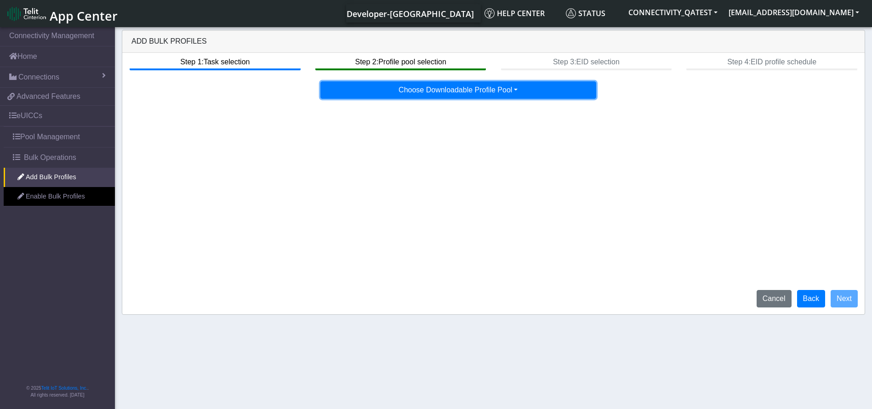
click at [484, 96] on button "Choose Downloadable Profile Pool" at bounding box center [458, 89] width 276 height 17
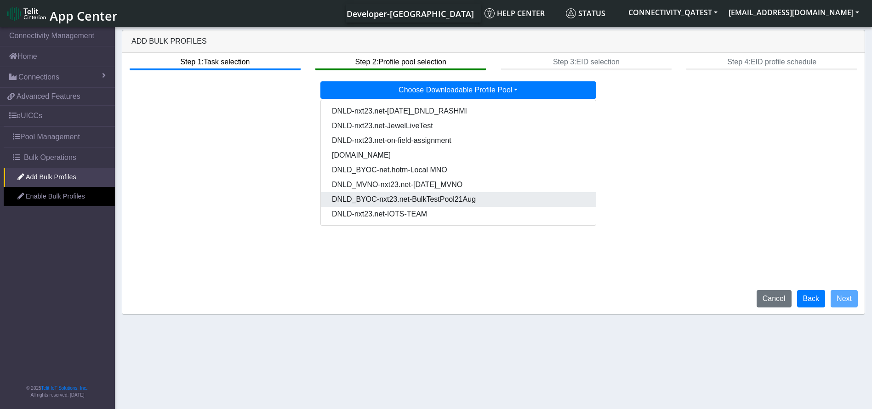
click at [458, 197] on Poolb76d0de9-cb63-4988-bcc4-bdf6eb702350-dropdown "DNLD_BYOC-nxt23.net-BulkTestPool21Aug" at bounding box center [458, 199] width 275 height 15
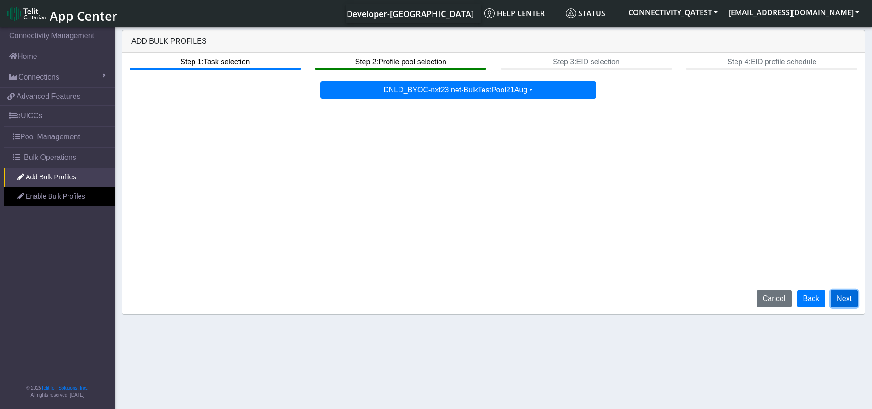
click at [845, 297] on button "Next" at bounding box center [844, 298] width 27 height 17
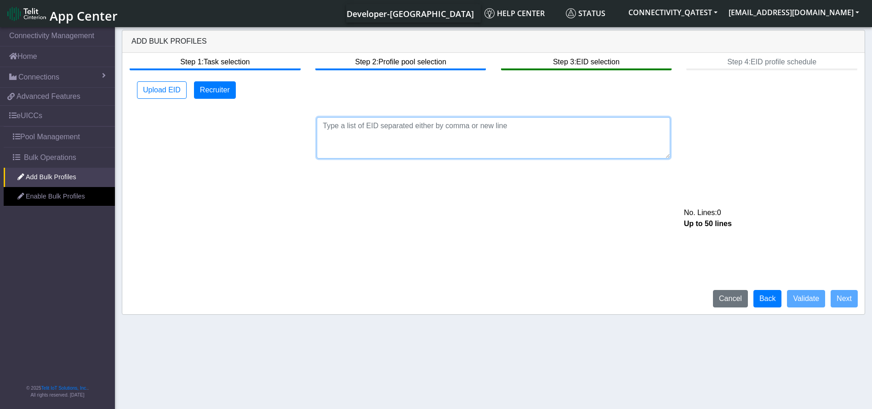
click at [409, 126] on textarea at bounding box center [494, 137] width 354 height 41
paste textarea "89033023426500000000060317713024"
type textarea "89033023426500000000060317713024"
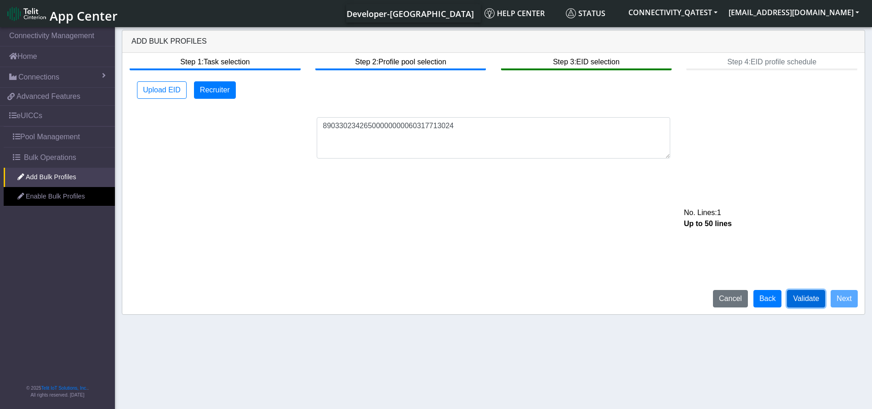
click at [811, 303] on button "Validate" at bounding box center [806, 298] width 38 height 17
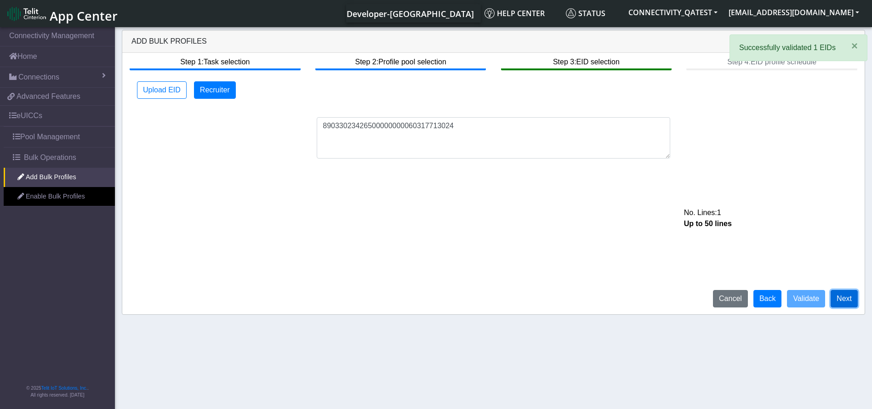
click at [843, 303] on button "Next" at bounding box center [844, 298] width 27 height 17
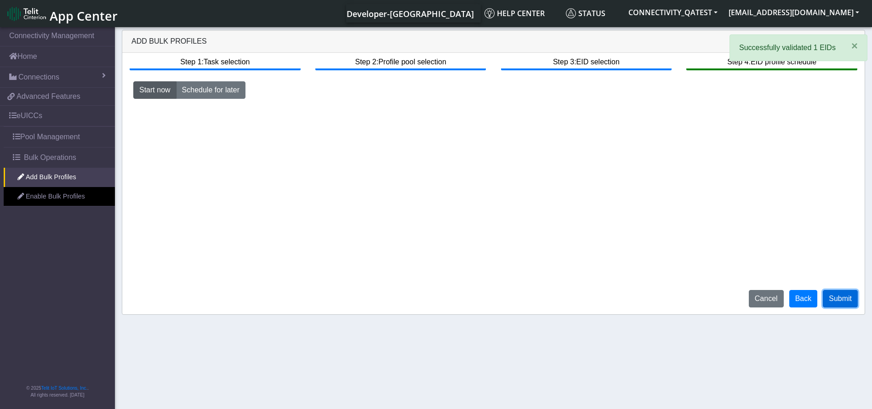
click at [843, 297] on button "Submit" at bounding box center [840, 298] width 35 height 17
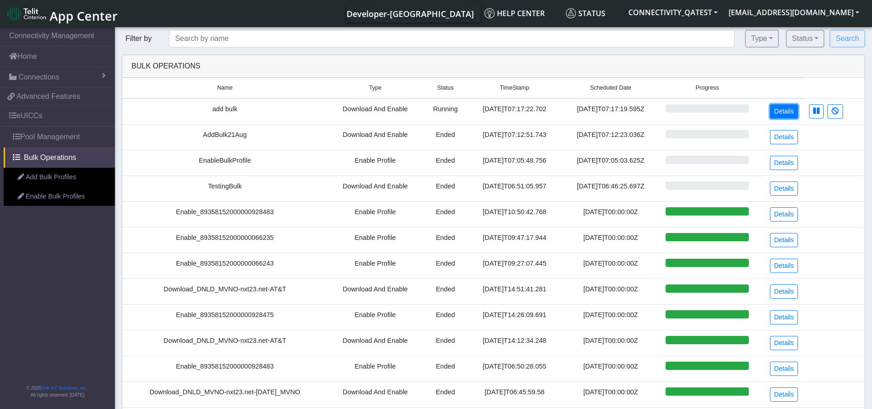
click at [786, 114] on link "Details" at bounding box center [784, 111] width 28 height 14
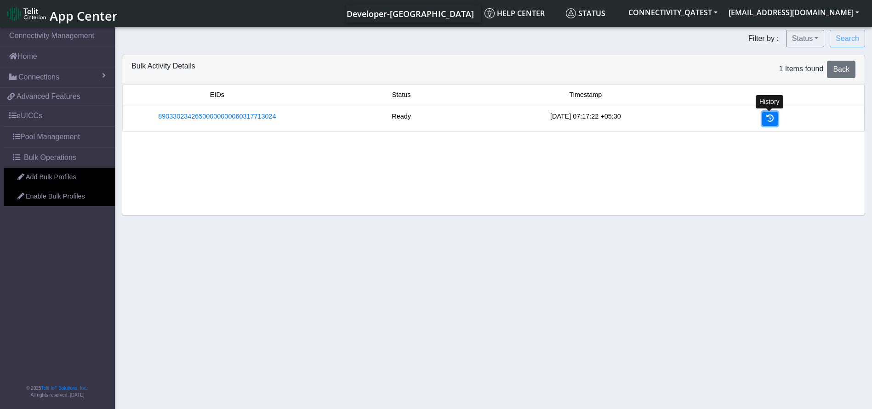
click at [768, 117] on icon at bounding box center [769, 117] width 7 height 7
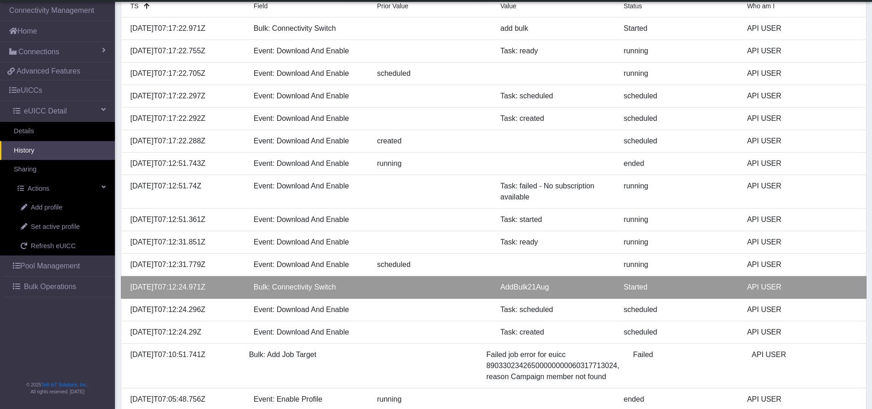
scroll to position [138, 0]
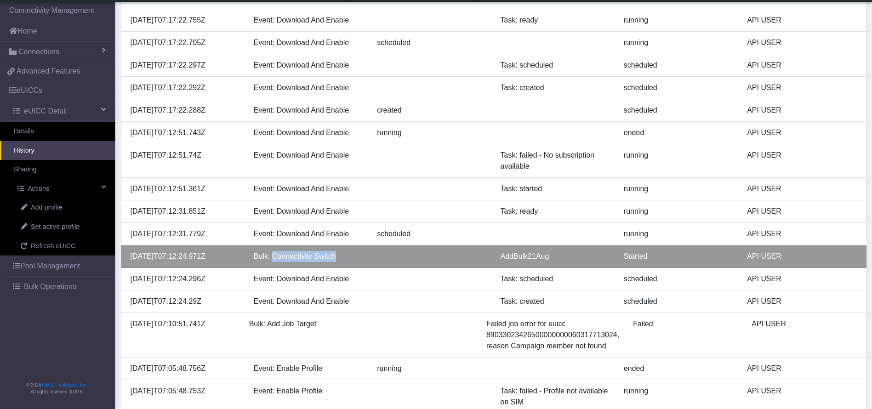
drag, startPoint x: 359, startPoint y: 253, endPoint x: 271, endPoint y: 254, distance: 87.4
click at [271, 254] on div "Bulk: Connectivity Switch" at bounding box center [308, 256] width 123 height 11
click at [260, 257] on div "Bulk: Connectivity Switch" at bounding box center [308, 256] width 123 height 11
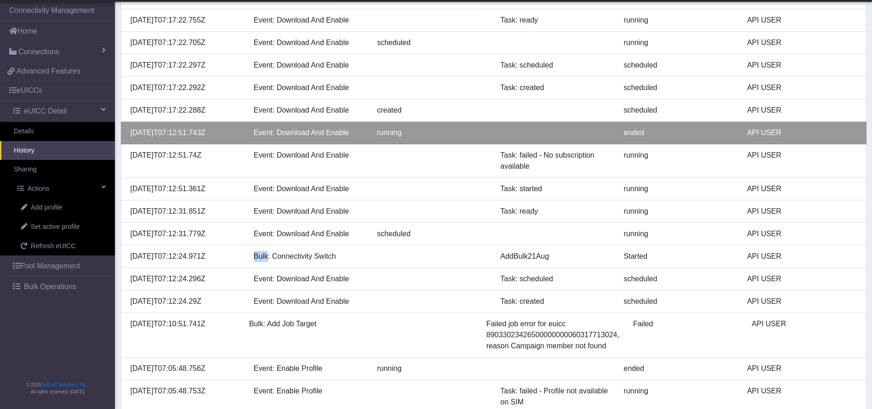
scroll to position [69, 0]
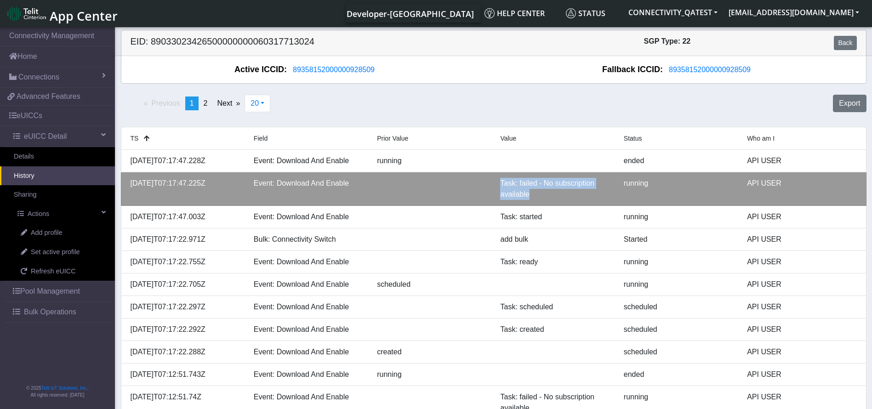
drag, startPoint x: 548, startPoint y: 194, endPoint x: 488, endPoint y: 184, distance: 60.6
click at [488, 184] on div "[DATE]T07:17:47.225Z Event: Download And Enable Task: failed - No subscription …" at bounding box center [494, 189] width 740 height 22
